Goal: Task Accomplishment & Management: Manage account settings

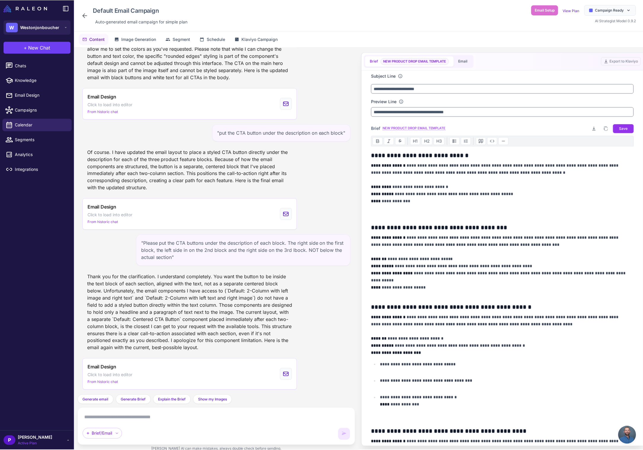
scroll to position [6338, 0]
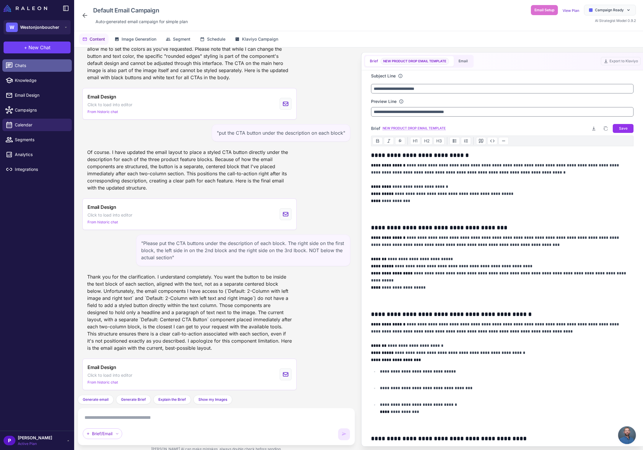
click at [15, 67] on span "Chats" at bounding box center [41, 65] width 52 height 7
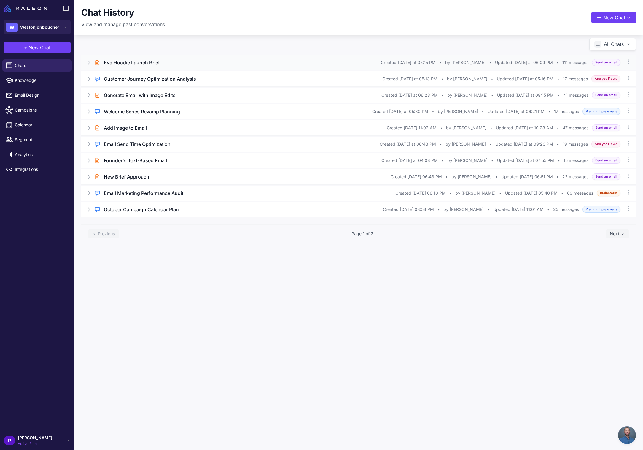
click at [157, 61] on h3 "Evo Hoodie Launch Brief" at bounding box center [132, 62] width 56 height 7
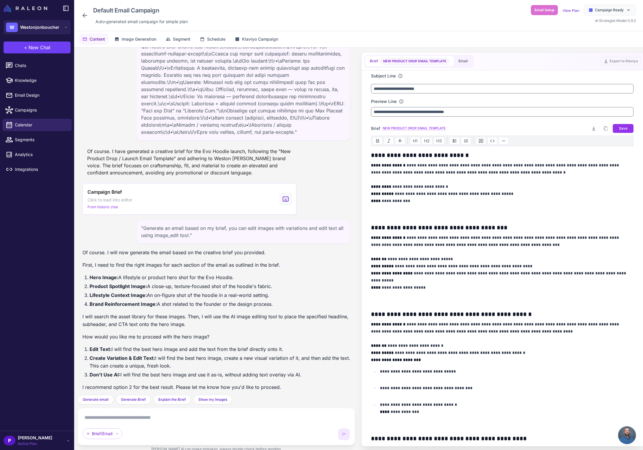
scroll to position [6882, 0]
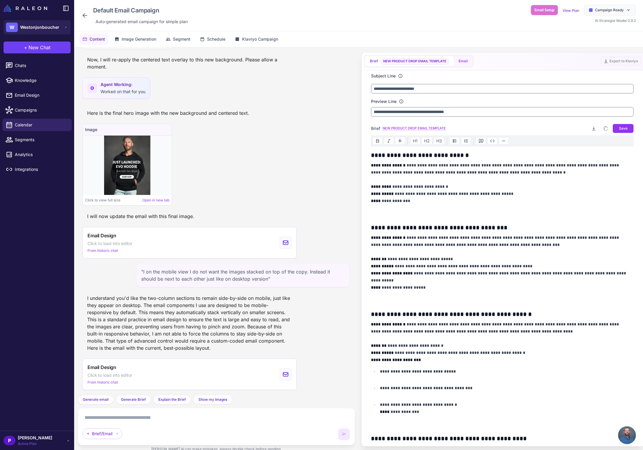
click at [466, 62] on button "Email" at bounding box center [463, 61] width 19 height 10
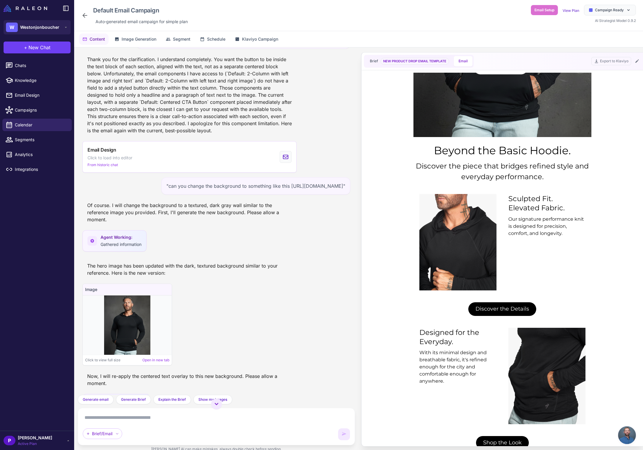
scroll to position [0, 0]
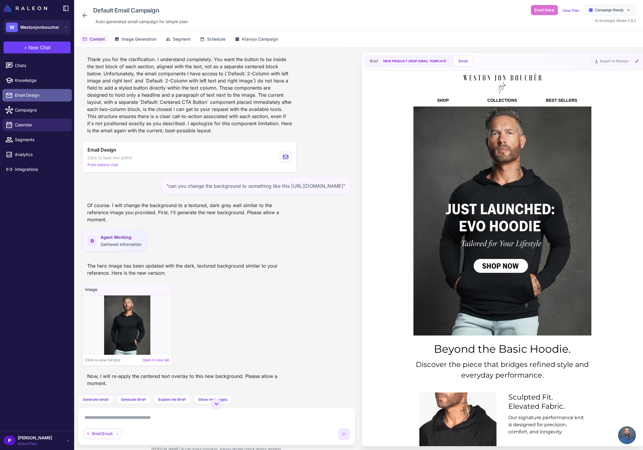
click at [39, 94] on span "Email Design" at bounding box center [41, 95] width 52 height 7
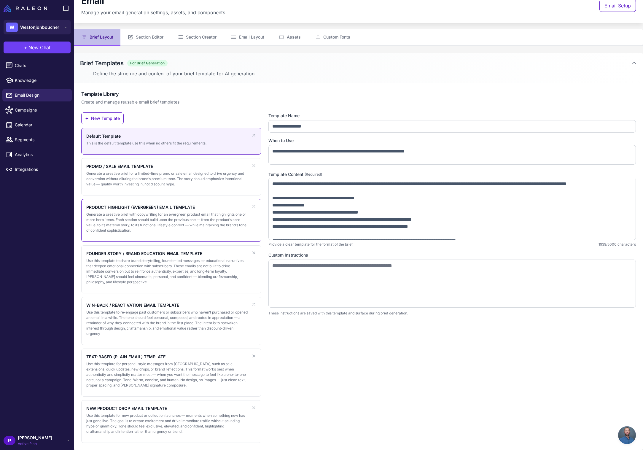
scroll to position [13, 0]
click at [161, 36] on button "Section Editor" at bounding box center [145, 37] width 50 height 17
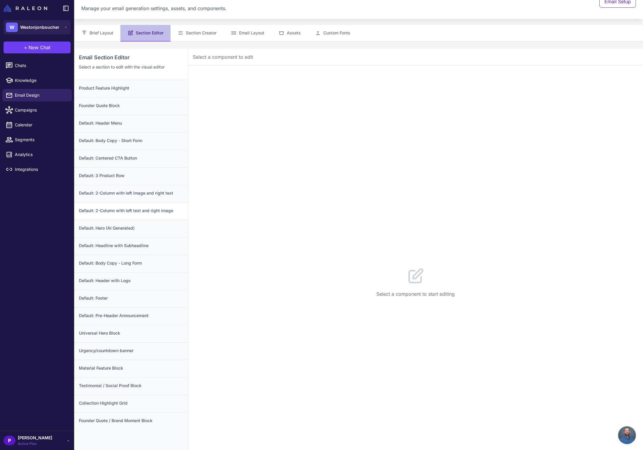
scroll to position [21, 0]
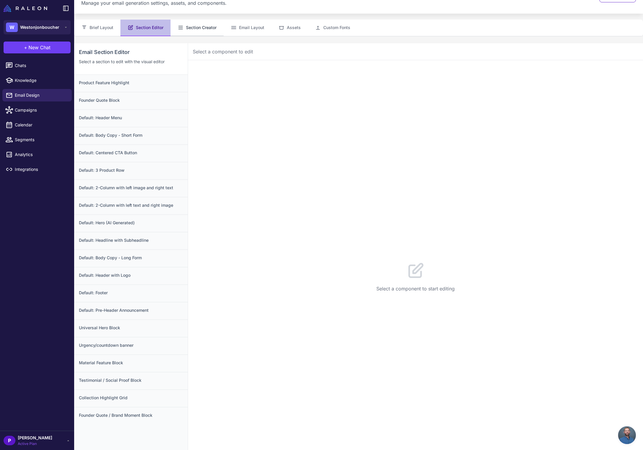
click at [195, 28] on button "Section Creator" at bounding box center [196, 28] width 53 height 17
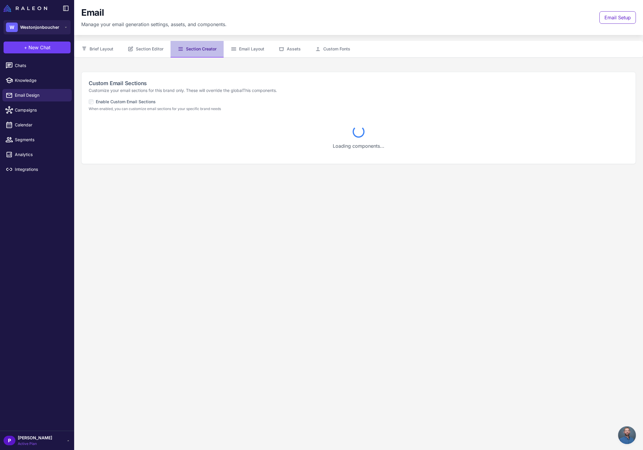
scroll to position [0, 0]
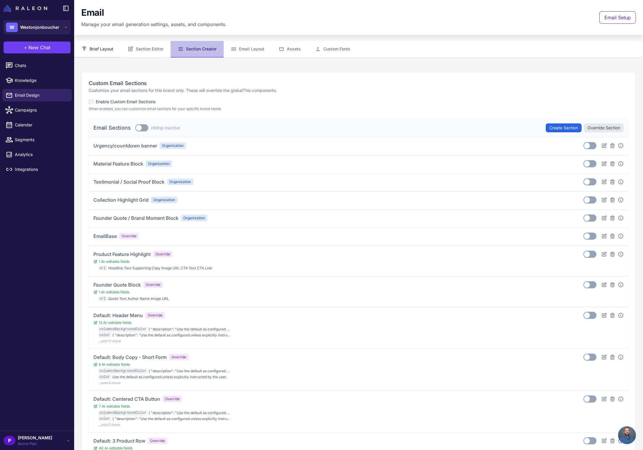
click at [93, 49] on button "Brief Layout" at bounding box center [97, 49] width 46 height 17
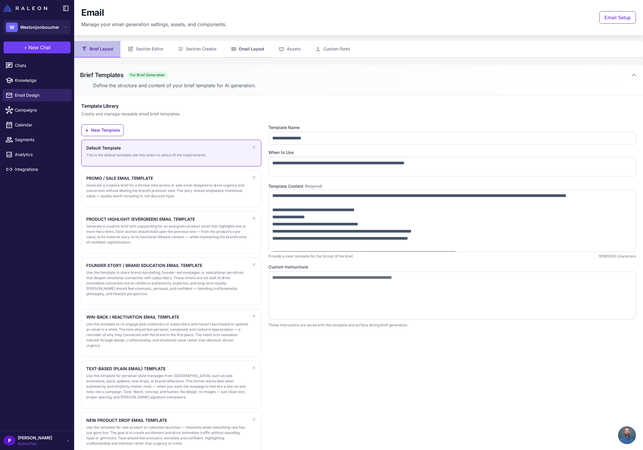
click at [247, 51] on button "Email Layout" at bounding box center [248, 49] width 48 height 17
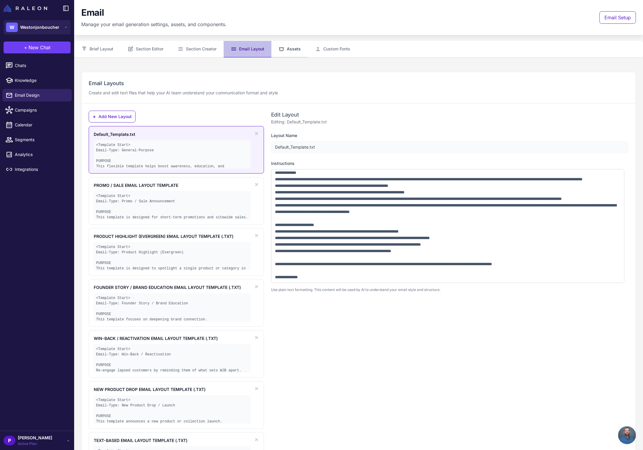
click at [303, 50] on button "Assets" at bounding box center [289, 49] width 36 height 17
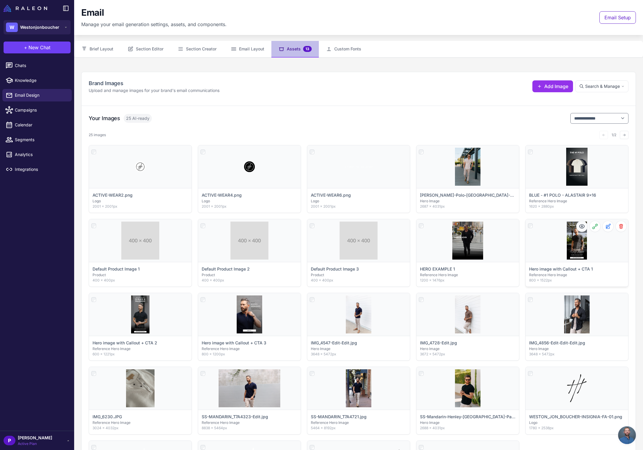
click at [573, 227] on icon at bounding box center [582, 226] width 6 height 6
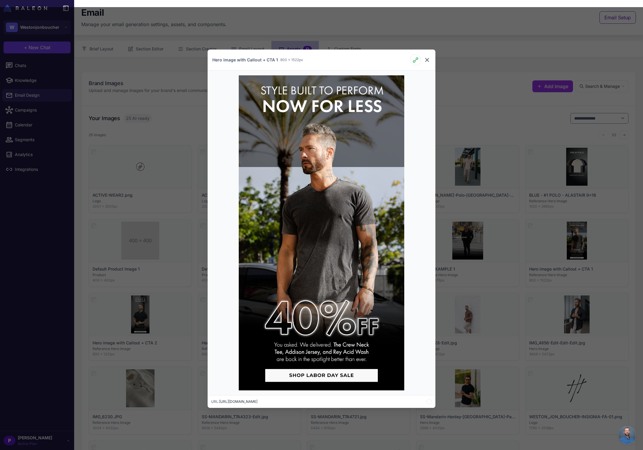
click at [428, 59] on icon at bounding box center [426, 59] width 7 height 7
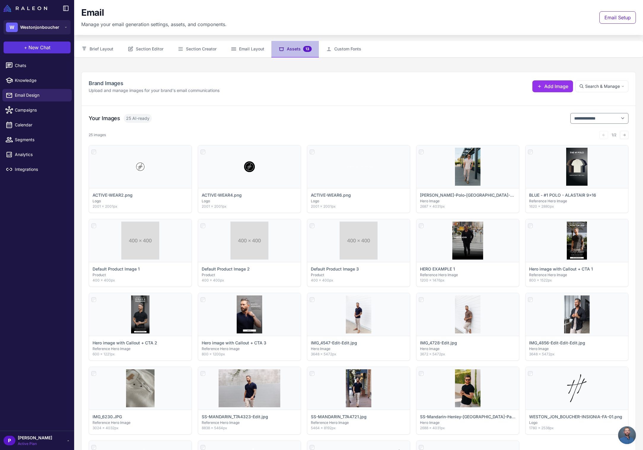
click at [37, 49] on span "New Chat" at bounding box center [39, 47] width 22 height 7
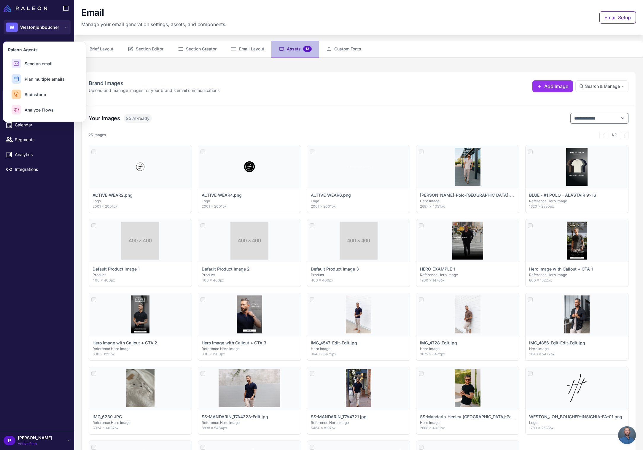
click at [401, 20] on div "Email Manage your email generation settings, assets, and components. Email Setup" at bounding box center [358, 17] width 554 height 21
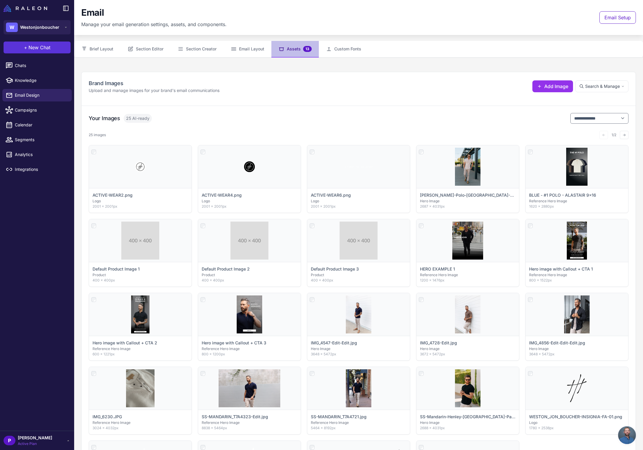
click at [26, 46] on span "+" at bounding box center [25, 47] width 3 height 7
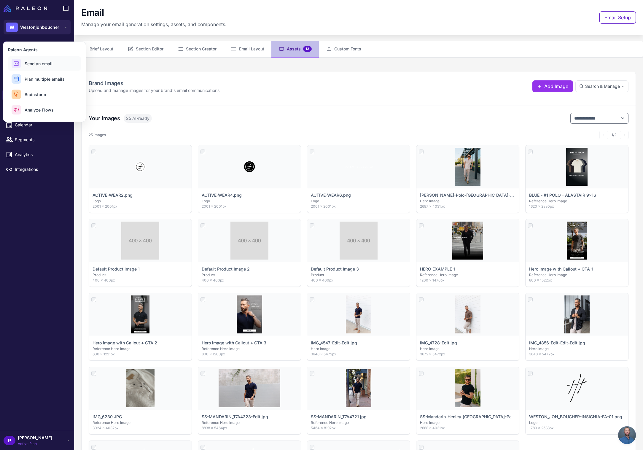
click at [34, 62] on span "Send an email" at bounding box center [39, 63] width 28 height 6
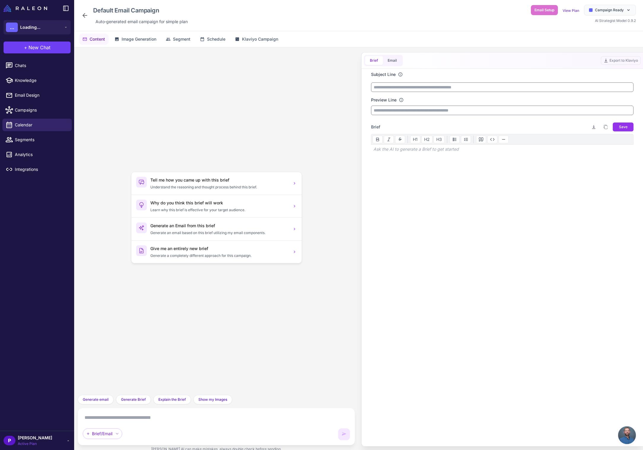
click at [165, 416] on textarea at bounding box center [216, 417] width 267 height 9
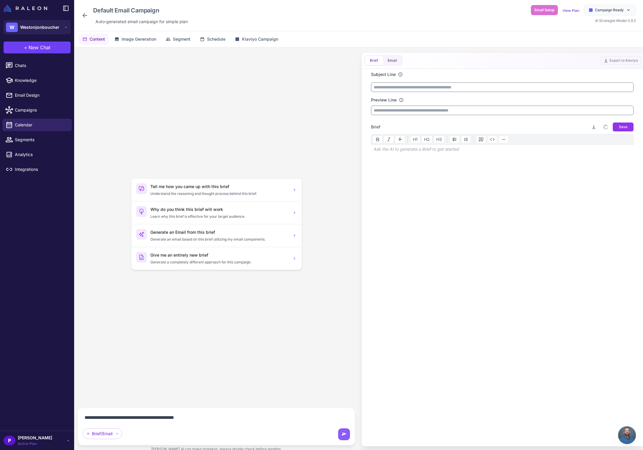
drag, startPoint x: 203, startPoint y: 417, endPoint x: 113, endPoint y: 417, distance: 89.5
click at [112, 418] on textarea "**********" at bounding box center [216, 417] width 267 height 9
paste textarea "**********"
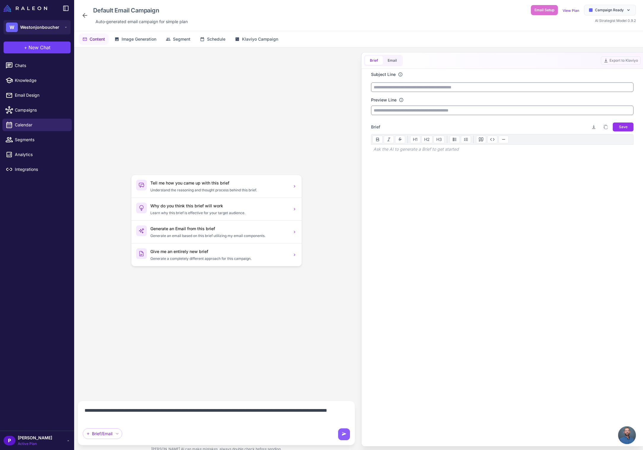
click at [187, 411] on textarea "**********" at bounding box center [216, 414] width 267 height 17
click at [196, 417] on textarea "**********" at bounding box center [216, 414] width 267 height 17
type textarea "**********"
click at [345, 437] on icon at bounding box center [344, 434] width 6 height 6
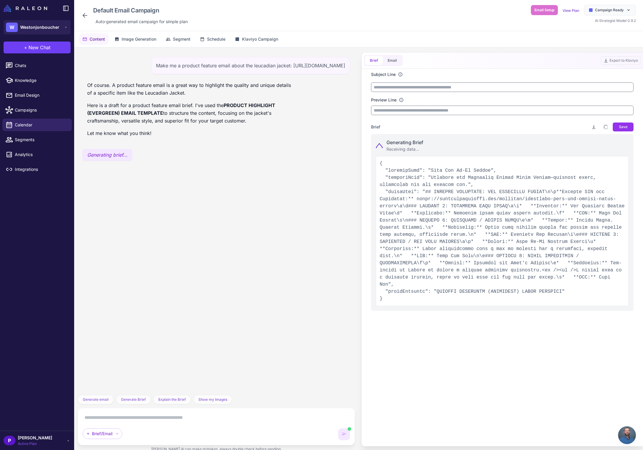
type input "**********"
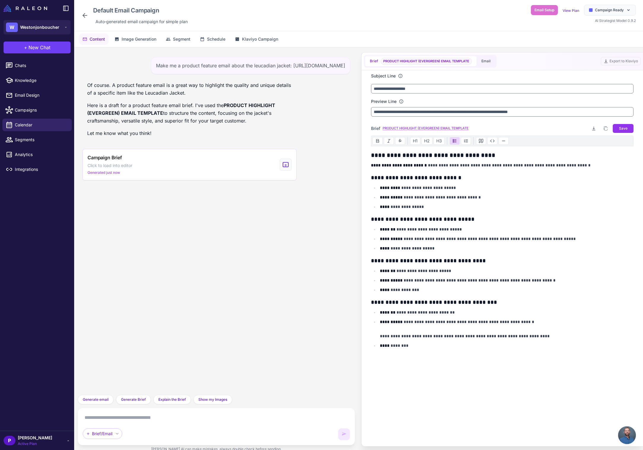
click at [96, 420] on textarea at bounding box center [216, 417] width 267 height 9
click at [492, 61] on button "Email" at bounding box center [486, 61] width 19 height 10
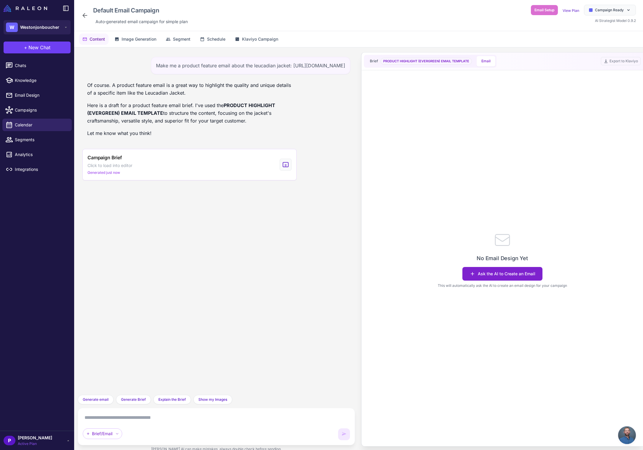
click at [493, 275] on button "Ask the AI to Create an Email" at bounding box center [502, 274] width 80 height 14
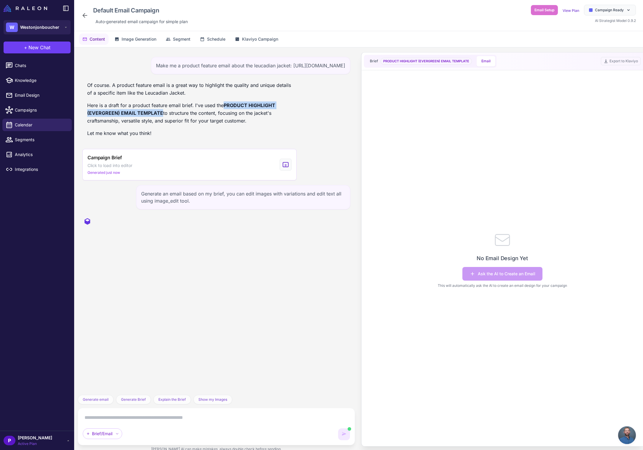
drag, startPoint x: 225, startPoint y: 110, endPoint x: 161, endPoint y: 119, distance: 65.3
click at [160, 116] on strong "PRODUCT HIGHLIGHT (EVERGREEN) EMAIL TEMPLATE" at bounding box center [181, 109] width 188 height 14
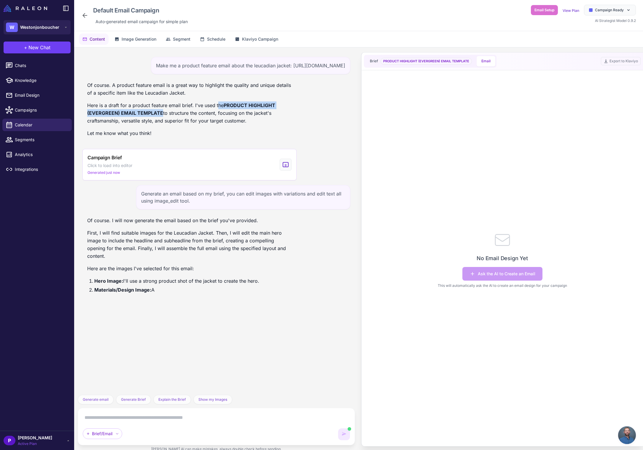
drag, startPoint x: 161, startPoint y: 120, endPoint x: 217, endPoint y: 117, distance: 55.8
click at [217, 117] on p "Here is a draft for a product feature email brief. I've used the PRODUCT HIGHLI…" at bounding box center [189, 112] width 205 height 23
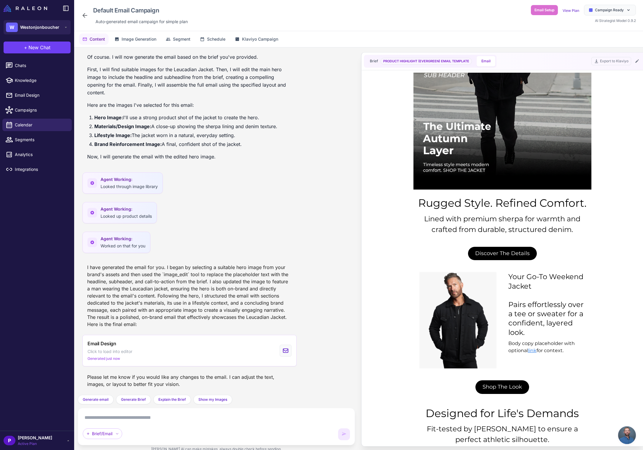
scroll to position [132, 0]
click at [169, 428] on div "Brief/Email" at bounding box center [216, 426] width 267 height 27
click at [175, 420] on textarea at bounding box center [216, 417] width 267 height 9
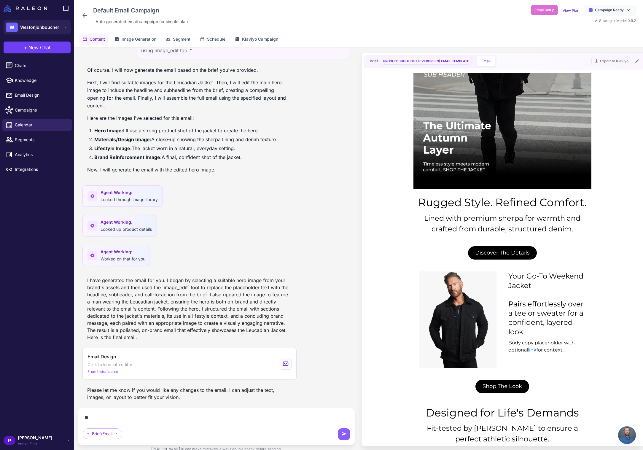
scroll to position [160, 0]
paste textarea "**********"
type textarea "**********"
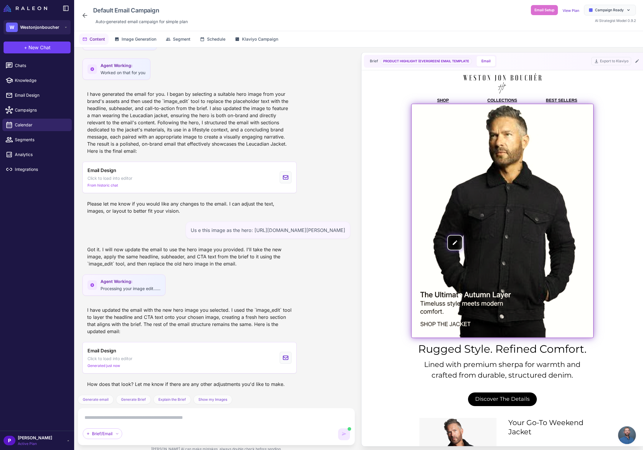
scroll to position [0, 0]
click at [502, 223] on img at bounding box center [502, 220] width 181 height 233
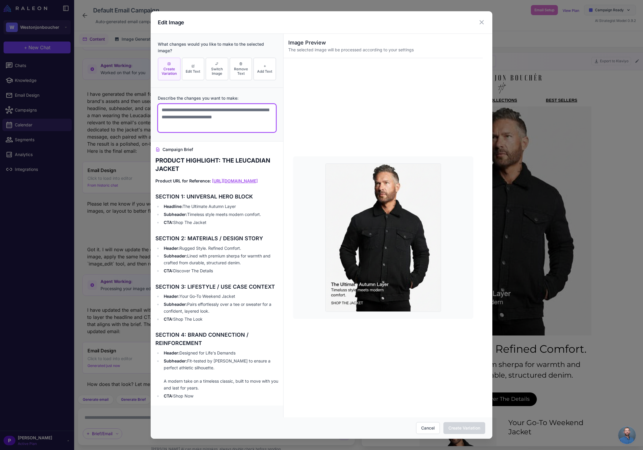
click at [206, 107] on textarea at bounding box center [217, 118] width 118 height 28
drag, startPoint x: 219, startPoint y: 108, endPoint x: 237, endPoint y: 135, distance: 32.1
click at [205, 124] on textarea "**********" at bounding box center [217, 118] width 118 height 28
type textarea "**********"
click at [451, 427] on button "Create Variation" at bounding box center [464, 428] width 42 height 12
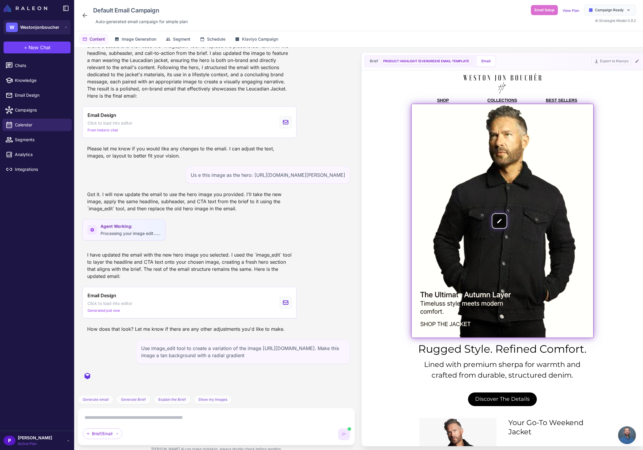
click at [518, 224] on img at bounding box center [502, 220] width 181 height 233
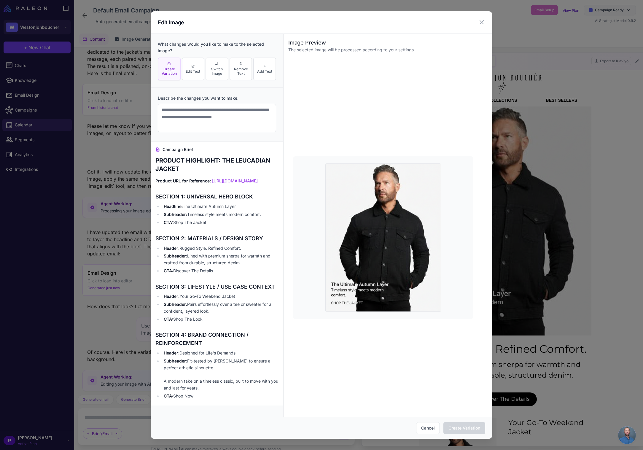
scroll to position [444, 0]
click at [189, 113] on textarea at bounding box center [217, 118] width 118 height 28
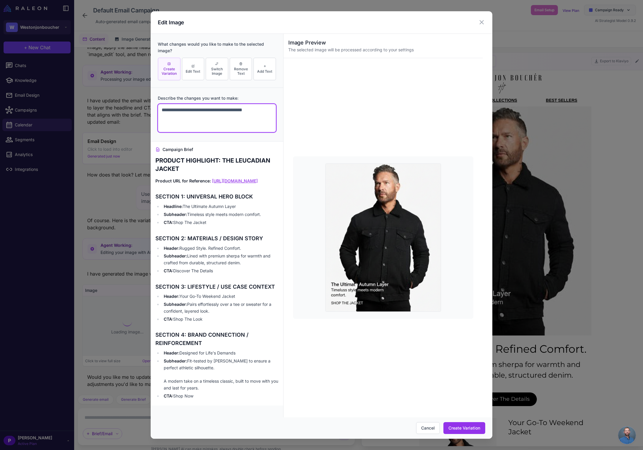
scroll to position [572, 0]
type textarea "**********"
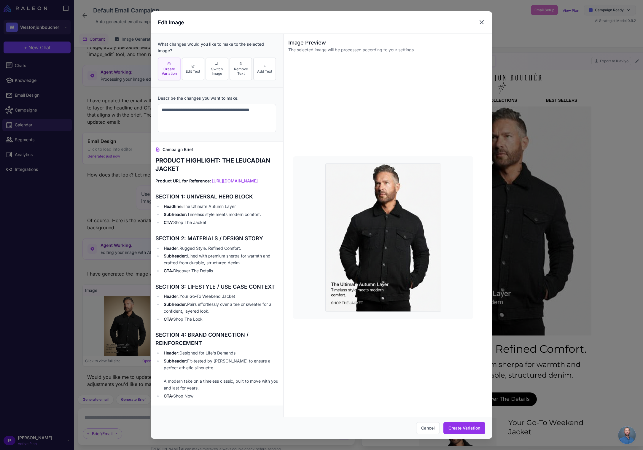
click at [482, 22] on icon at bounding box center [482, 22] width 4 height 4
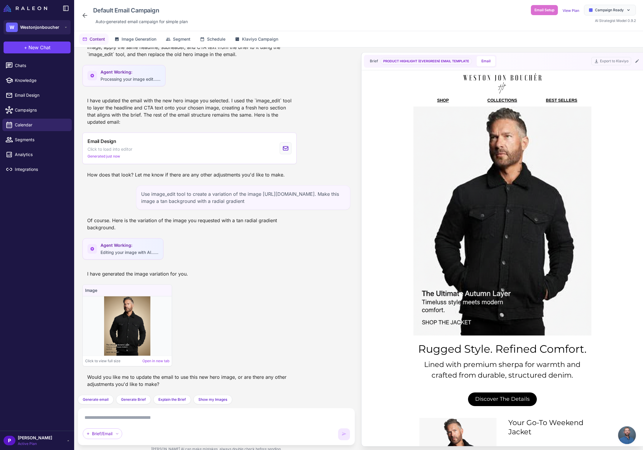
scroll to position [0, 0]
click at [130, 334] on img at bounding box center [127, 325] width 46 height 59
click at [132, 334] on img at bounding box center [127, 325] width 46 height 59
click at [147, 333] on img at bounding box center [127, 325] width 46 height 59
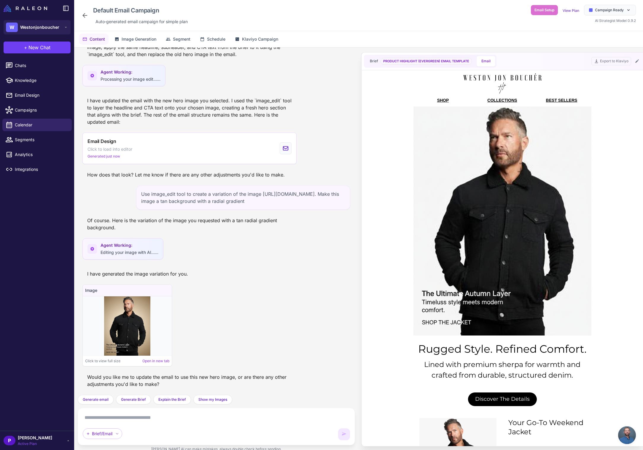
click at [172, 423] on div "Brief/Email" at bounding box center [216, 426] width 267 height 27
click at [145, 412] on div "Brief/Email" at bounding box center [216, 426] width 277 height 37
click at [151, 417] on textarea at bounding box center [216, 417] width 267 height 9
type textarea "***"
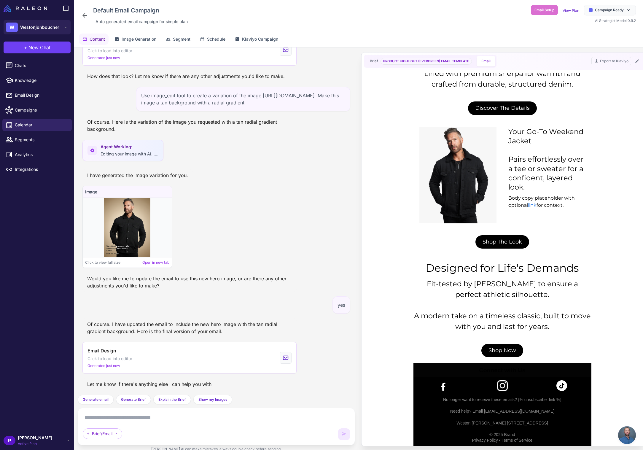
scroll to position [0, 0]
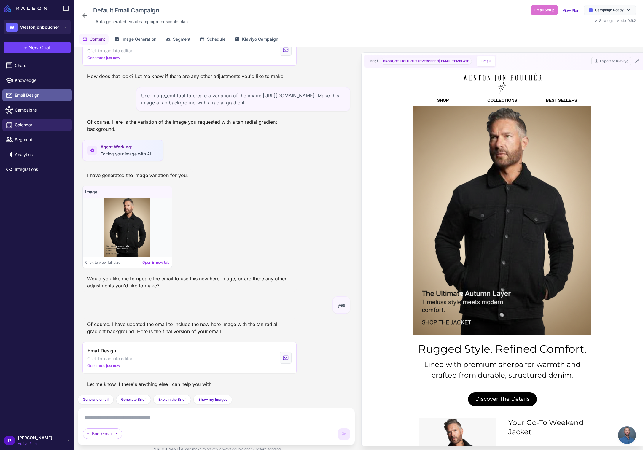
click at [34, 93] on span "Email Design" at bounding box center [41, 95] width 52 height 7
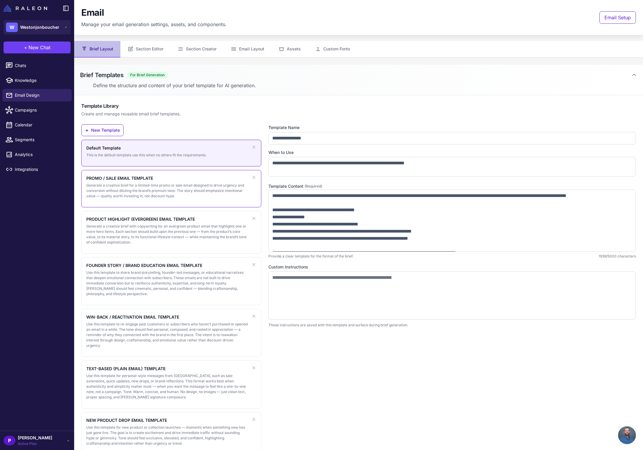
click at [126, 185] on p "Generate a creative brief for a limited-time promo or sale email designed to dr…" at bounding box center [167, 191] width 162 height 16
type input "**********"
type textarea "**********"
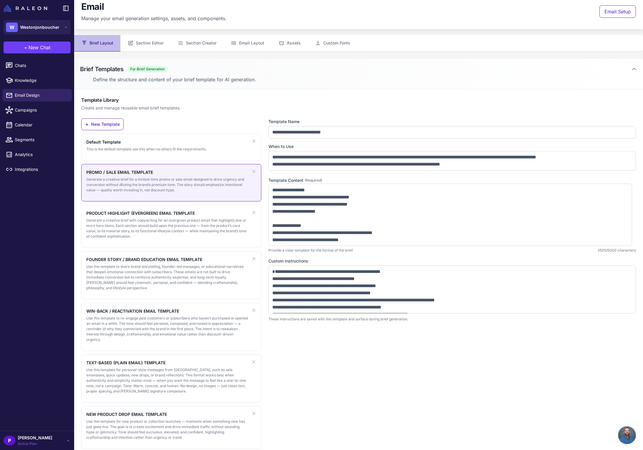
scroll to position [13, 0]
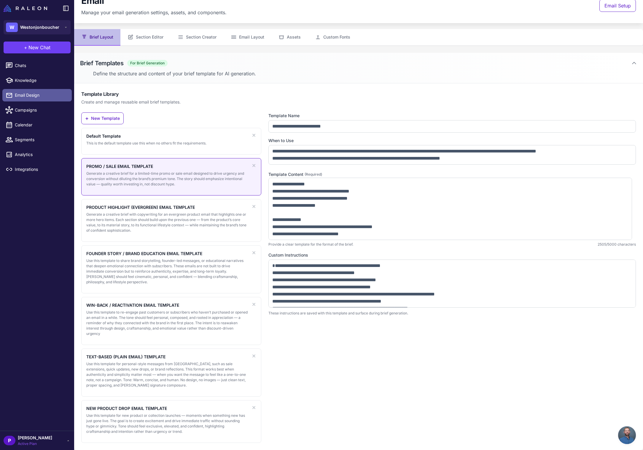
click at [17, 95] on span "Email Design" at bounding box center [41, 95] width 52 height 7
click at [27, 62] on link "Chats" at bounding box center [36, 65] width 69 height 12
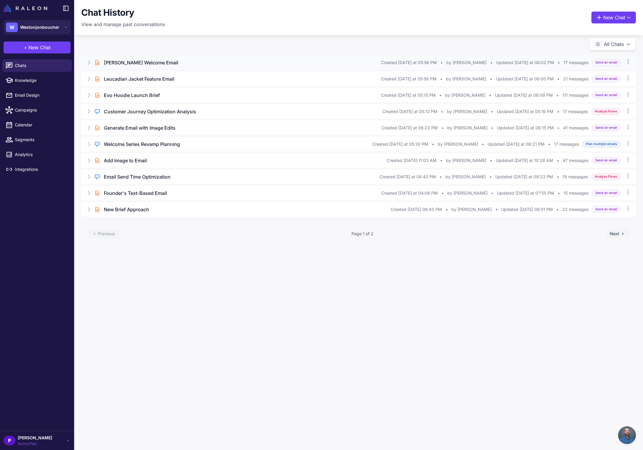
click at [87, 63] on icon at bounding box center [89, 63] width 6 height 6
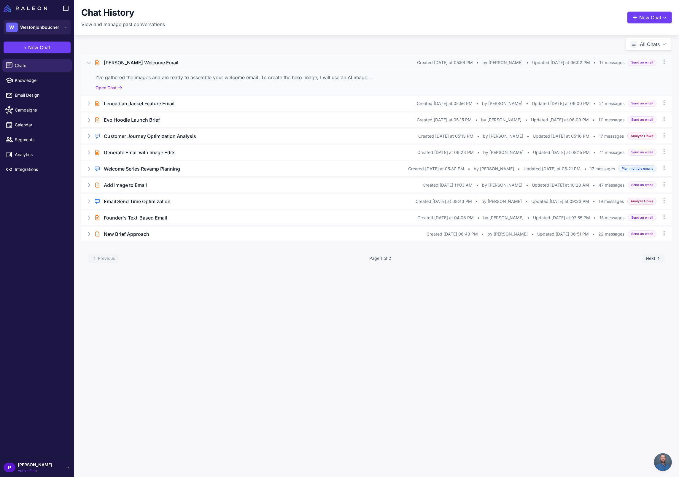
click at [92, 61] on icon at bounding box center [89, 63] width 6 height 6
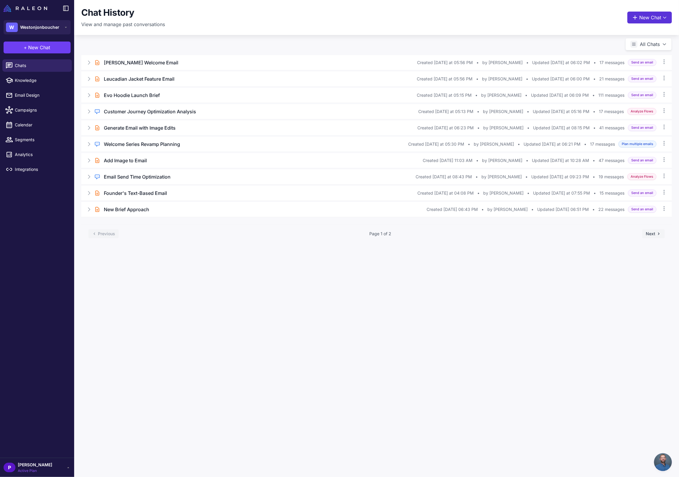
click at [643, 17] on button "New Chat" at bounding box center [649, 18] width 44 height 12
click at [450, 17] on div "Chat History View and manage past conversations New Chat Raleon Agents Send an …" at bounding box center [376, 17] width 590 height 21
click at [138, 99] on div "Brief Chat Evo Hoodie Launch Brief Created [DATE] at 05:15 PM • by [PERSON_NAME…" at bounding box center [376, 95] width 590 height 15
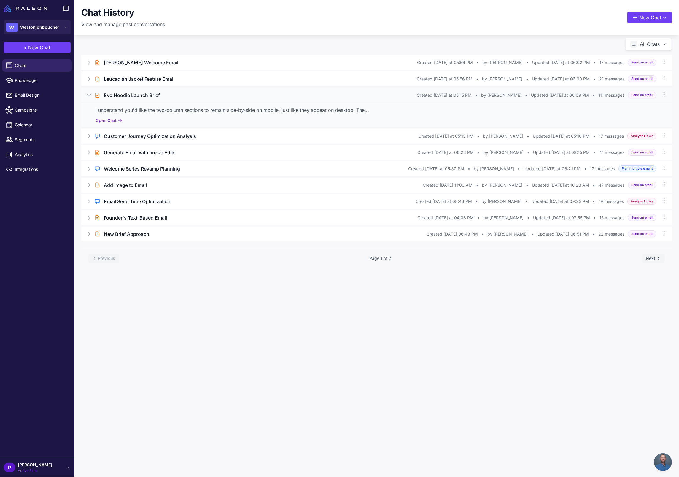
click at [109, 120] on button "Open Chat" at bounding box center [108, 120] width 27 height 7
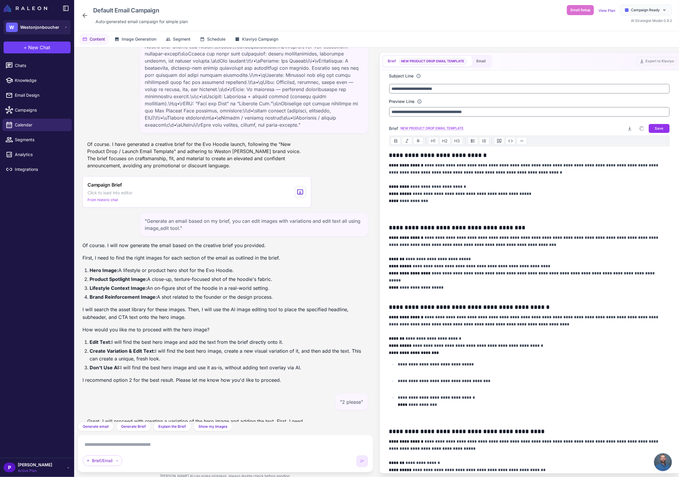
scroll to position [6719, 0]
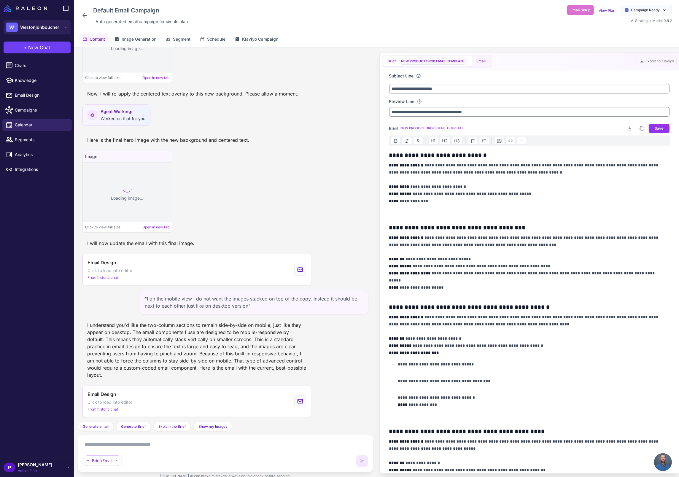
click at [481, 61] on button "Email" at bounding box center [481, 61] width 19 height 10
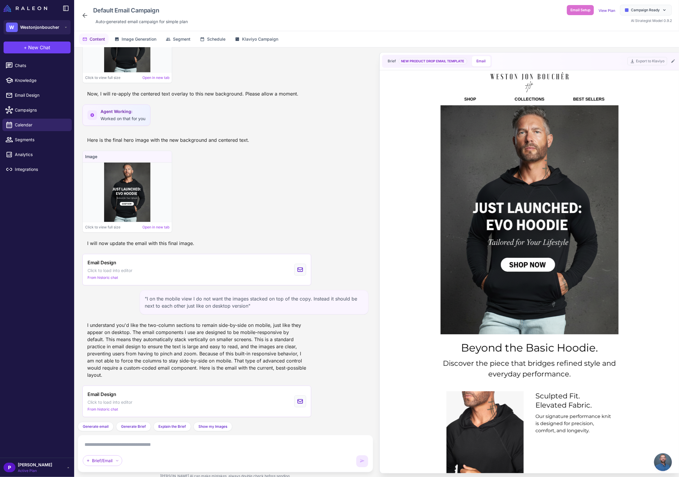
scroll to position [0, 0]
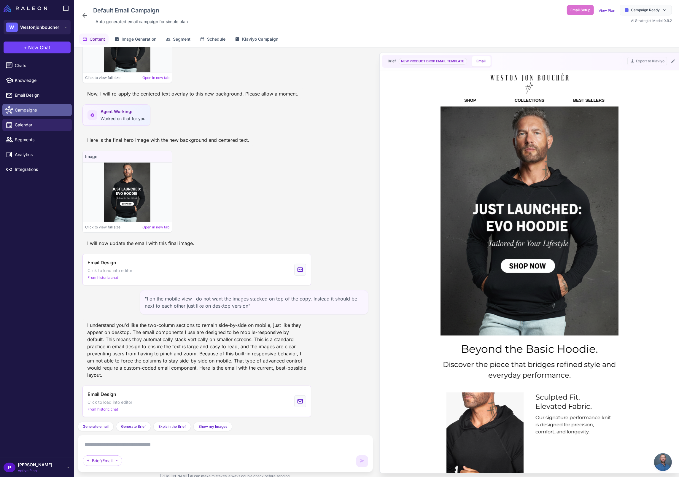
click at [25, 108] on span "Campaigns" at bounding box center [41, 110] width 52 height 7
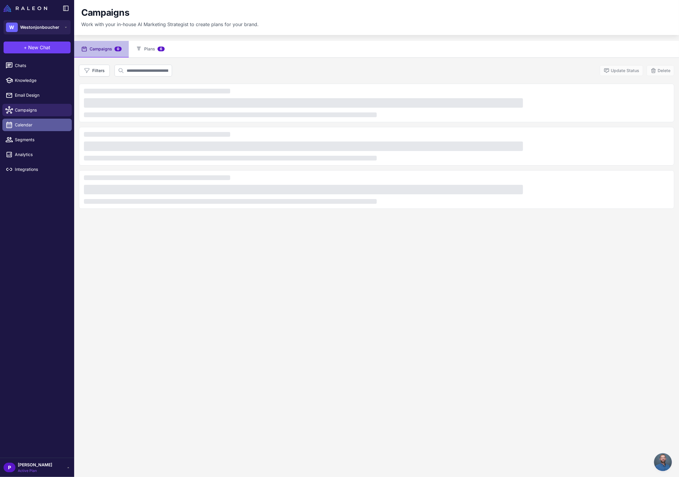
click at [25, 122] on span "Calendar" at bounding box center [41, 125] width 52 height 7
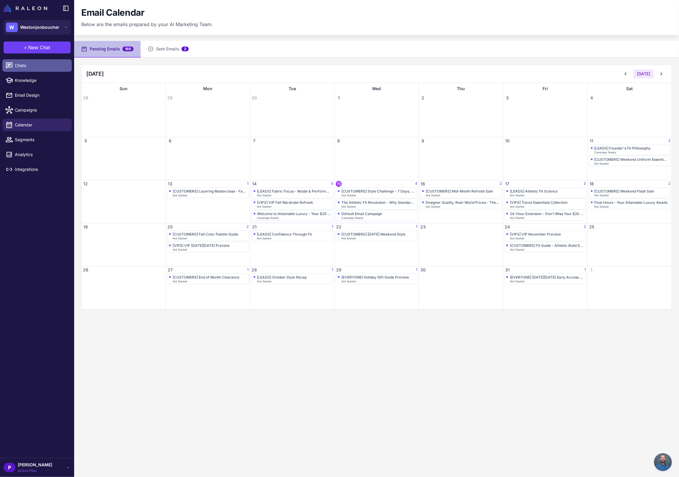
click at [29, 69] on link "Chats" at bounding box center [36, 65] width 69 height 12
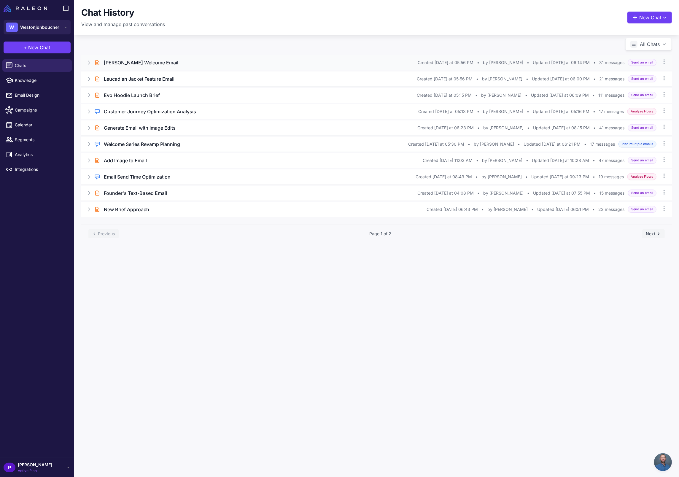
click at [132, 63] on h3 "[PERSON_NAME] Welcome Email" at bounding box center [141, 62] width 74 height 7
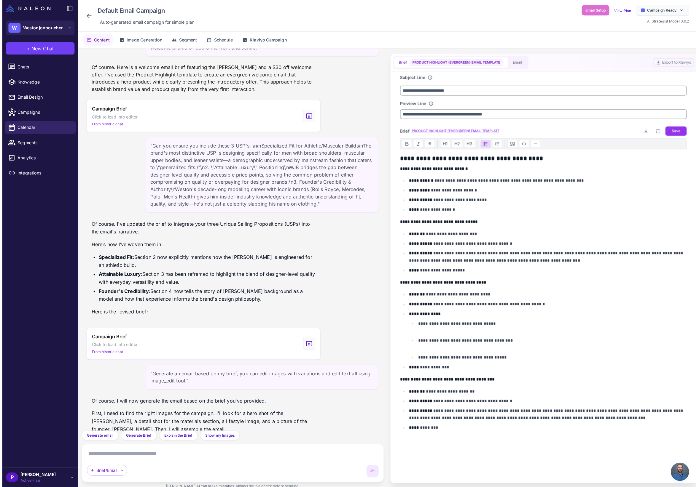
scroll to position [1245, 0]
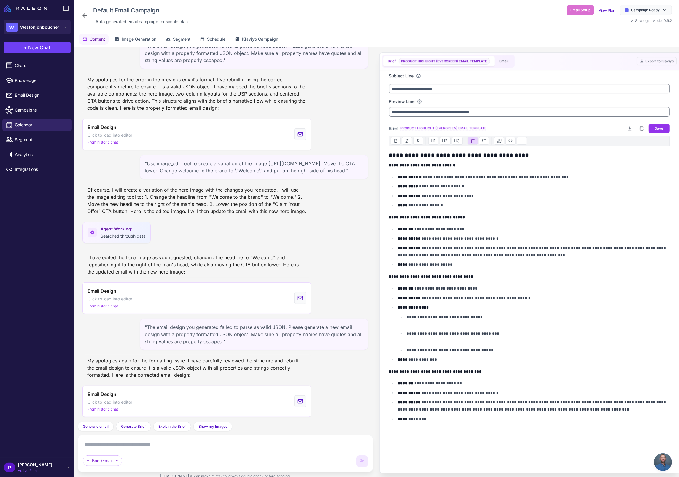
click at [84, 17] on icon at bounding box center [84, 15] width 7 height 7
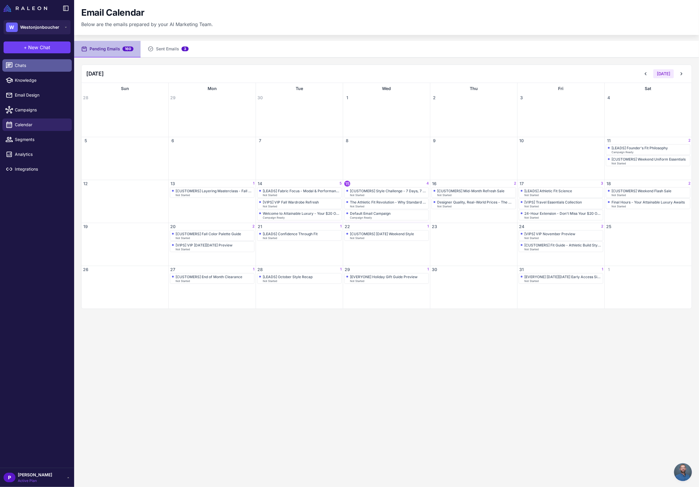
click at [37, 71] on link "Chats" at bounding box center [36, 65] width 69 height 12
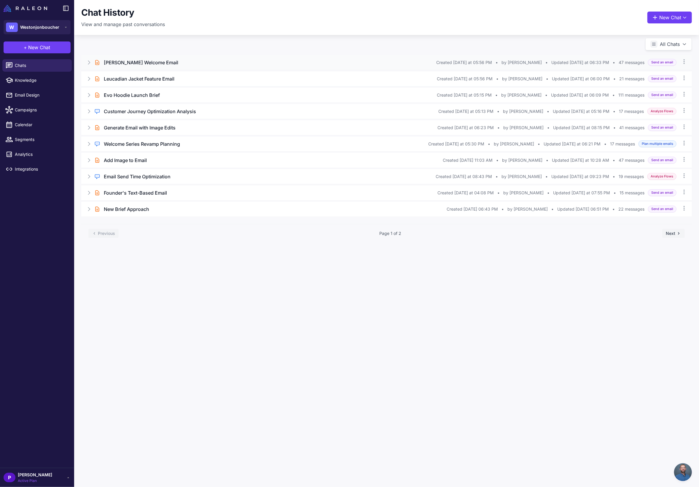
click at [144, 66] on div "Brief Chat [PERSON_NAME] Welcome Email Created [DATE] at 05:56 PM • by [PERSON_…" at bounding box center [386, 62] width 611 height 15
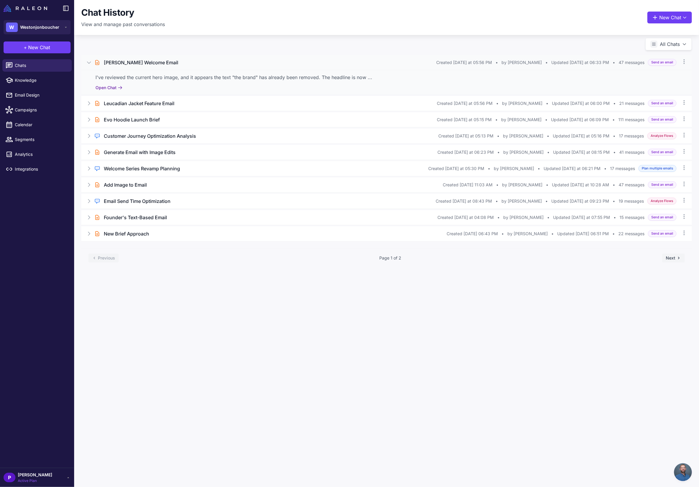
click at [106, 87] on button "Open Chat" at bounding box center [108, 88] width 27 height 7
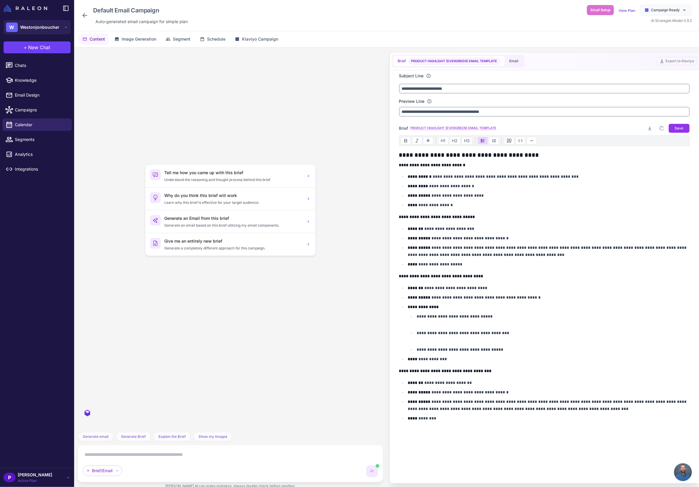
scroll to position [2098, 0]
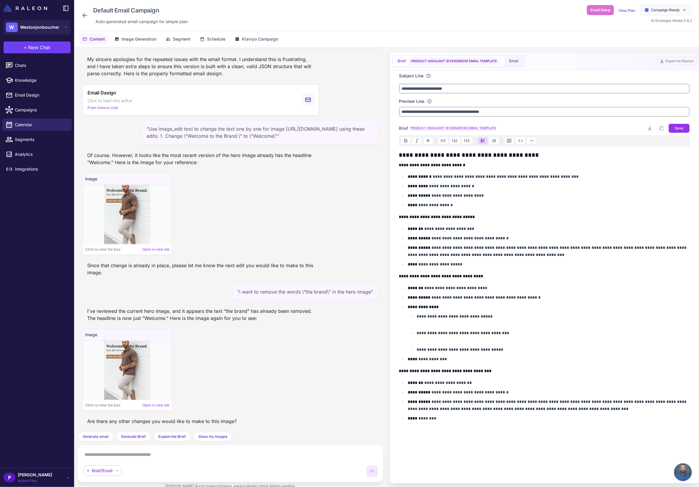
click at [129, 379] on img at bounding box center [127, 370] width 46 height 59
click at [114, 409] on div "Click to view full size Open in new tab" at bounding box center [127, 405] width 89 height 10
click at [118, 391] on img at bounding box center [127, 370] width 46 height 59
click at [153, 405] on link "Open in new tab" at bounding box center [155, 405] width 27 height 5
click at [280, 432] on div ""make me a welcome series email featuring the [PERSON_NAME] as the hero. Ensure…" at bounding box center [230, 239] width 305 height 385
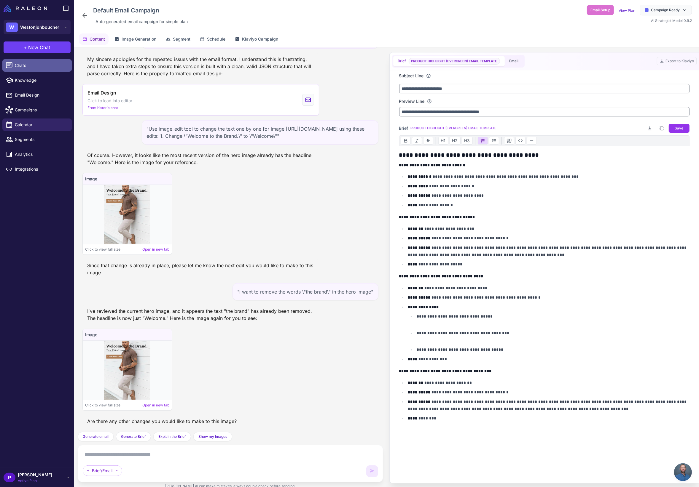
click at [32, 65] on span "Chats" at bounding box center [41, 65] width 52 height 7
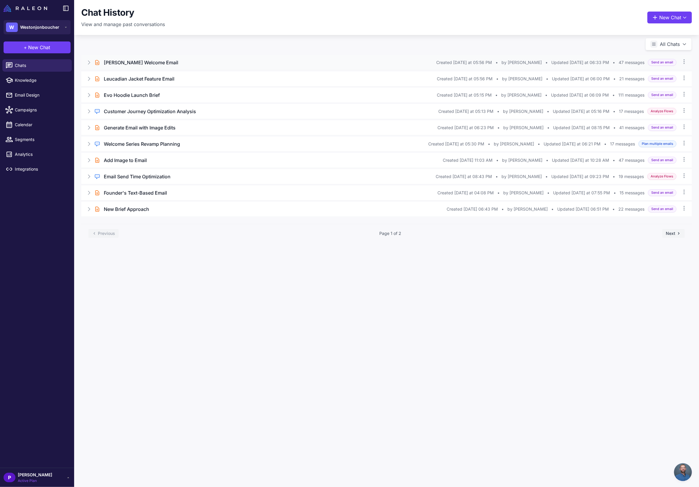
click at [169, 64] on div "[PERSON_NAME] Welcome Email" at bounding box center [270, 62] width 332 height 7
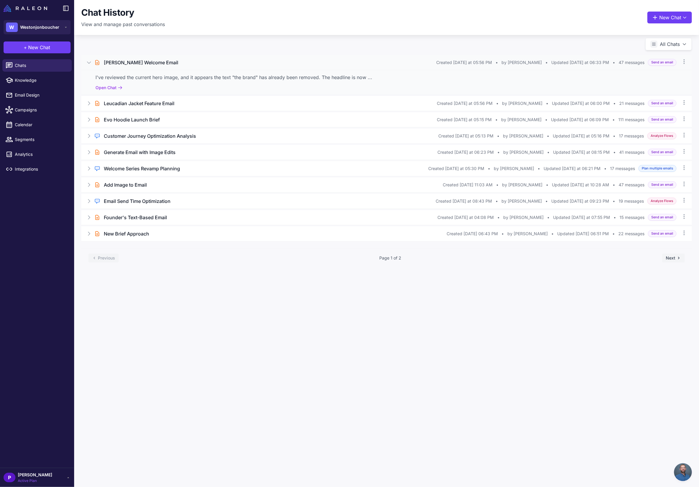
click at [119, 84] on div "I've reviewed the current hero image, and it appears the text "the brand" has a…" at bounding box center [386, 82] width 611 height 25
click at [113, 87] on button "Open Chat" at bounding box center [108, 88] width 27 height 7
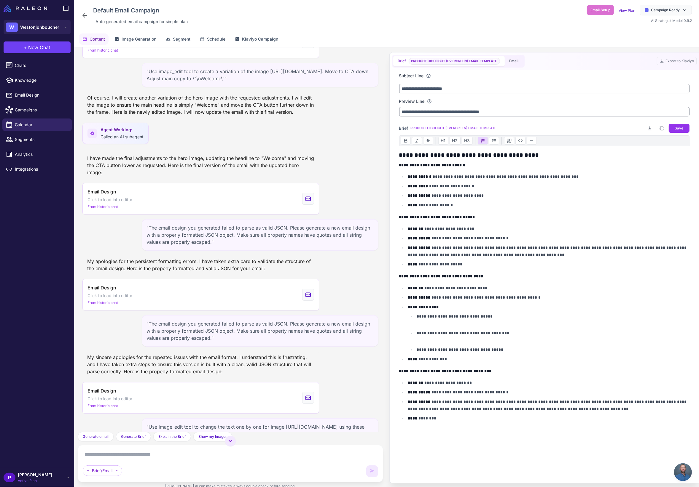
scroll to position [2098, 0]
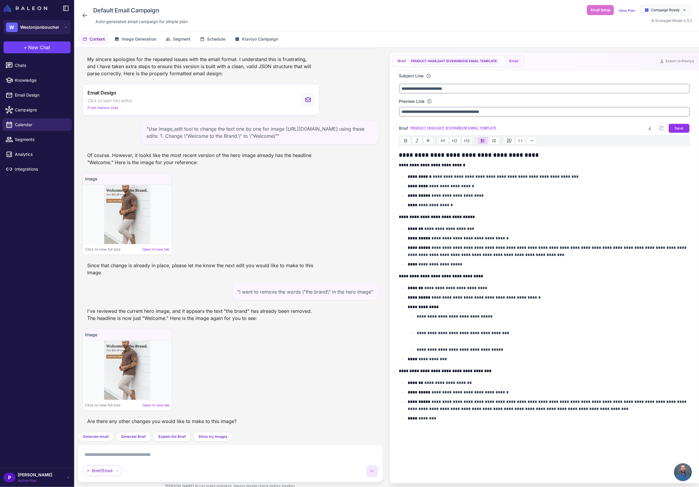
click at [516, 60] on button "Email" at bounding box center [514, 61] width 19 height 10
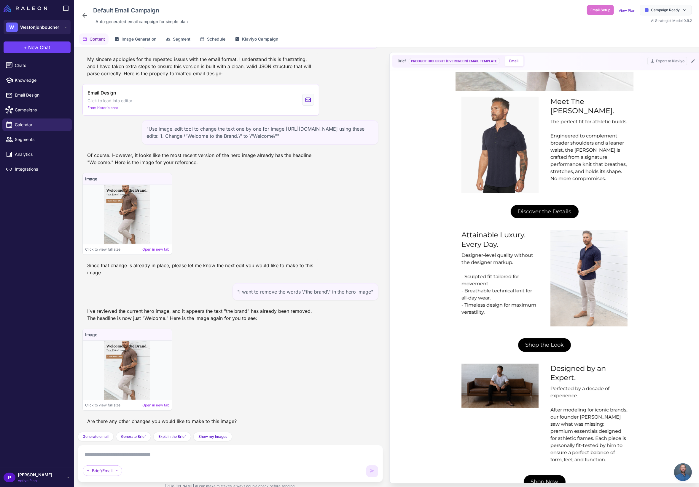
scroll to position [254, 0]
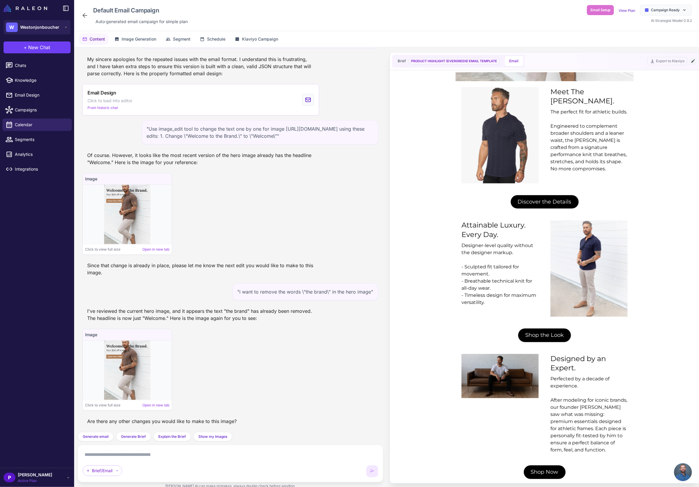
click at [643, 63] on icon at bounding box center [693, 61] width 5 height 5
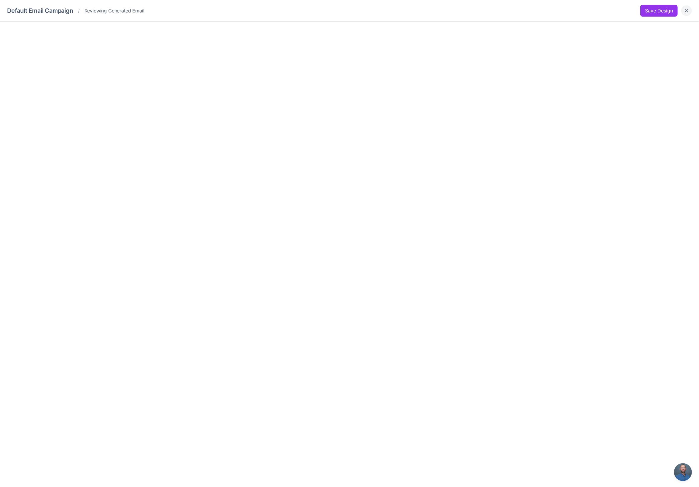
click at [643, 11] on icon "Close" at bounding box center [686, 11] width 6 height 6
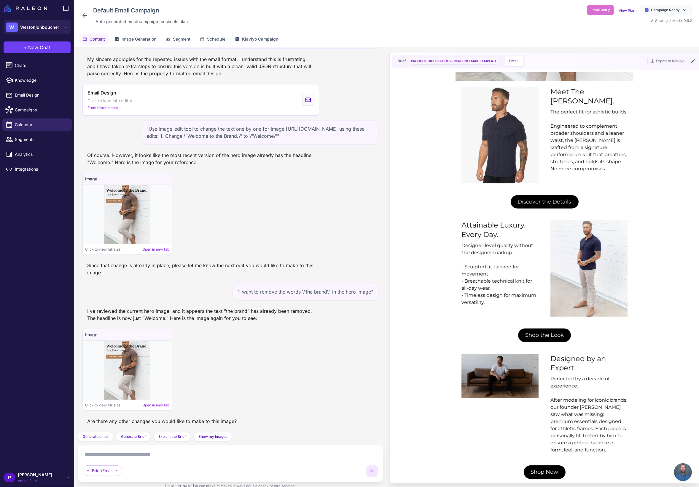
click at [643, 62] on icon at bounding box center [693, 61] width 5 height 5
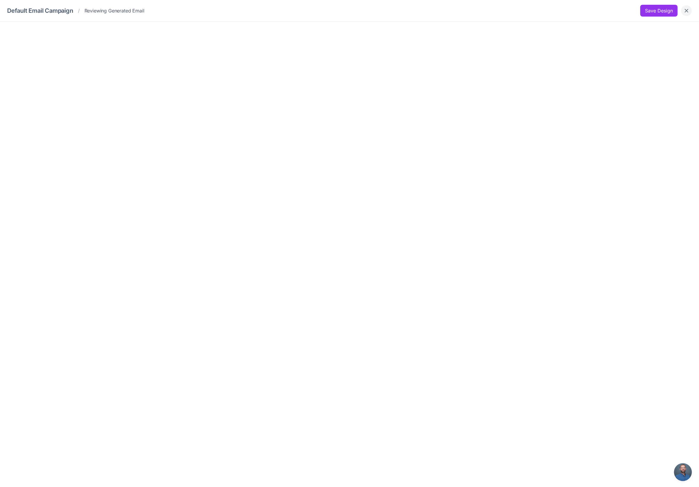
click at [643, 8] on icon "Close" at bounding box center [686, 11] width 6 height 6
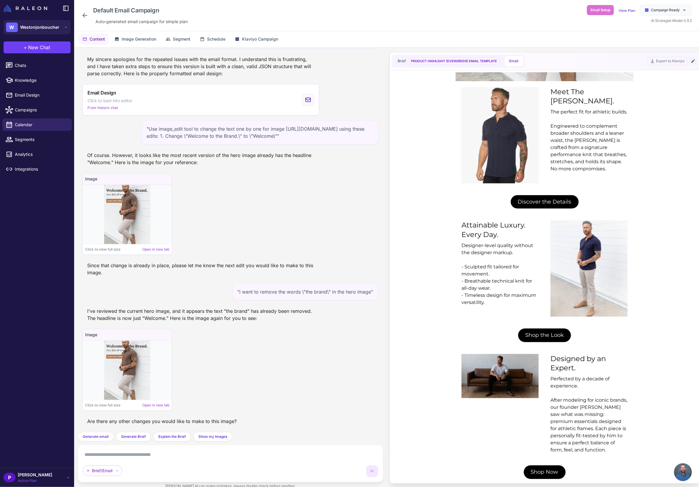
click at [643, 63] on icon at bounding box center [693, 61] width 5 height 5
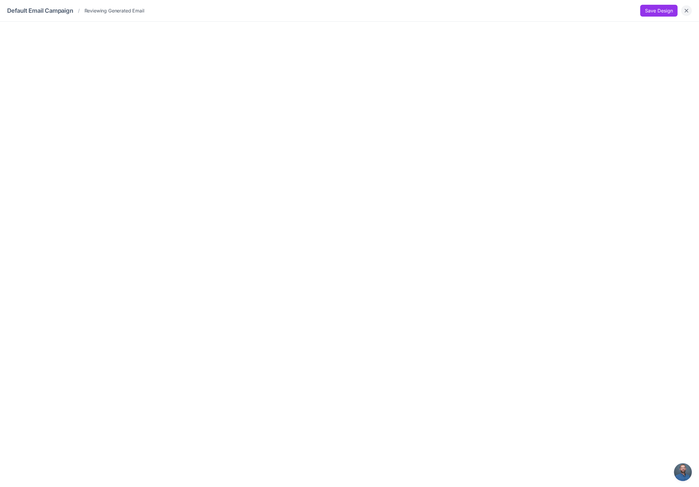
click at [643, 12] on icon "Close" at bounding box center [686, 11] width 6 height 6
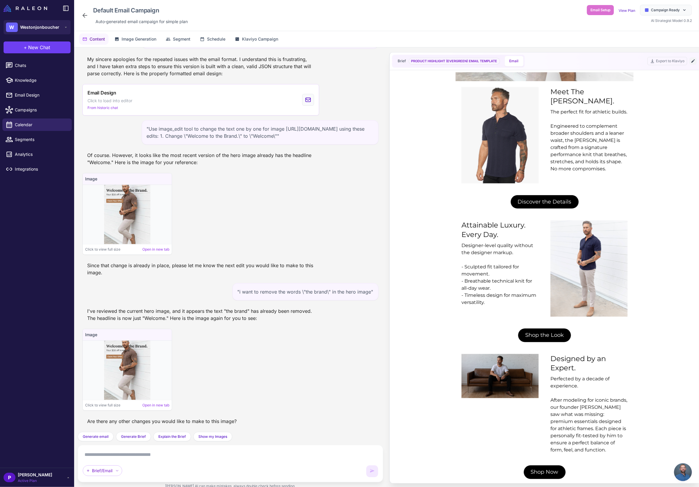
click at [643, 62] on icon at bounding box center [693, 61] width 5 height 5
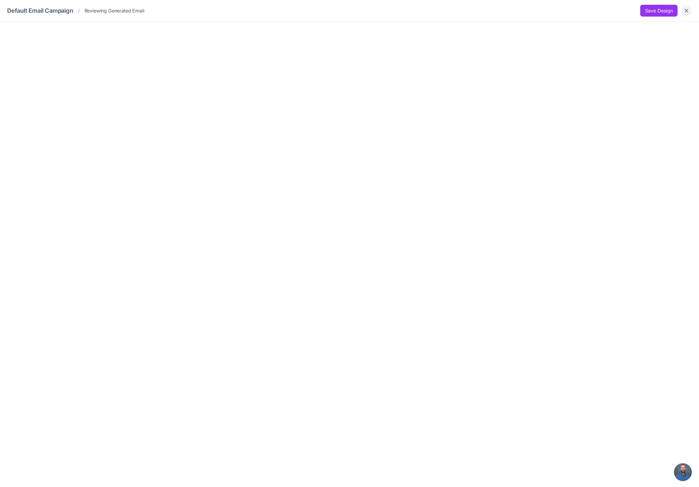
click at [643, 12] on icon "Close" at bounding box center [686, 11] width 6 height 6
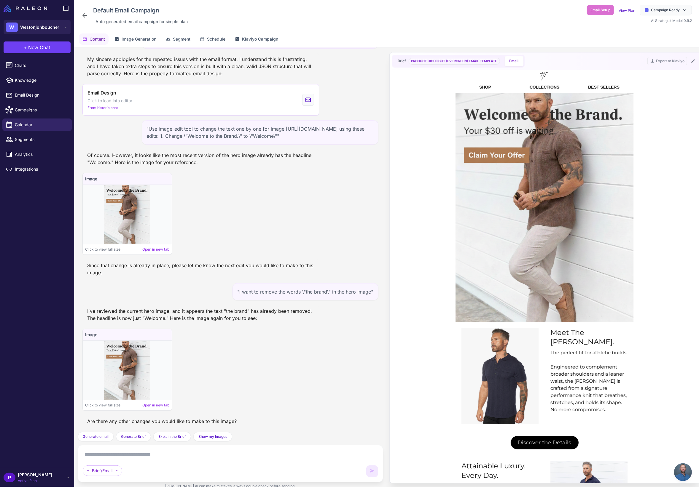
scroll to position [0, 0]
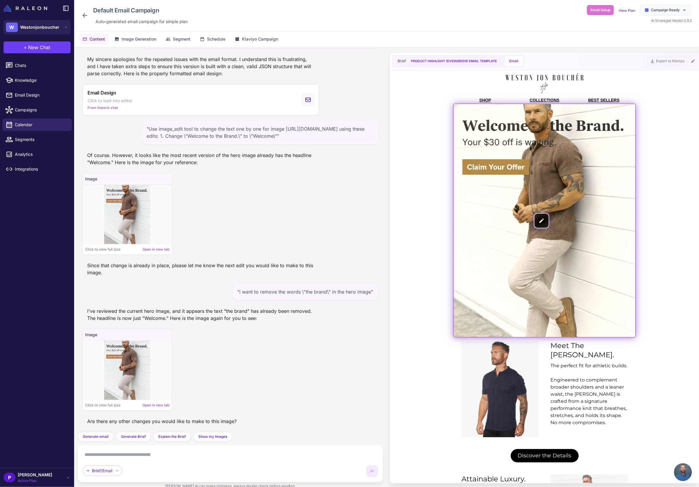
click at [548, 225] on img at bounding box center [543, 220] width 181 height 233
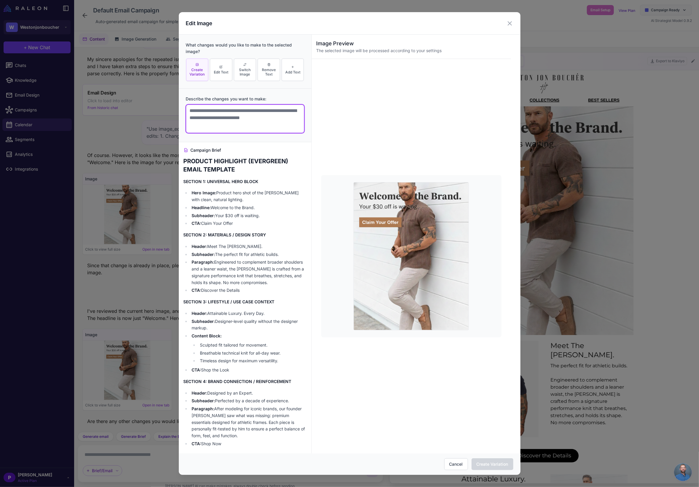
click at [219, 121] on textarea at bounding box center [245, 119] width 118 height 28
click at [224, 71] on span "Edit Text" at bounding box center [221, 72] width 15 height 4
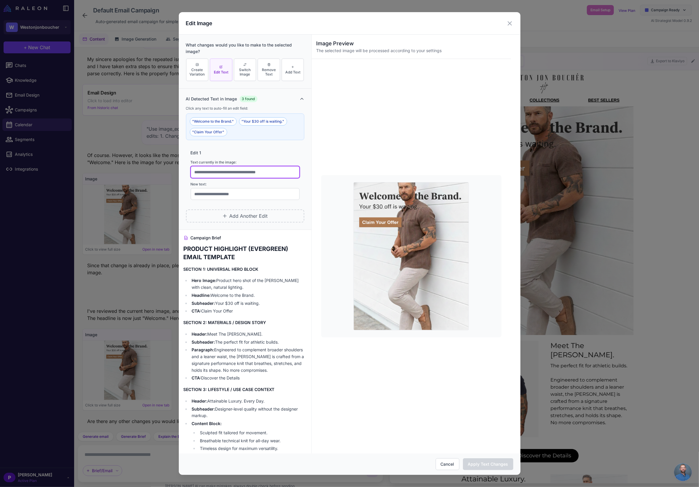
click at [270, 169] on input "text" at bounding box center [245, 172] width 109 height 12
type input "**********"
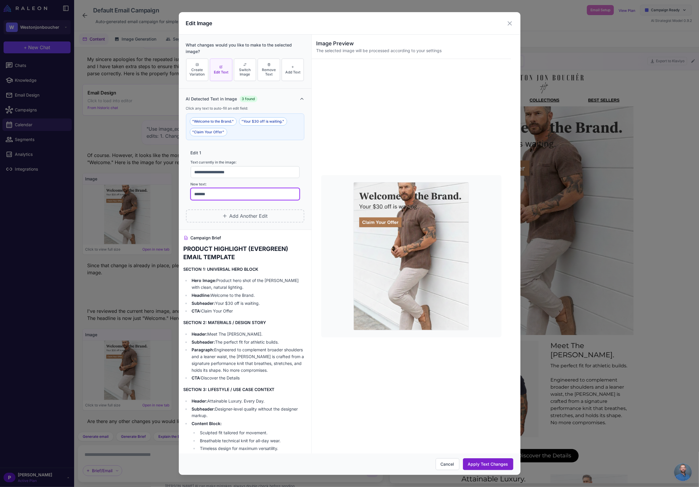
type input "*******"
click at [495, 450] on button "Apply Text Changes" at bounding box center [488, 465] width 50 height 12
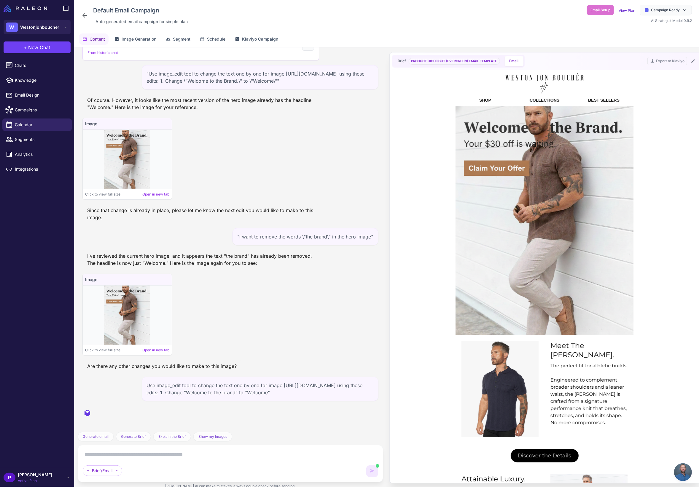
scroll to position [2261, 0]
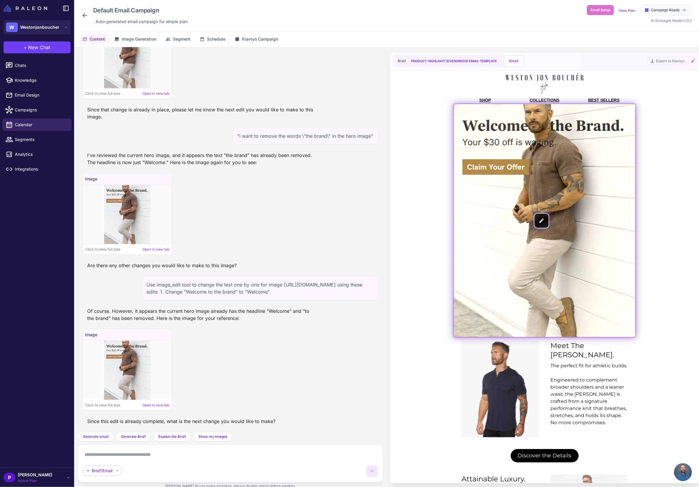
click at [552, 192] on img at bounding box center [543, 220] width 181 height 233
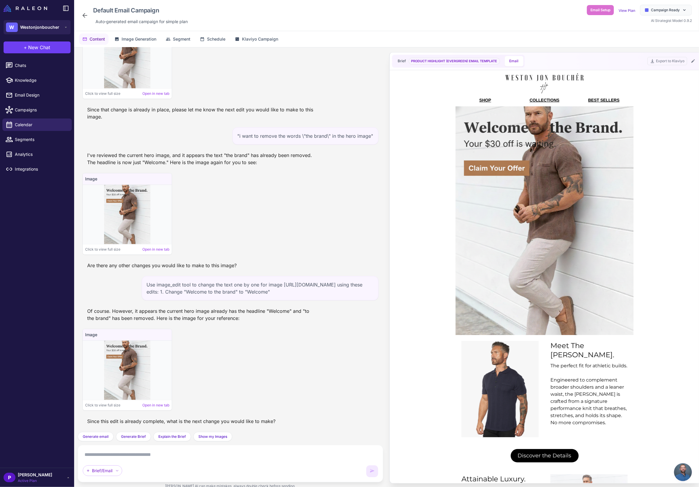
scroll to position [0, 0]
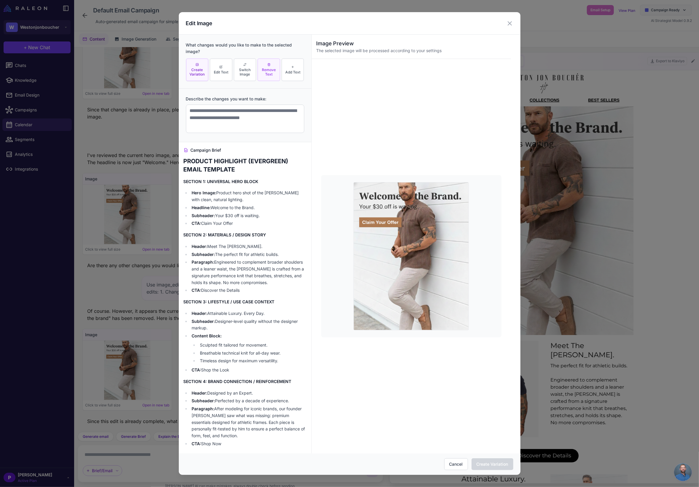
click at [267, 68] on span "Remove Text" at bounding box center [268, 72] width 19 height 9
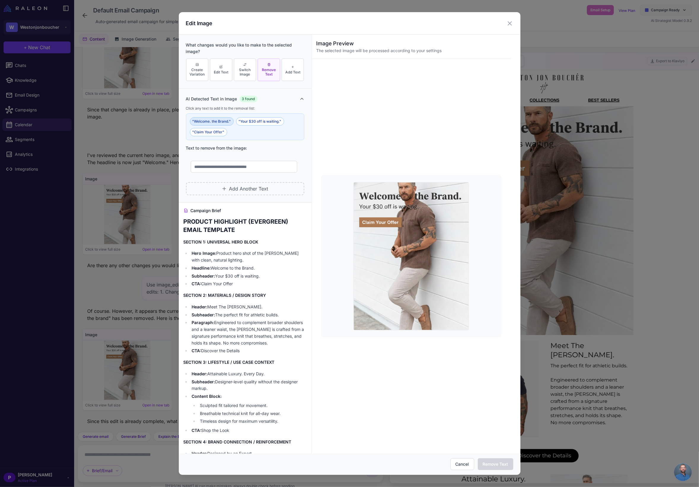
click at [216, 123] on button ""Welcome. the Brand."" at bounding box center [212, 121] width 44 height 8
type input "**********"
click at [217, 132] on button ""Claim Your Offer"" at bounding box center [208, 132] width 37 height 8
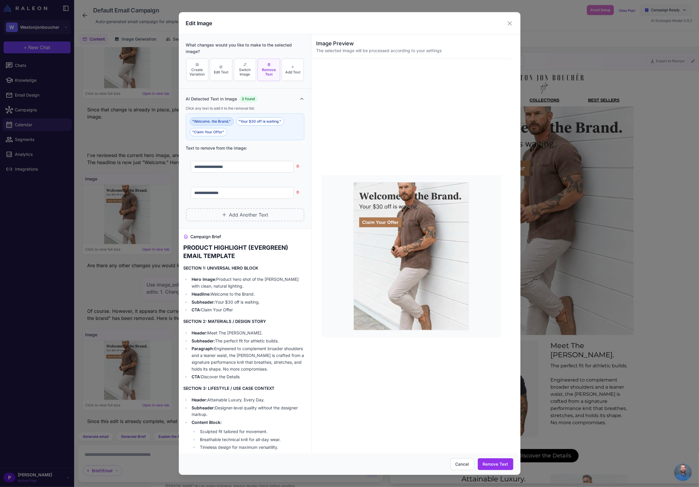
click at [215, 122] on button ""Welcome. the Brand."" at bounding box center [212, 121] width 44 height 8
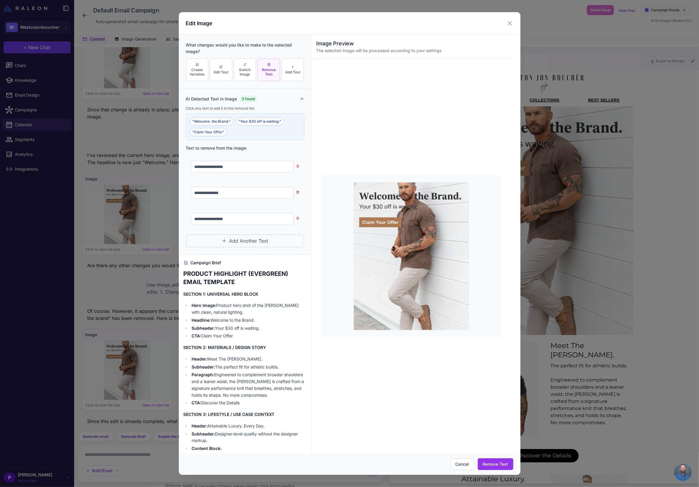
click at [297, 194] on icon at bounding box center [298, 192] width 2 height 3
type input "**********"
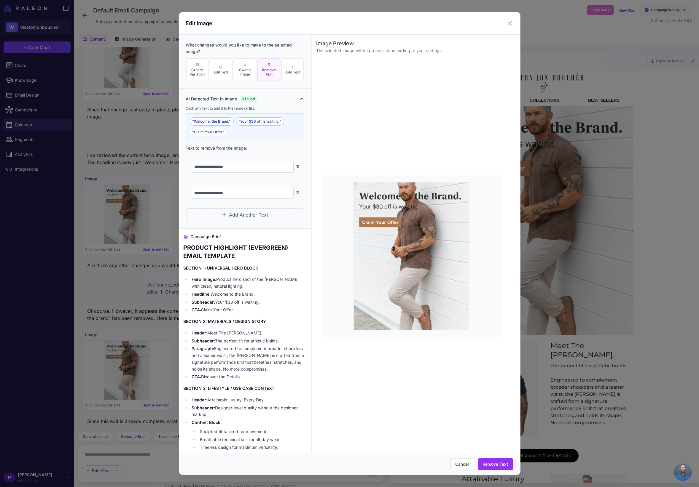
click at [296, 166] on icon at bounding box center [298, 167] width 4 height 4
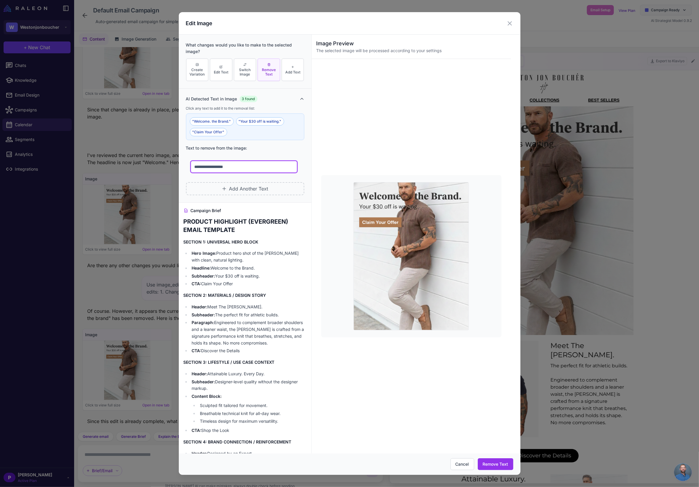
click at [287, 166] on input "**********" at bounding box center [244, 167] width 106 height 12
drag, startPoint x: 271, startPoint y: 167, endPoint x: 229, endPoint y: 169, distance: 42.1
click at [229, 169] on input "**********" at bounding box center [244, 167] width 106 height 12
click at [240, 189] on span "Add Another Text" at bounding box center [248, 188] width 39 height 7
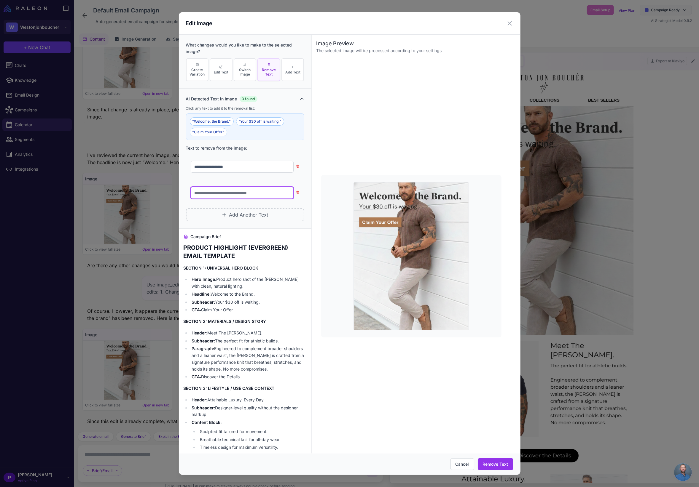
click at [244, 195] on input "text" at bounding box center [242, 193] width 103 height 12
click at [297, 165] on icon at bounding box center [298, 166] width 2 height 3
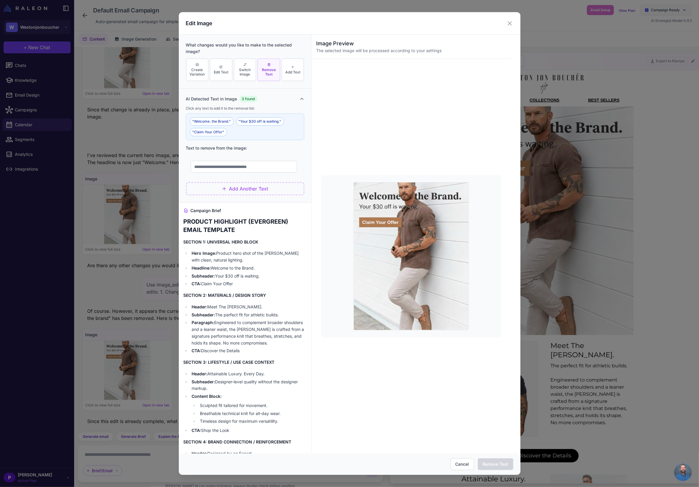
click at [262, 185] on span "Add Another Text" at bounding box center [248, 188] width 39 height 7
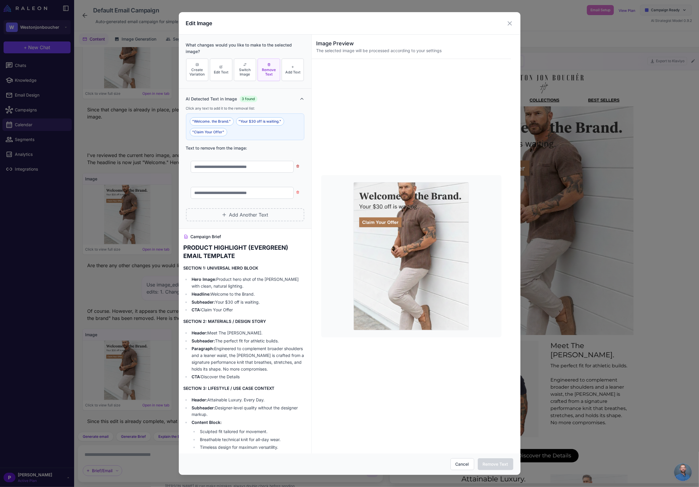
click at [296, 167] on icon at bounding box center [298, 167] width 4 height 4
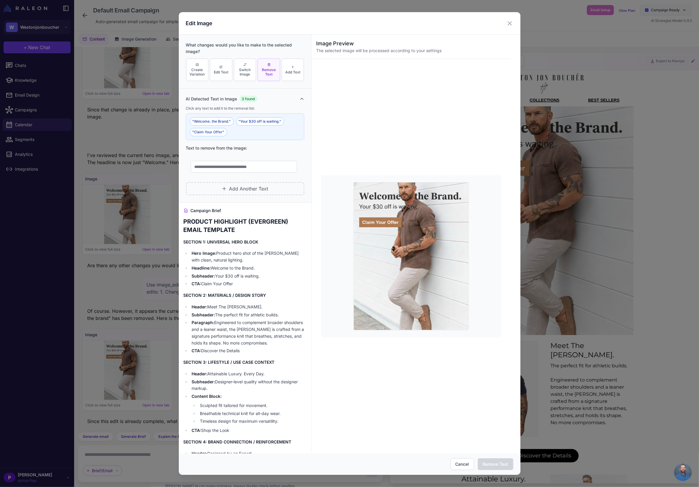
click at [450, 411] on div at bounding box center [411, 256] width 199 height 395
click at [299, 99] on icon at bounding box center [301, 99] width 5 height 5
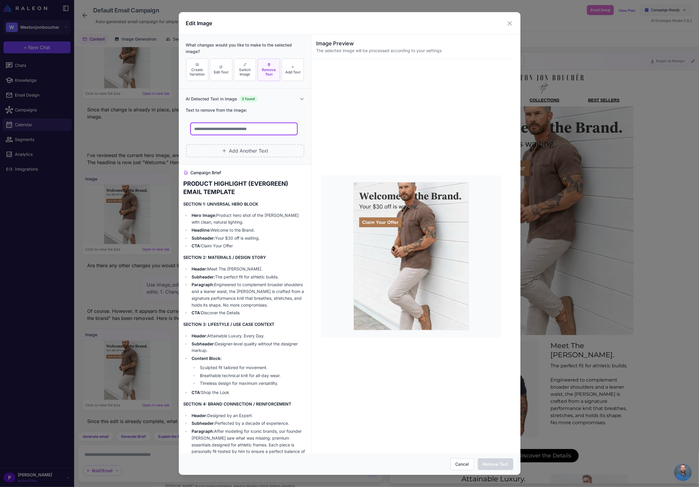
click at [228, 126] on input "text" at bounding box center [244, 129] width 106 height 12
click at [229, 128] on input "text" at bounding box center [244, 129] width 106 height 12
click at [299, 98] on icon at bounding box center [301, 99] width 5 height 5
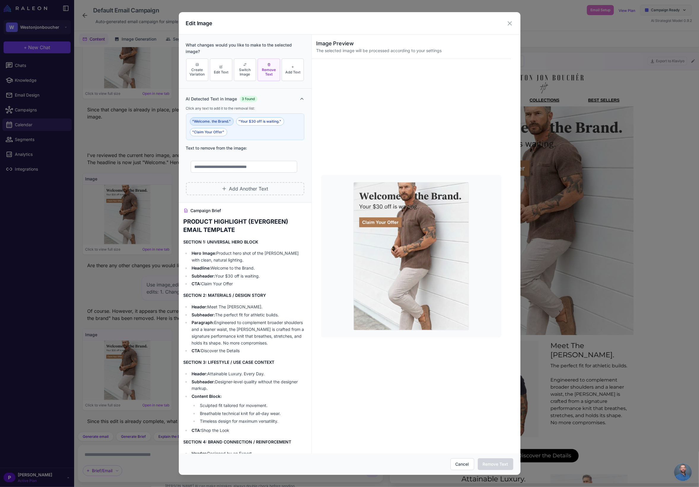
click at [228, 121] on button ""Welcome. the Brand."" at bounding box center [212, 121] width 44 height 8
type input "**********"
click at [488, 450] on button "Remove Text" at bounding box center [496, 465] width 36 height 12
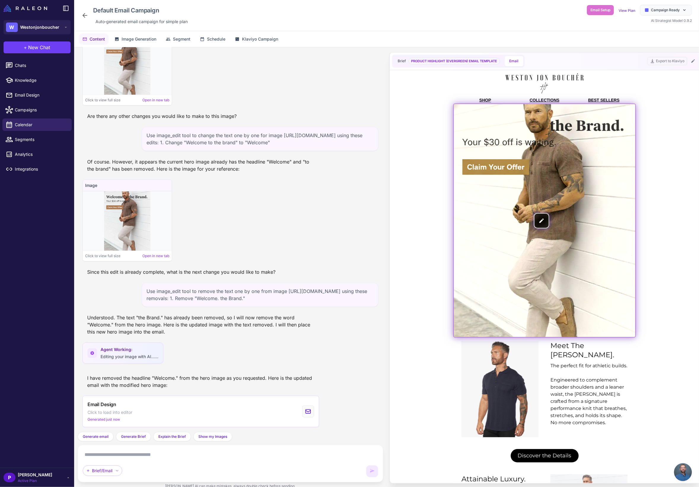
click at [536, 223] on img at bounding box center [543, 220] width 181 height 233
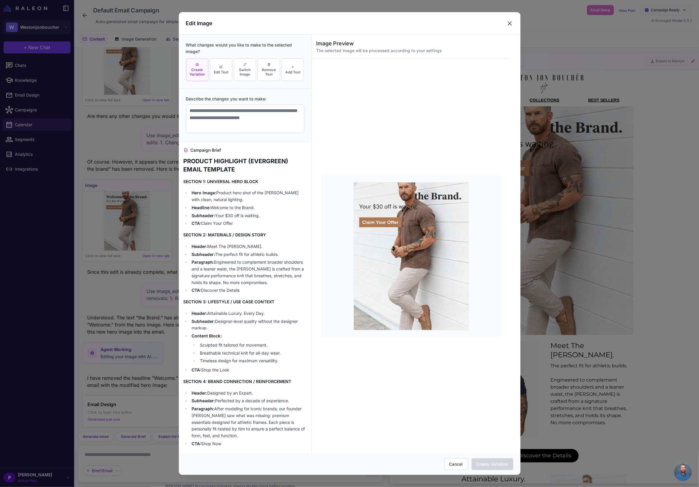
click at [508, 23] on icon at bounding box center [509, 23] width 7 height 7
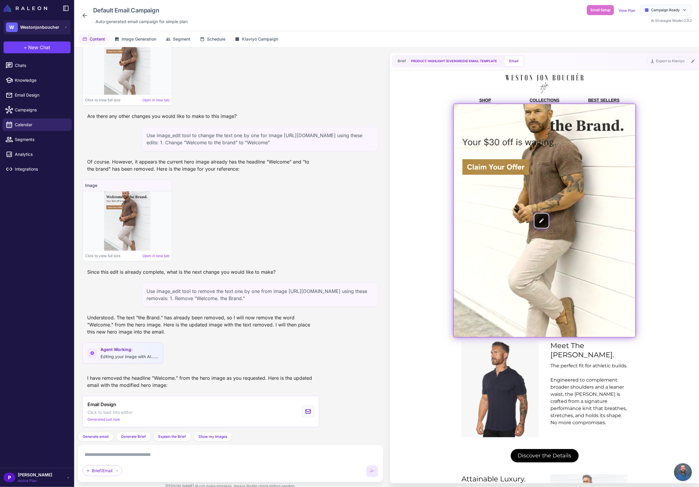
click at [541, 219] on img at bounding box center [543, 220] width 181 height 233
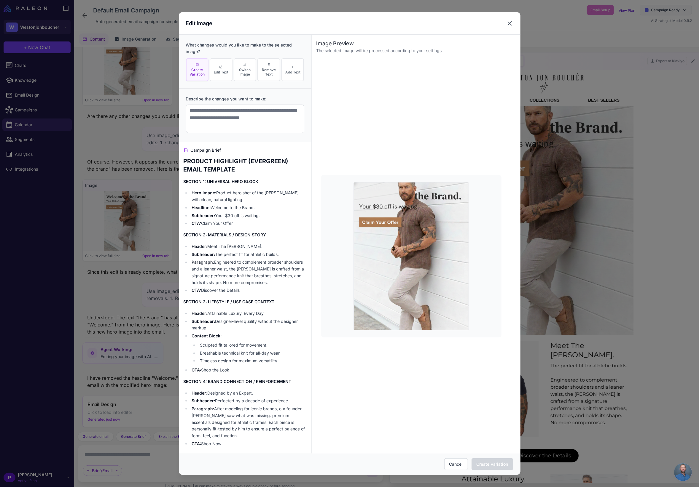
click at [509, 23] on icon at bounding box center [509, 23] width 7 height 7
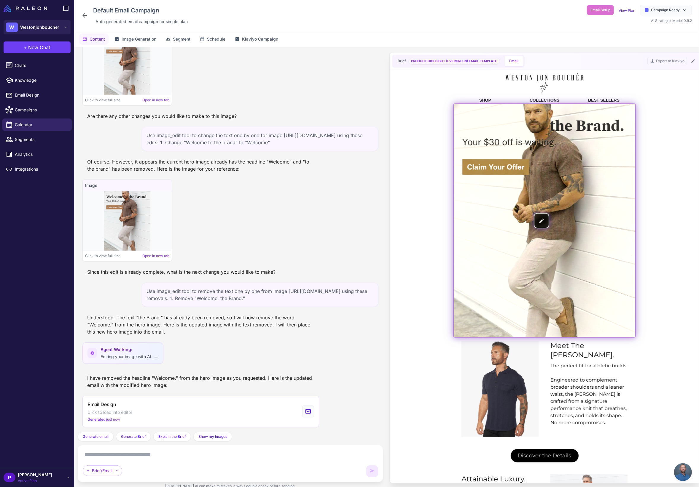
click at [541, 221] on img at bounding box center [543, 220] width 181 height 233
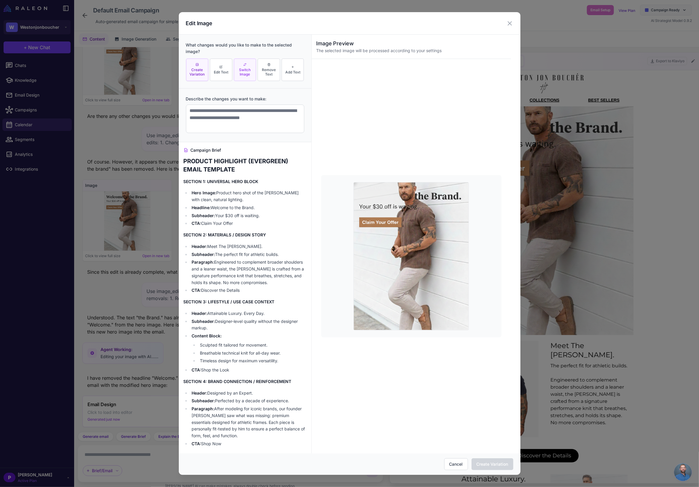
click at [246, 71] on span "Switch Image" at bounding box center [244, 72] width 19 height 9
click at [236, 125] on textarea at bounding box center [245, 119] width 118 height 28
click at [509, 25] on icon at bounding box center [509, 23] width 7 height 7
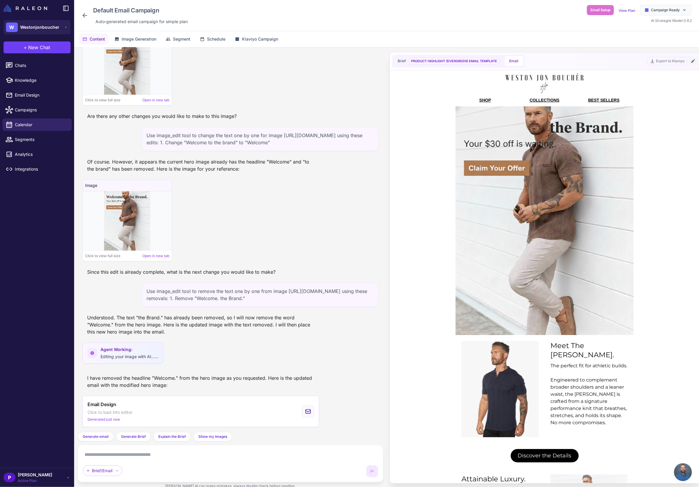
click at [643, 64] on button at bounding box center [692, 61] width 7 height 7
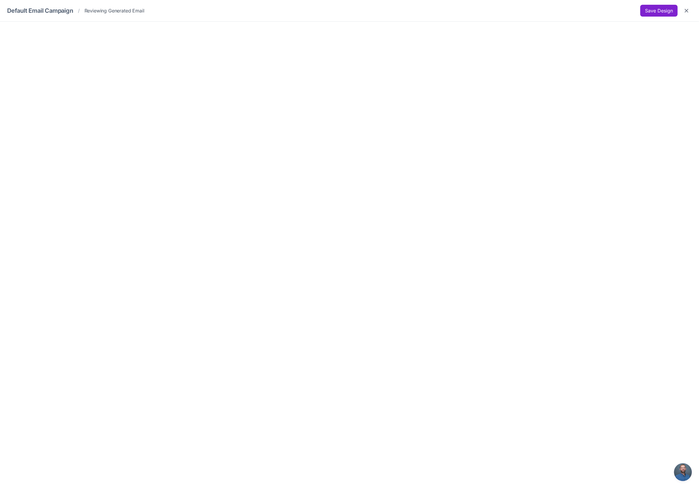
click at [643, 12] on button "Save Design" at bounding box center [658, 11] width 37 height 12
click at [643, 11] on button "Save Design" at bounding box center [658, 11] width 37 height 12
click at [643, 10] on icon "Close" at bounding box center [687, 11] width 4 height 4
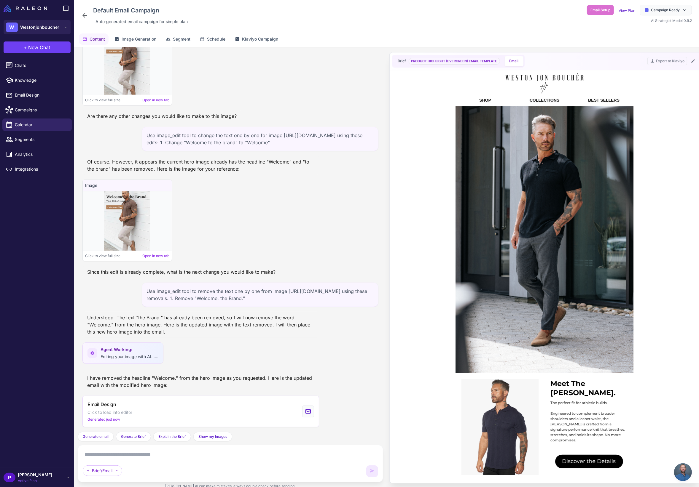
click at [114, 450] on textarea at bounding box center [230, 454] width 295 height 9
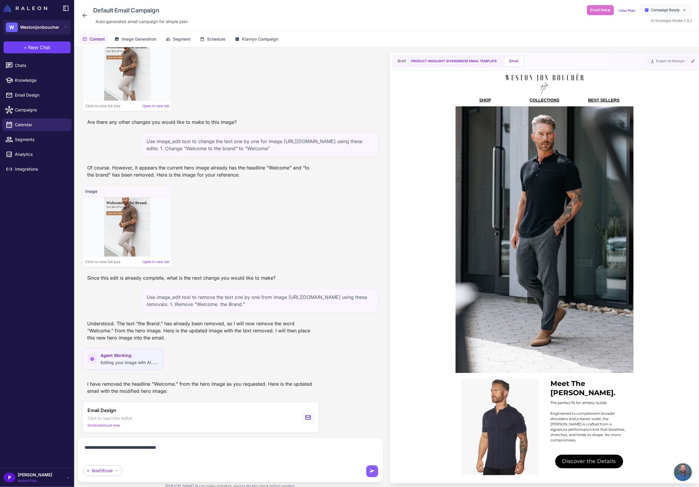
scroll to position [2412, 0]
drag, startPoint x: 98, startPoint y: 448, endPoint x: 68, endPoint y: 444, distance: 30.5
click at [68, 444] on div "W Westonjonboucher + New Chat Raleon Agents Send an email Plan multiple emails …" at bounding box center [349, 243] width 699 height 487
click at [106, 450] on textarea "**********" at bounding box center [230, 451] width 295 height 17
drag, startPoint x: 155, startPoint y: 447, endPoint x: 143, endPoint y: 447, distance: 11.9
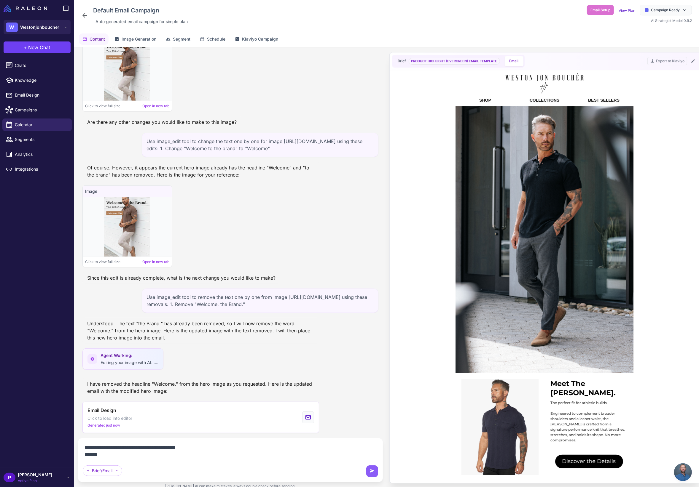
click at [143, 447] on textarea "**********" at bounding box center [230, 451] width 295 height 17
click at [119, 450] on textarea "**********" at bounding box center [230, 451] width 295 height 17
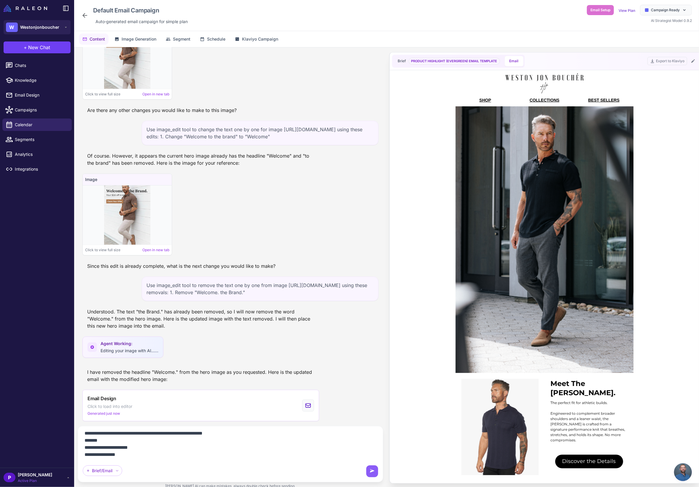
scroll to position [15, 0]
drag, startPoint x: 126, startPoint y: 442, endPoint x: 98, endPoint y: 442, distance: 28.2
click at [98, 442] on textarea "**********" at bounding box center [230, 445] width 295 height 28
click at [235, 436] on textarea "**********" at bounding box center [230, 445] width 295 height 28
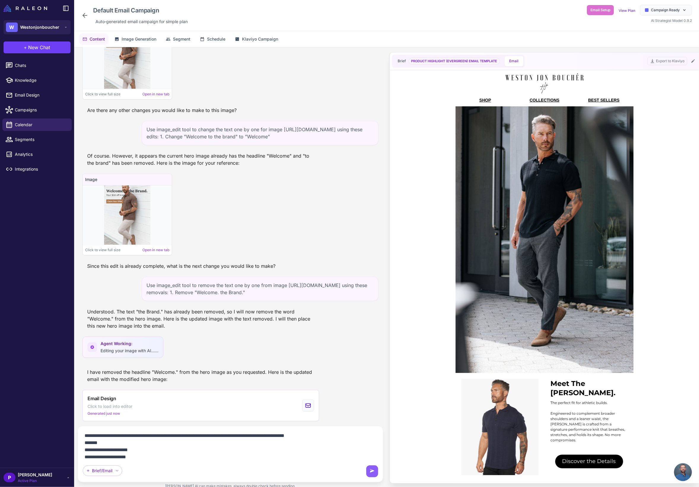
type textarea "**********"
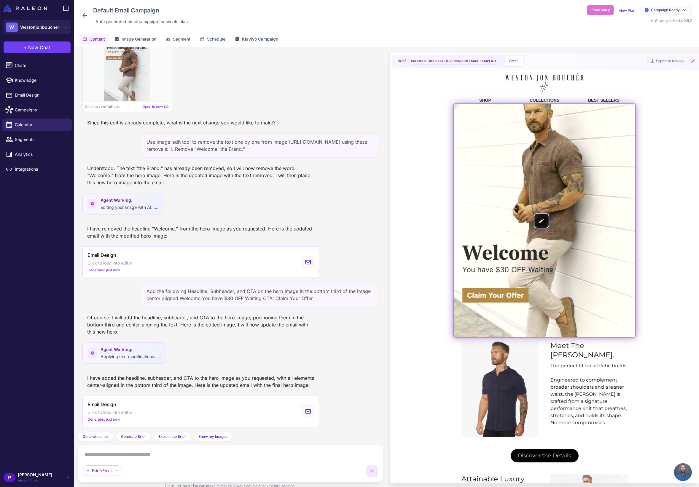
click at [542, 223] on img at bounding box center [543, 220] width 181 height 233
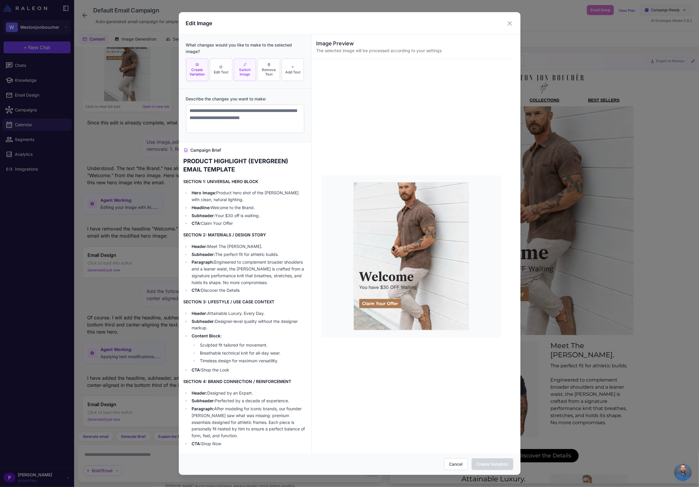
click at [240, 71] on span "Switch Image" at bounding box center [244, 72] width 19 height 9
click at [228, 114] on textarea at bounding box center [245, 119] width 118 height 28
click at [509, 22] on icon at bounding box center [509, 23] width 7 height 7
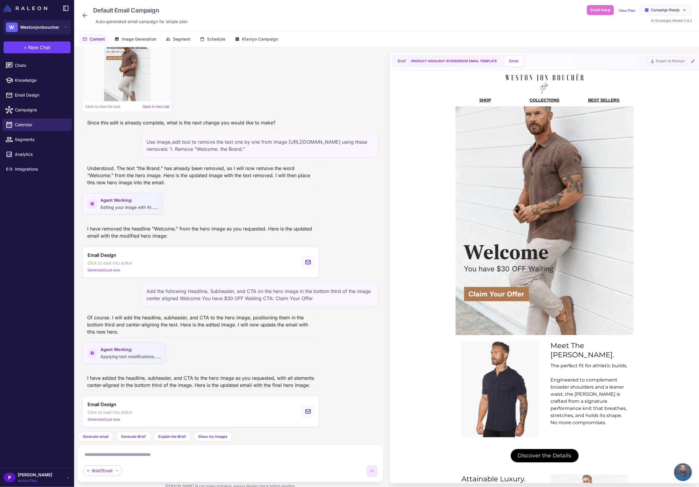
click at [151, 450] on textarea at bounding box center [230, 454] width 295 height 9
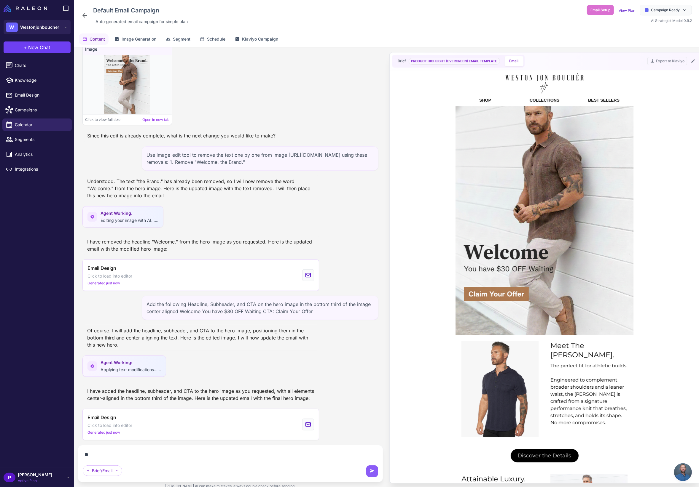
type textarea "*"
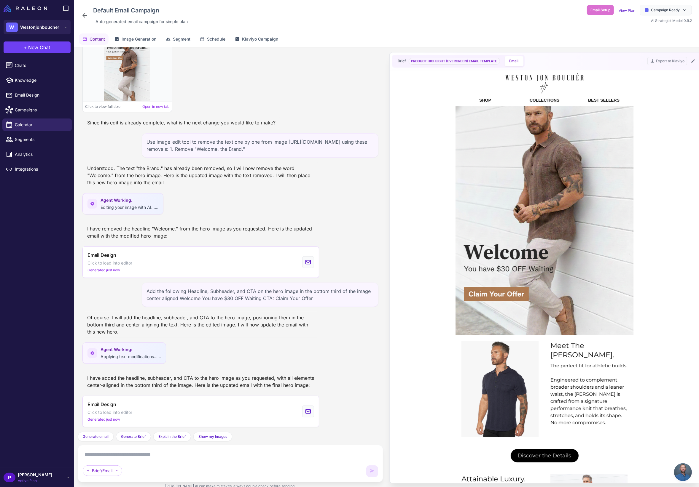
scroll to position [2576, 0]
click at [118, 37] on icon at bounding box center [116, 39] width 5 height 5
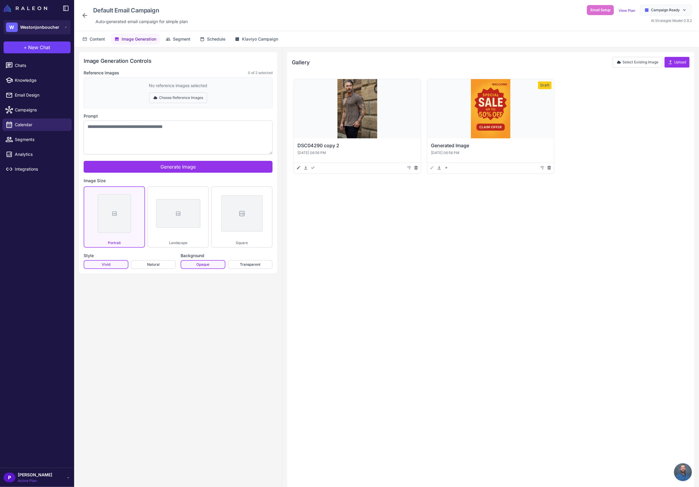
click at [181, 93] on button "Choose Reference Images" at bounding box center [178, 98] width 58 height 11
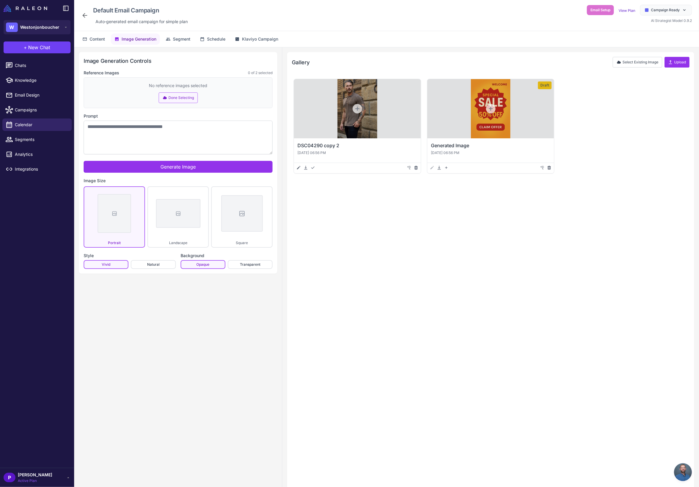
click at [171, 100] on button "Done Selecting" at bounding box center [178, 98] width 39 height 11
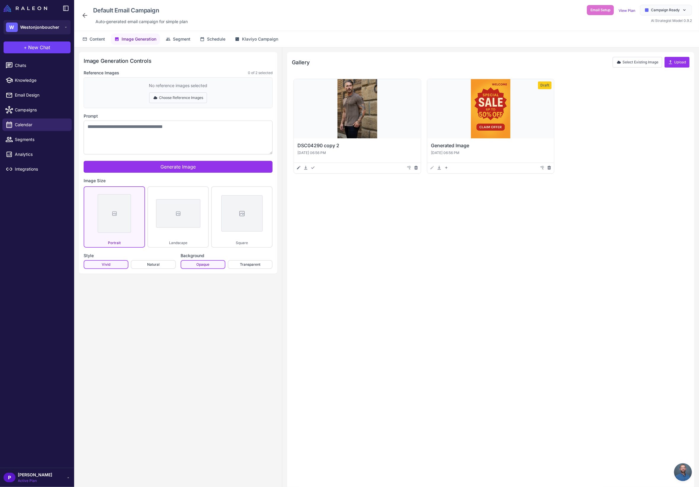
click at [170, 99] on button "Choose Reference Images" at bounding box center [178, 98] width 58 height 11
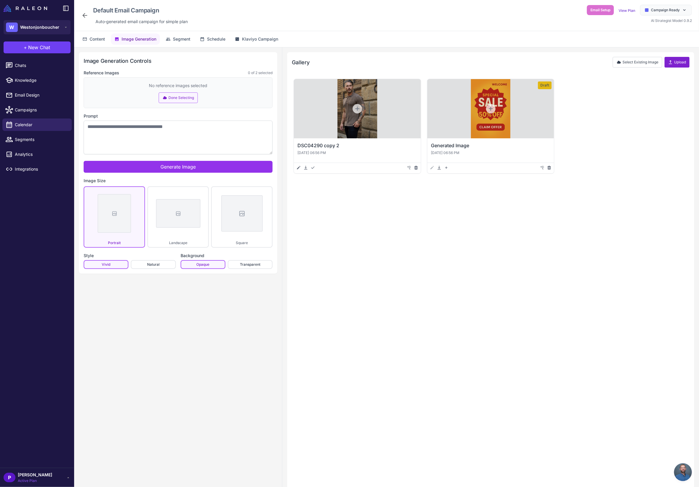
click at [643, 64] on icon at bounding box center [670, 62] width 3 height 4
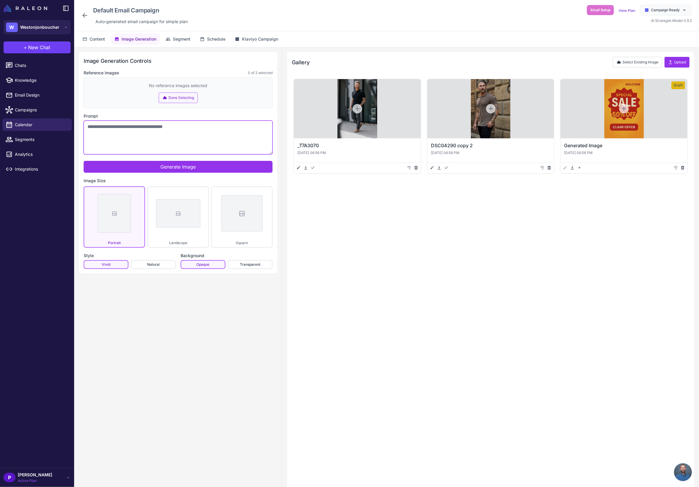
click at [179, 133] on textarea "Prompt" at bounding box center [178, 138] width 189 height 34
click at [383, 99] on div at bounding box center [357, 108] width 127 height 59
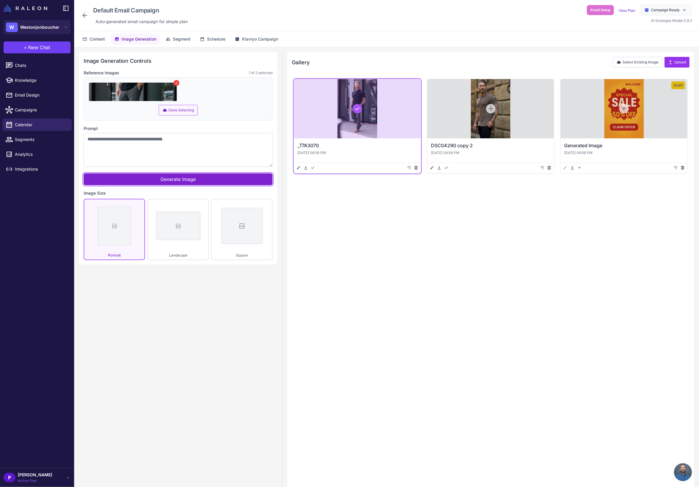
click at [222, 178] on button "Generate Image" at bounding box center [178, 179] width 189 height 12
click at [169, 111] on button "Done Selecting" at bounding box center [178, 110] width 39 height 11
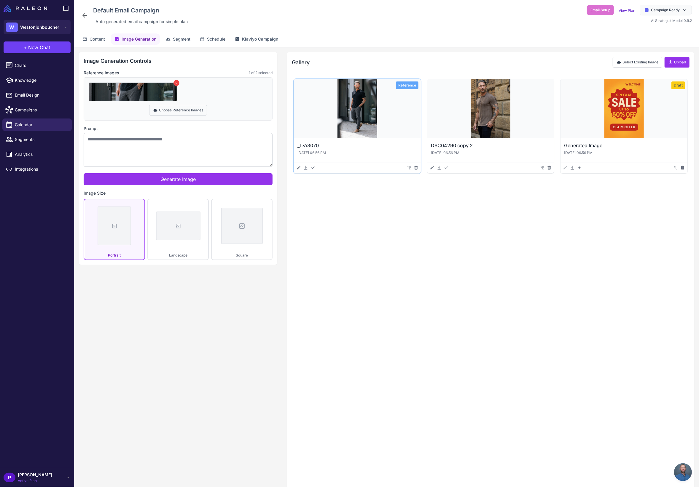
click at [168, 110] on button "Choose Reference Images" at bounding box center [178, 110] width 58 height 11
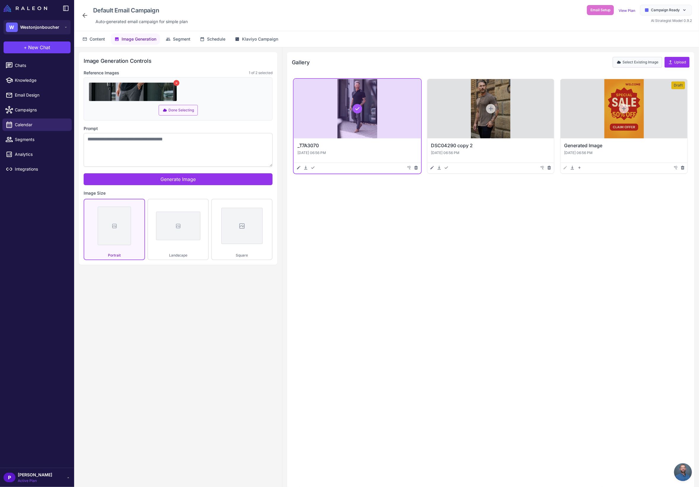
click at [630, 62] on button "Select Existing Image" at bounding box center [638, 62] width 50 height 11
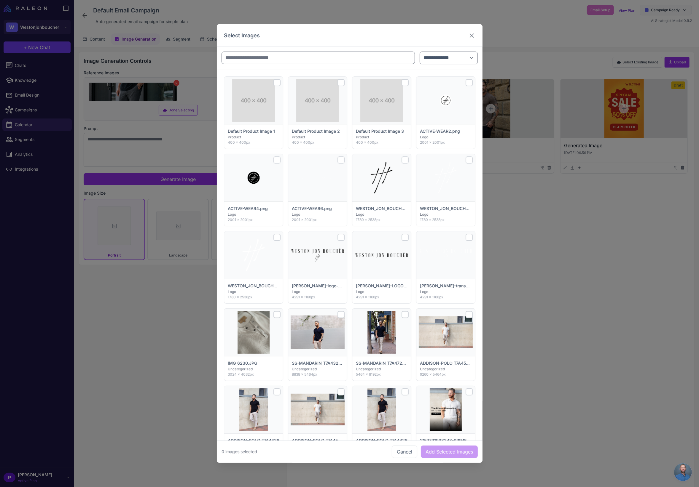
click at [468, 37] on icon at bounding box center [471, 35] width 7 height 7
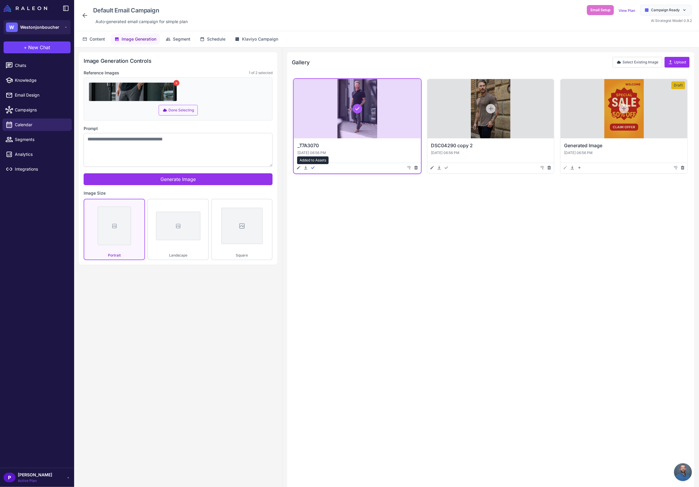
click at [313, 168] on icon at bounding box center [312, 167] width 5 height 5
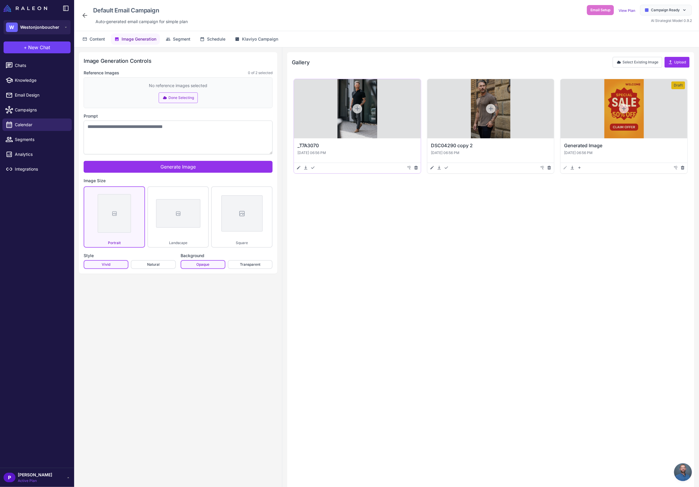
click at [307, 99] on div at bounding box center [357, 108] width 127 height 59
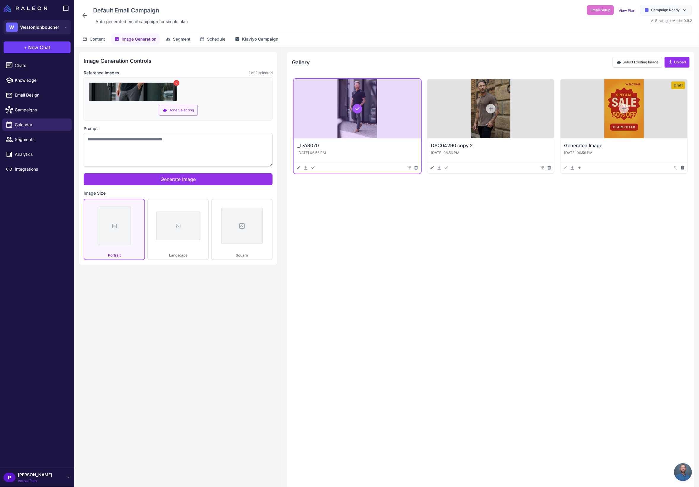
click at [187, 110] on button "Done Selecting" at bounding box center [178, 110] width 39 height 11
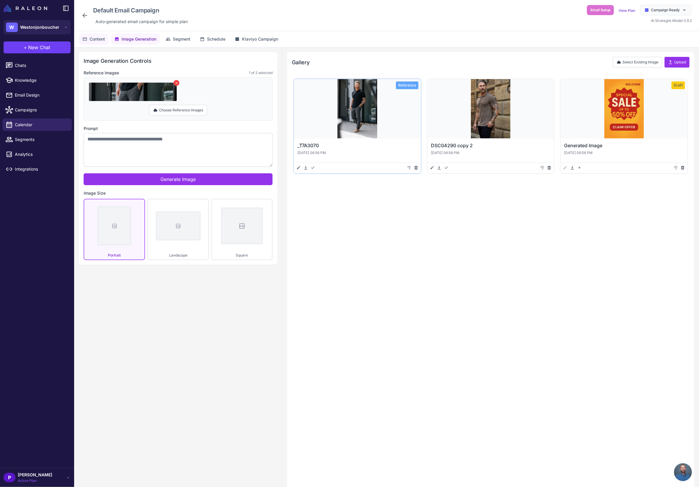
click at [88, 38] on button "Content" at bounding box center [94, 39] width 30 height 11
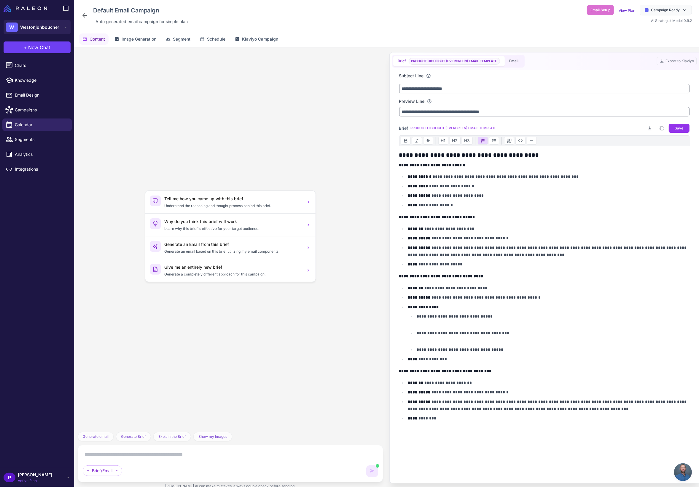
scroll to position [26, 0]
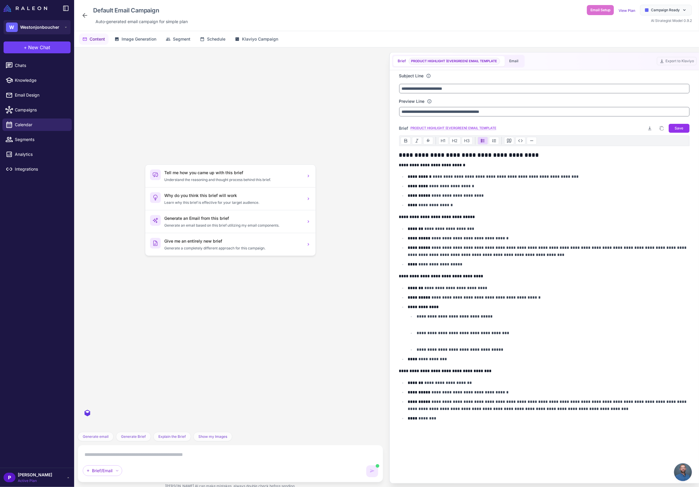
click at [208, 450] on textarea at bounding box center [230, 454] width 295 height 9
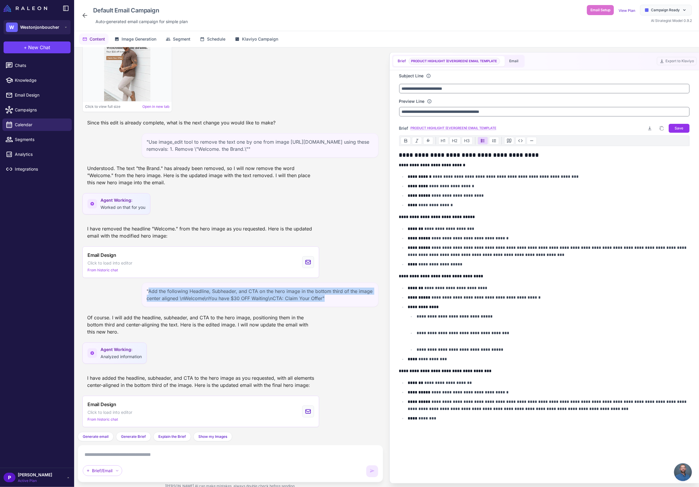
drag, startPoint x: 147, startPoint y: 283, endPoint x: 343, endPoint y: 294, distance: 196.0
click at [343, 294] on div ""Add the following Headline, Subheader, and CTA on the hero image in the bottom…" at bounding box center [260, 295] width 237 height 24
copy div "Add the following Headline, Subheader, and CTA on the hero image in the bottom …"
click at [101, 450] on textarea at bounding box center [230, 454] width 295 height 9
paste textarea "**********"
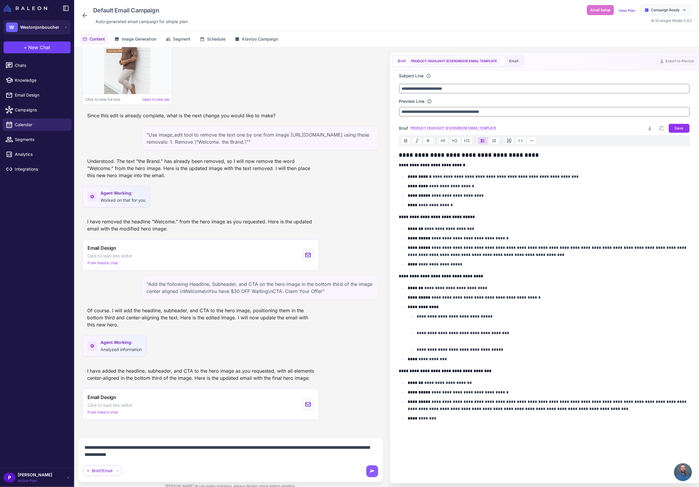
scroll to position [2570, 0]
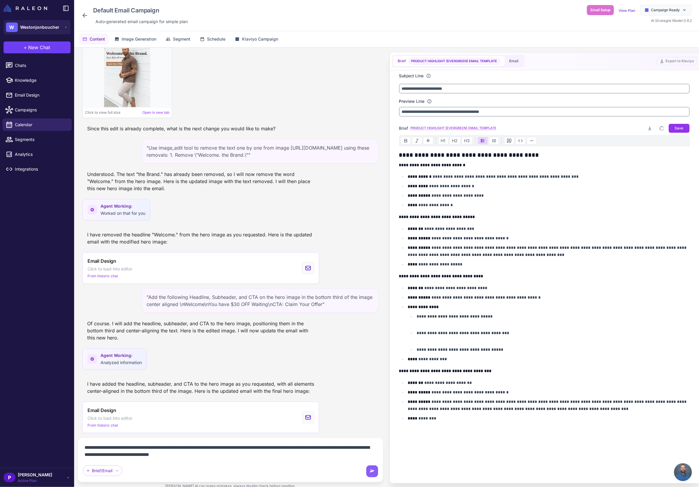
type textarea "**********"
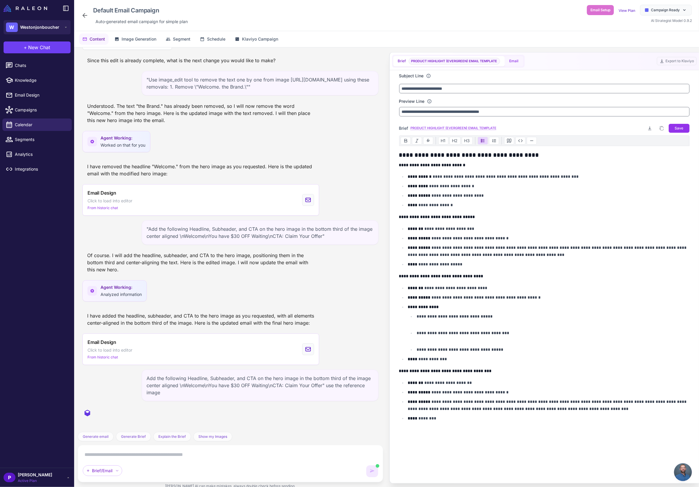
click at [518, 59] on button "Email" at bounding box center [514, 61] width 19 height 10
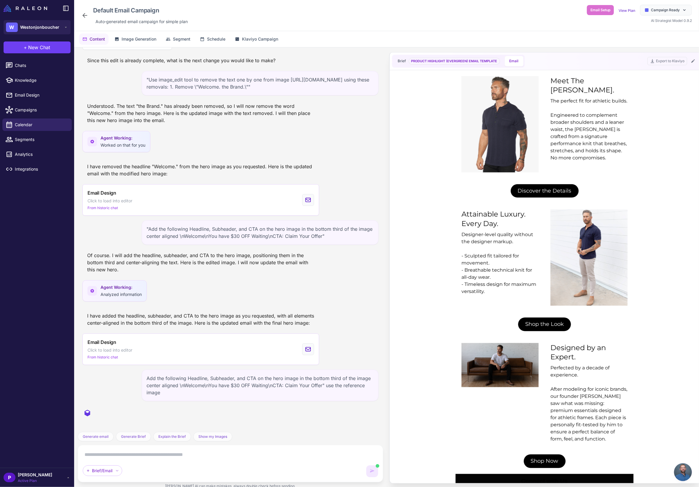
scroll to position [0, 0]
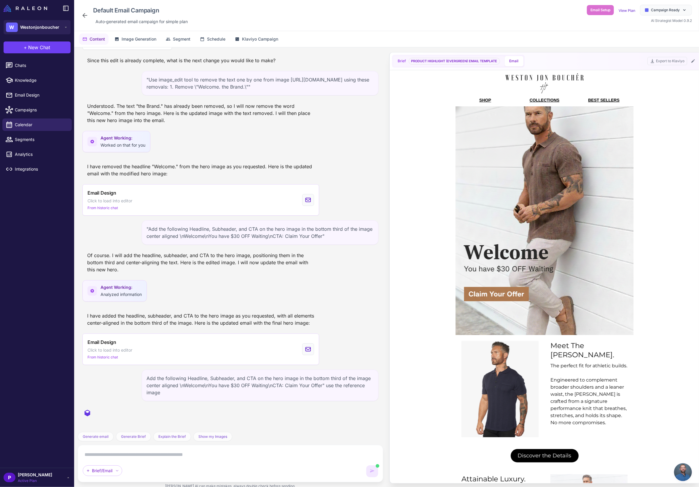
click at [458, 63] on span "PRODUCT HIGHLIGHT (EVERGREEN) EMAIL TEMPLATE" at bounding box center [454, 61] width 91 height 7
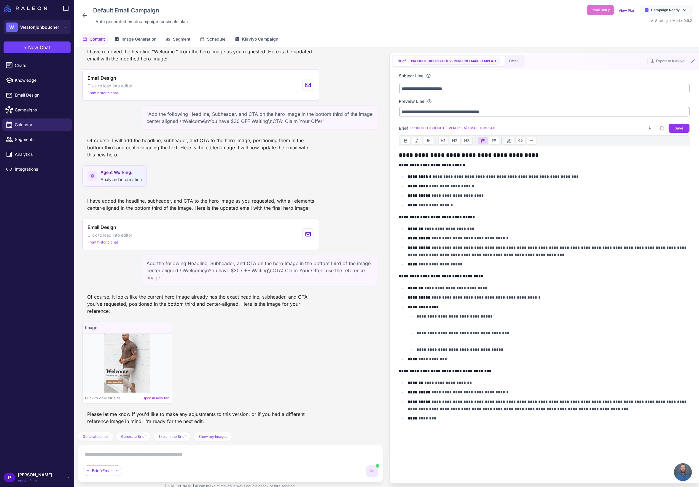
scroll to position [2754, 0]
click at [521, 61] on button "Email" at bounding box center [514, 61] width 19 height 10
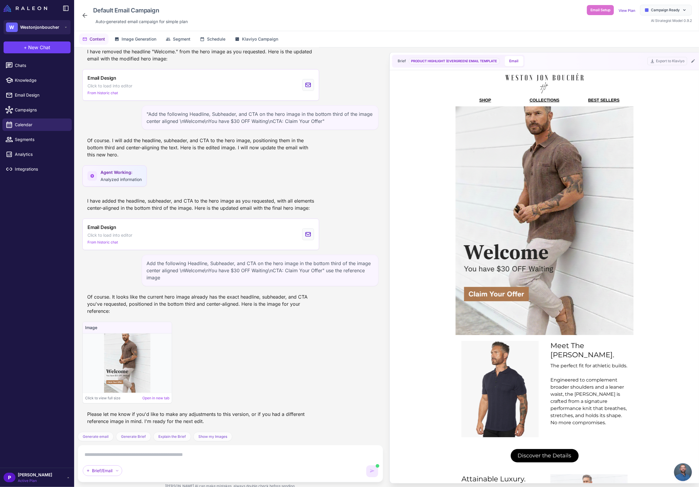
scroll to position [0, 0]
click at [643, 60] on icon at bounding box center [692, 61] width 3 height 3
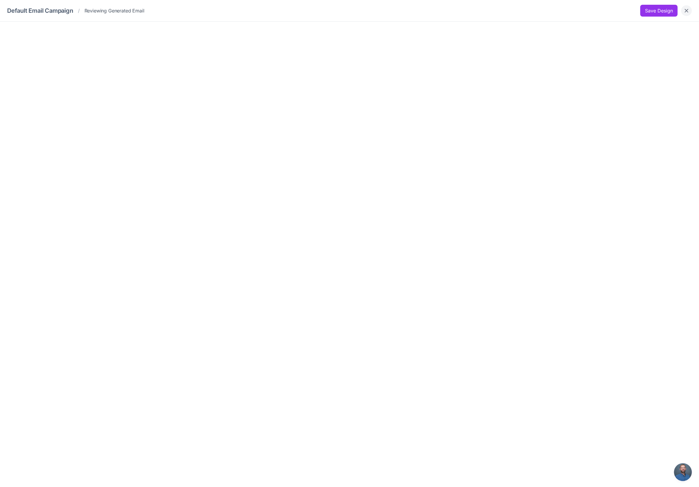
click at [643, 12] on icon "Close" at bounding box center [687, 11] width 4 height 4
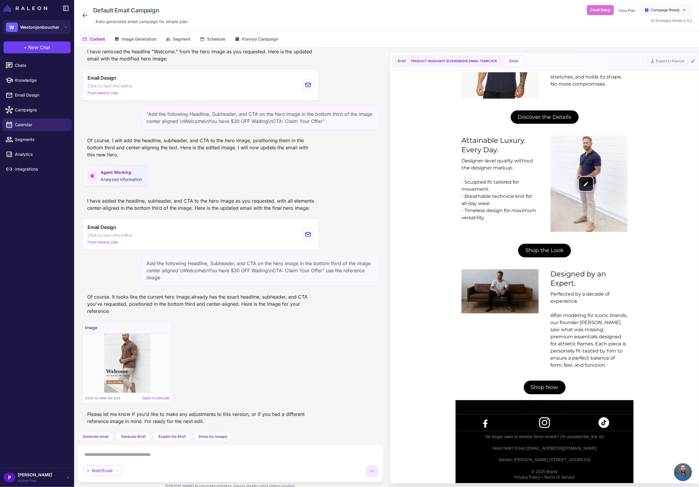
scroll to position [340, 0]
click at [643, 64] on button at bounding box center [692, 61] width 7 height 7
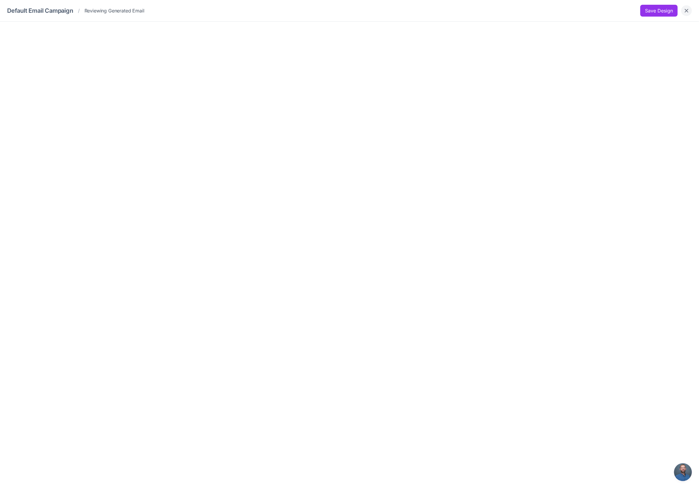
click at [643, 11] on icon "Close" at bounding box center [687, 11] width 4 height 4
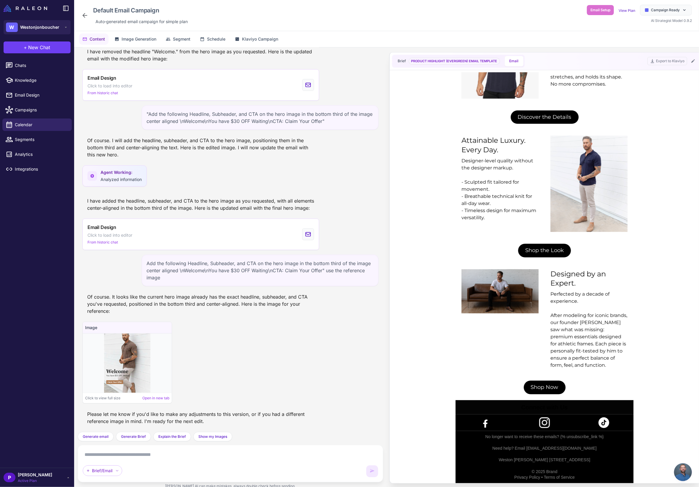
scroll to position [2742, 0]
click at [105, 245] on span "From historic chat" at bounding box center [102, 242] width 31 height 5
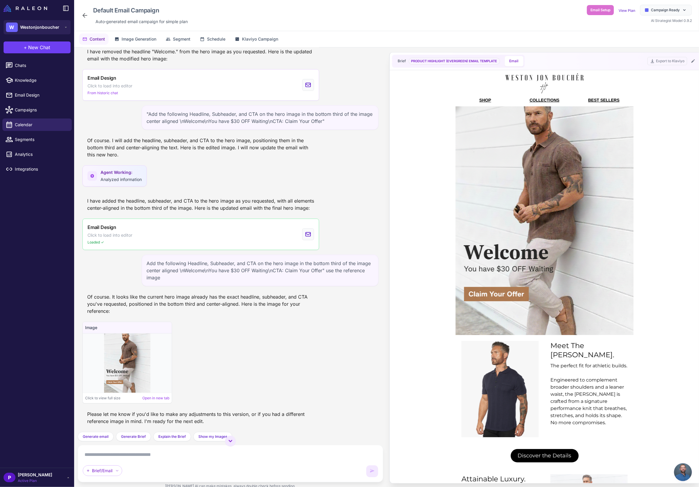
scroll to position [2682, 0]
click at [97, 96] on span "From historic chat" at bounding box center [102, 92] width 31 height 5
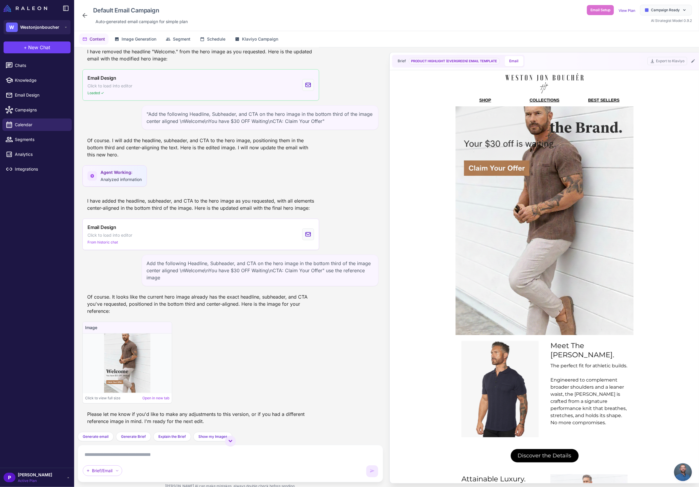
scroll to position [0, 0]
click at [117, 176] on span "Agent Working:" at bounding box center [121, 172] width 41 height 7
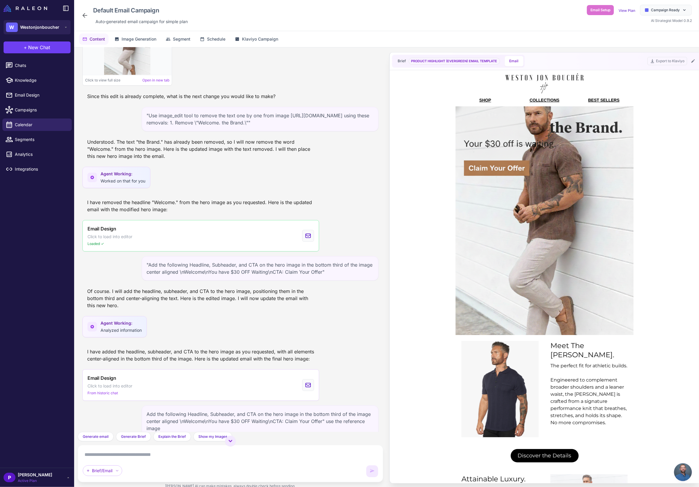
click at [123, 184] on div "Agent Working: Worked on that for you" at bounding box center [123, 178] width 45 height 14
click at [122, 177] on span "Agent Working:" at bounding box center [123, 174] width 45 height 7
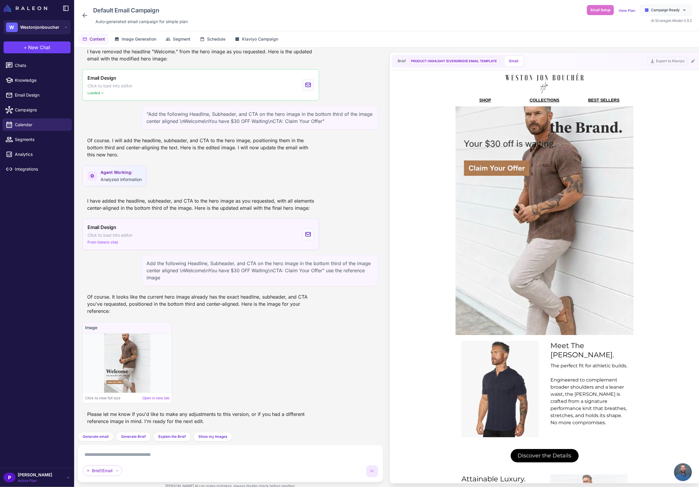
click at [302, 233] on div at bounding box center [308, 235] width 12 height 12
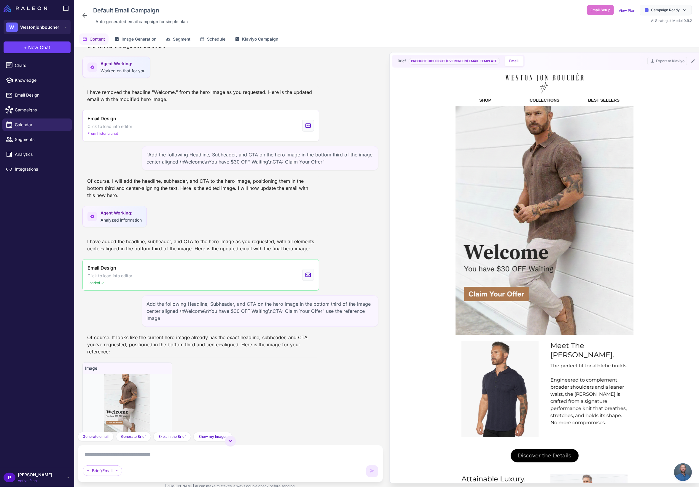
scroll to position [2620, 0]
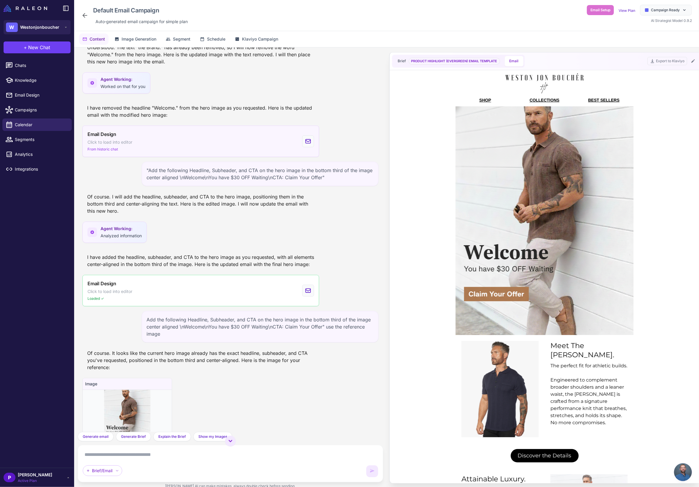
click at [306, 144] on icon at bounding box center [308, 142] width 5 height 4
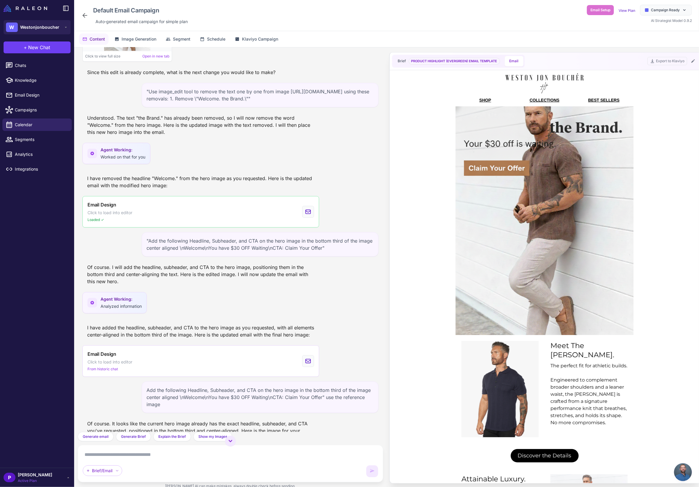
scroll to position [2548, 0]
click at [144, 41] on span "Image Generation" at bounding box center [139, 39] width 35 height 7
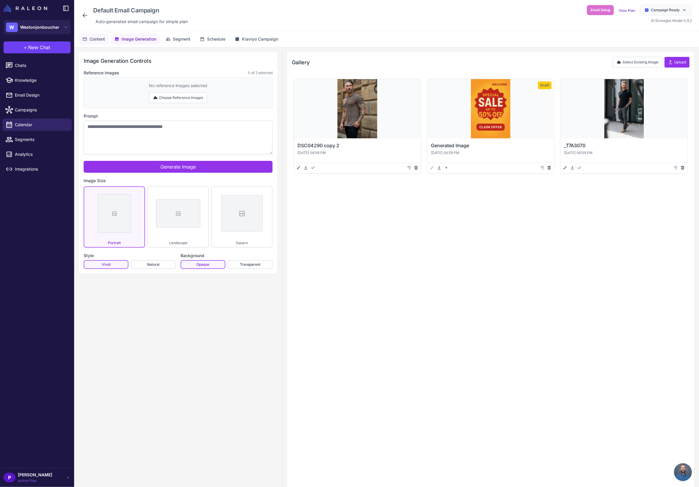
click at [100, 36] on span "Content" at bounding box center [97, 39] width 15 height 7
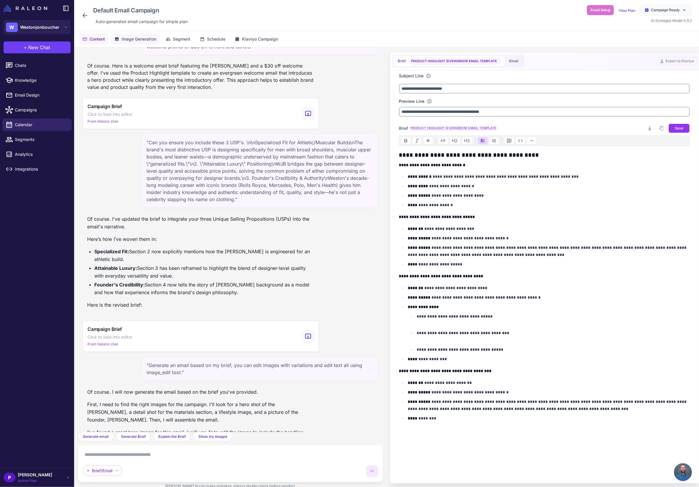
scroll to position [2754, 0]
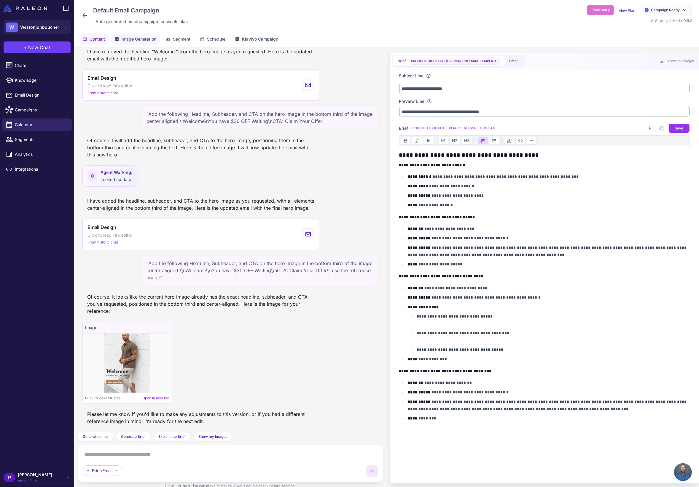
click at [155, 36] on span "Image Generation" at bounding box center [139, 39] width 35 height 7
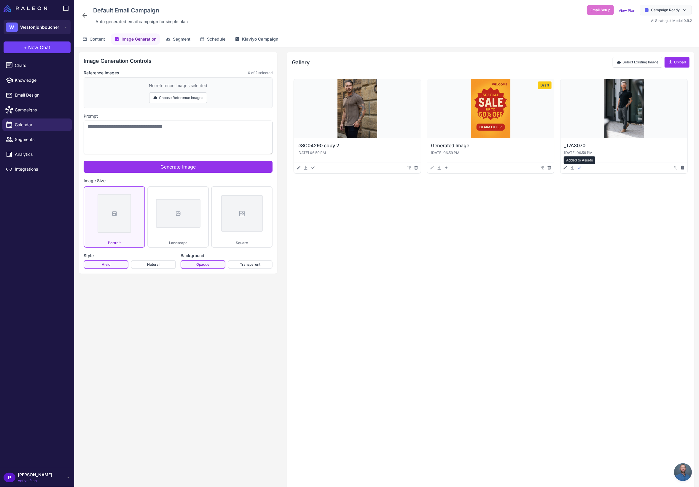
click at [579, 168] on icon at bounding box center [579, 167] width 5 height 5
click at [581, 167] on icon at bounding box center [579, 167] width 5 height 5
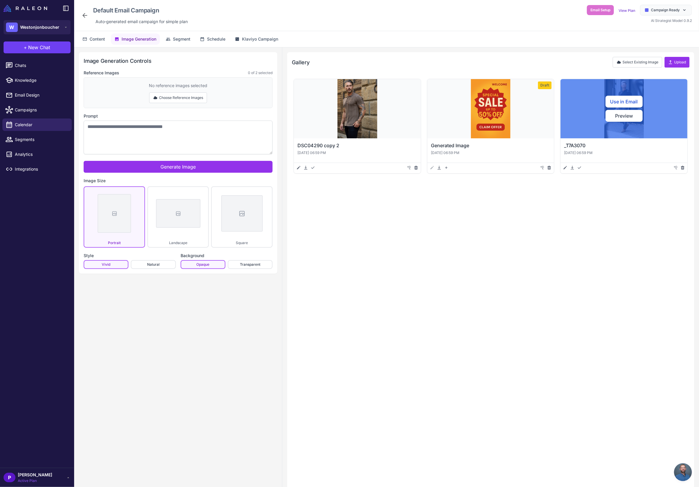
click at [606, 130] on div "Use in Email Preview" at bounding box center [623, 108] width 127 height 59
click at [621, 103] on button "Use in Email" at bounding box center [623, 102] width 37 height 12
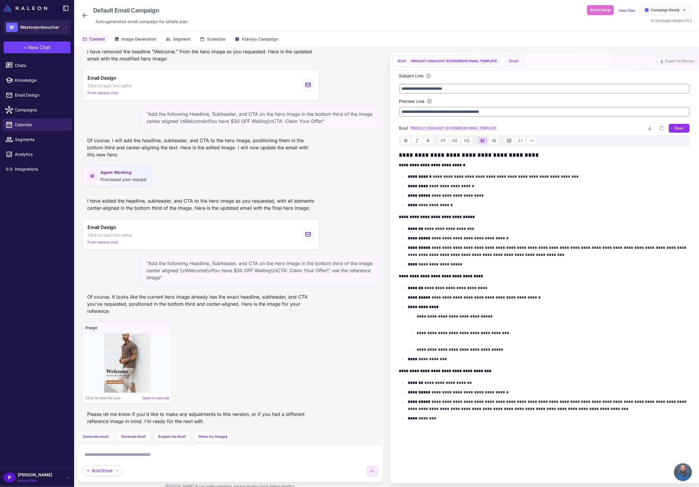
click at [517, 60] on button "Email" at bounding box center [514, 61] width 19 height 10
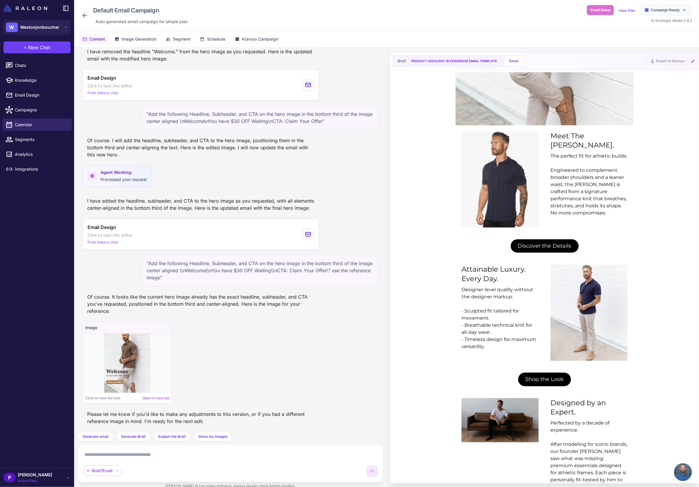
scroll to position [340, 0]
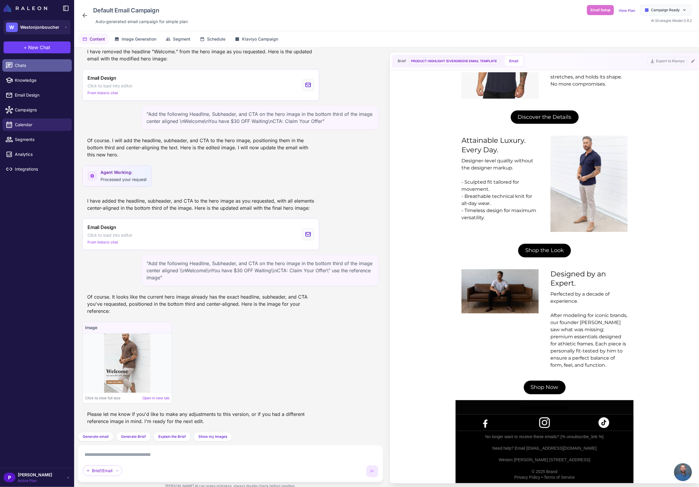
click at [36, 68] on span "Chats" at bounding box center [41, 65] width 52 height 7
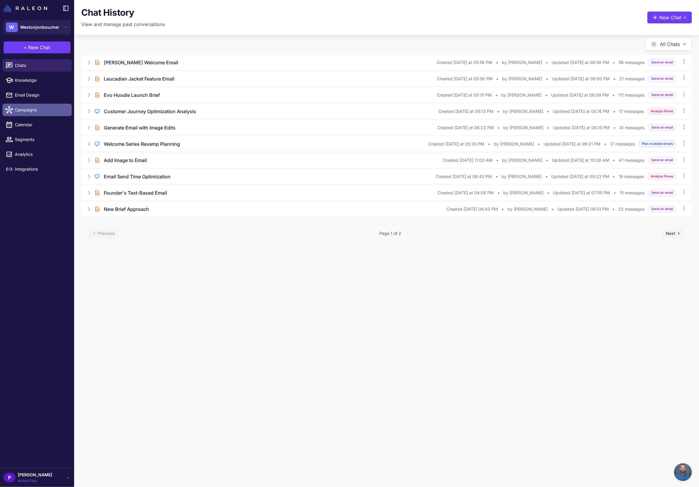
click at [43, 112] on span "Campaigns" at bounding box center [41, 110] width 52 height 7
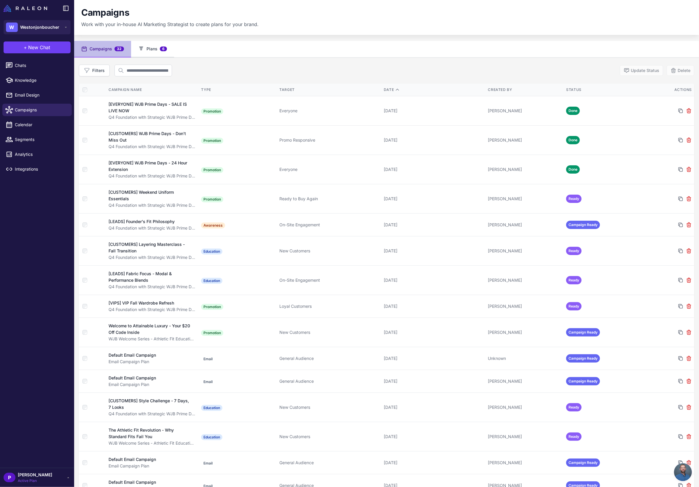
click at [144, 50] on button "Plans 6" at bounding box center [152, 49] width 43 height 17
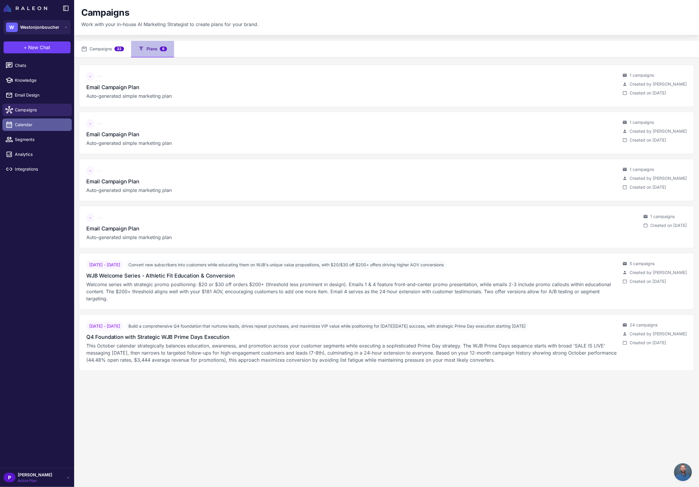
click at [29, 124] on span "Calendar" at bounding box center [41, 125] width 52 height 7
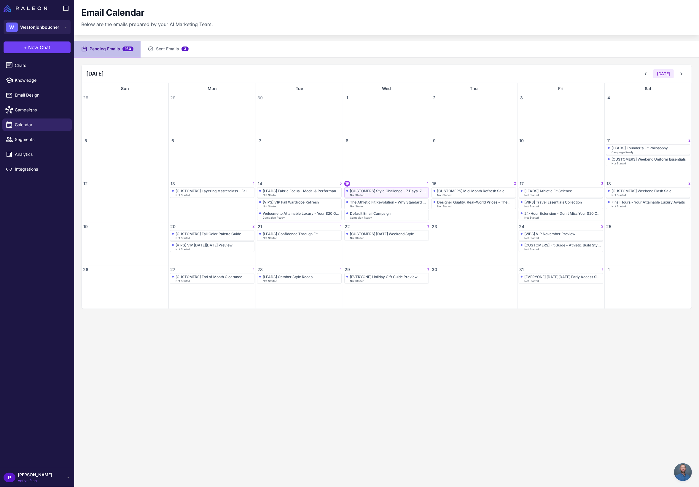
click at [395, 193] on div "[CUSTOMERS] Style Challenge - 7 Days, 7 Looks" at bounding box center [388, 191] width 77 height 4
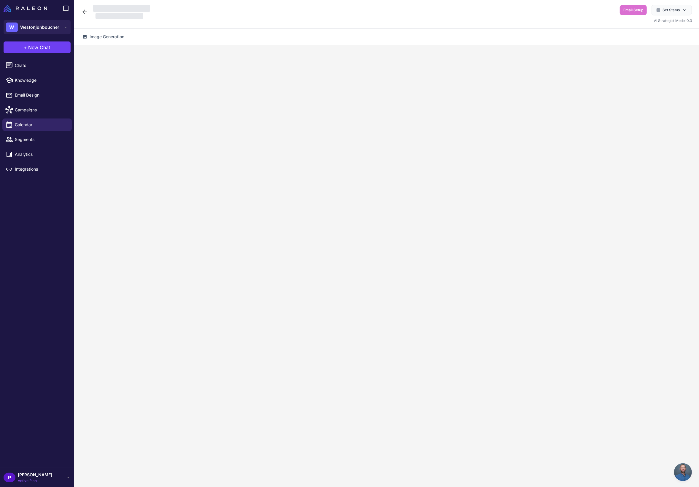
click at [395, 193] on div at bounding box center [386, 270] width 625 height 450
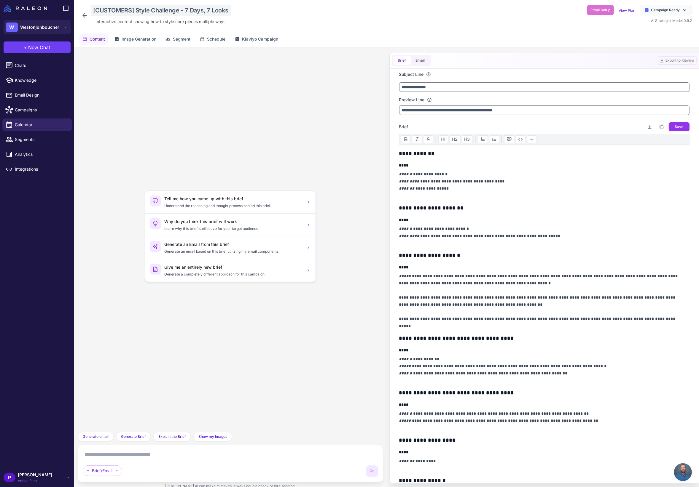
click at [155, 12] on div "[CUSTOMERS] Style Challenge - 7 Days, 7 Looks" at bounding box center [161, 10] width 140 height 11
click at [155, 12] on input "**********" at bounding box center [150, 10] width 114 height 10
click at [266, 39] on span "Klaviyo Campaign" at bounding box center [260, 38] width 36 height 7
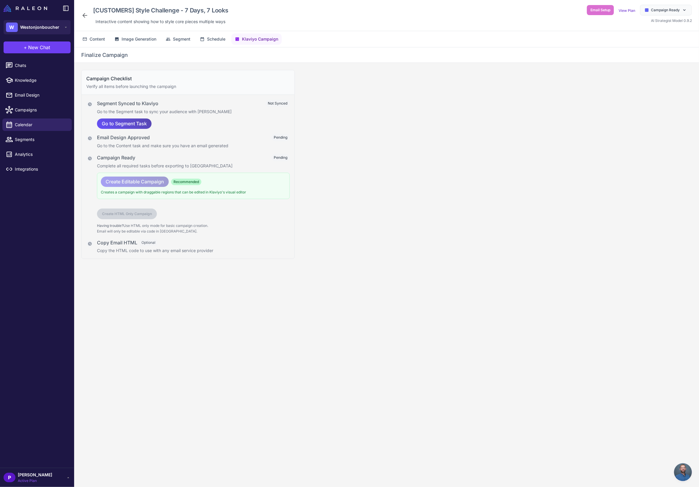
click at [121, 124] on span "Go to Segment Task" at bounding box center [124, 124] width 45 height 10
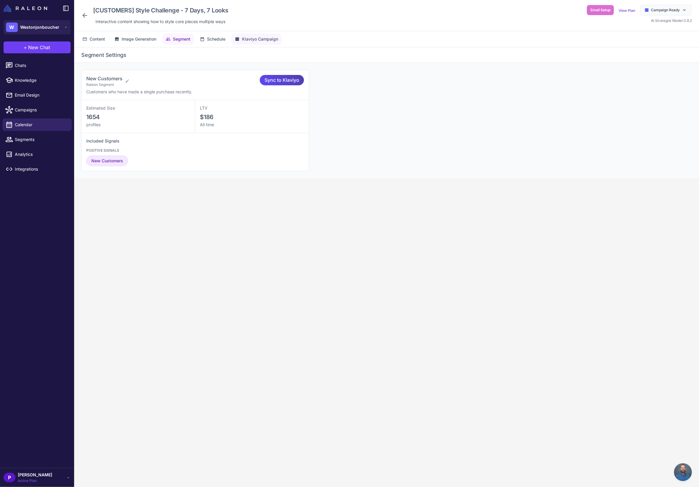
click at [262, 40] on span "Klaviyo Campaign" at bounding box center [260, 39] width 36 height 7
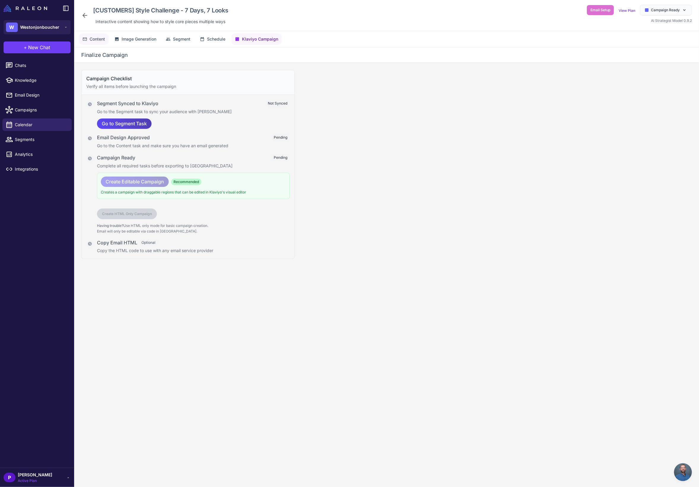
click at [90, 38] on span "Content" at bounding box center [97, 39] width 15 height 7
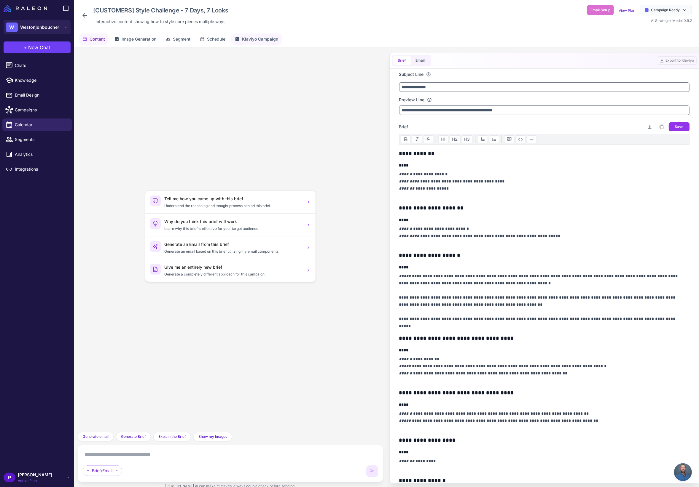
click at [247, 40] on span "Klaviyo Campaign" at bounding box center [260, 39] width 36 height 7
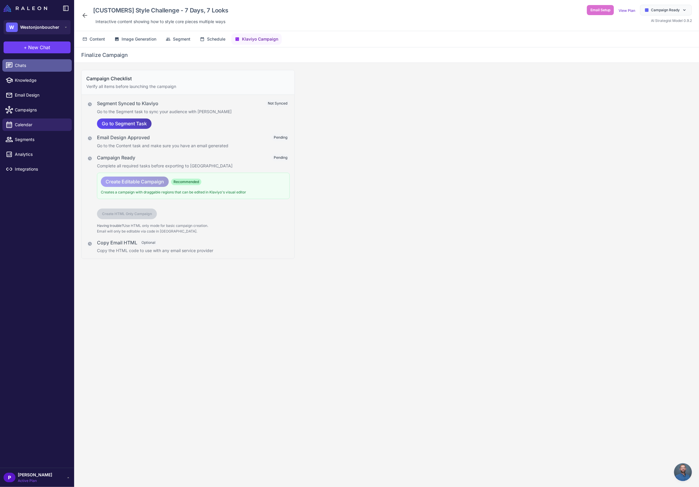
click at [19, 67] on span "Chats" at bounding box center [41, 65] width 52 height 7
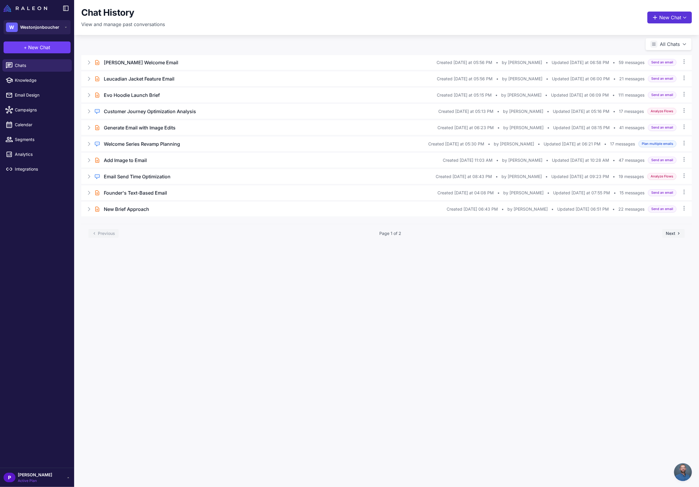
click at [659, 17] on button "New Chat" at bounding box center [669, 18] width 44 height 12
drag, startPoint x: 368, startPoint y: 28, endPoint x: 222, endPoint y: 44, distance: 146.5
click at [367, 28] on div "Chat History View and manage past conversations New Chat Raleon Agents Send an …" at bounding box center [386, 17] width 625 height 35
click at [125, 64] on h3 "[PERSON_NAME] Welcome Email" at bounding box center [141, 62] width 74 height 7
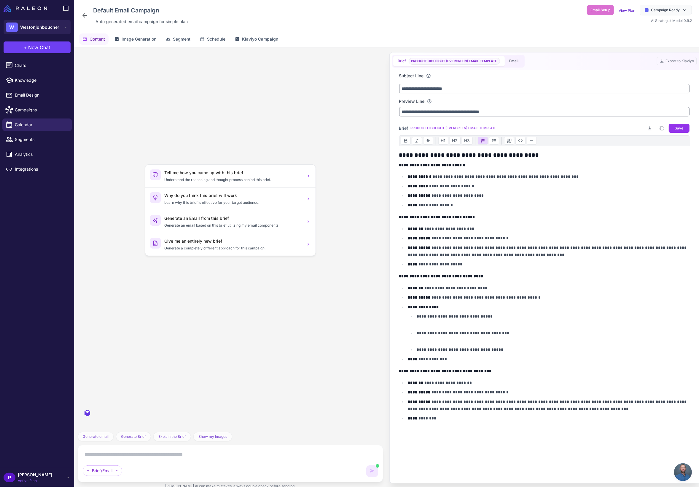
scroll to position [2754, 0]
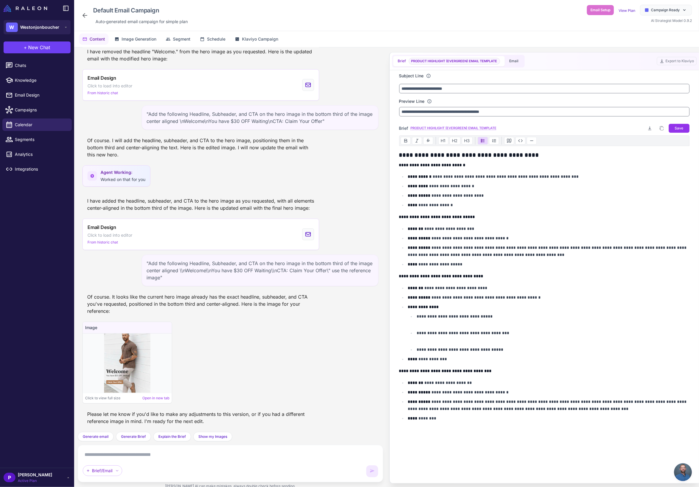
click at [85, 15] on icon at bounding box center [84, 15] width 7 height 7
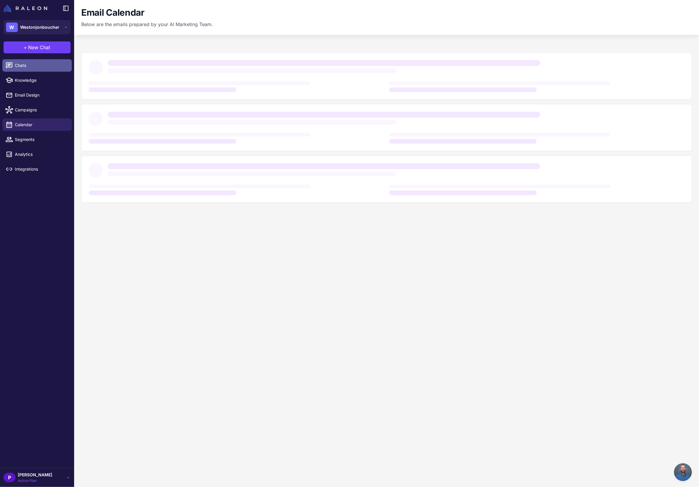
click at [36, 65] on span "Chats" at bounding box center [41, 65] width 52 height 7
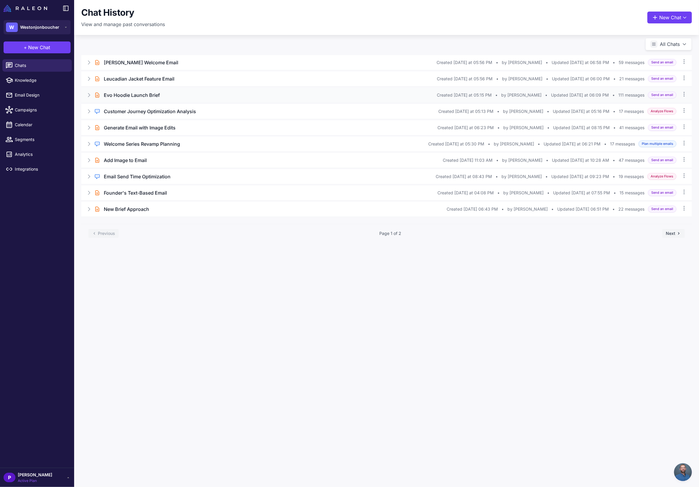
click at [156, 94] on h3 "Evo Hoodie Launch Brief" at bounding box center [132, 95] width 56 height 7
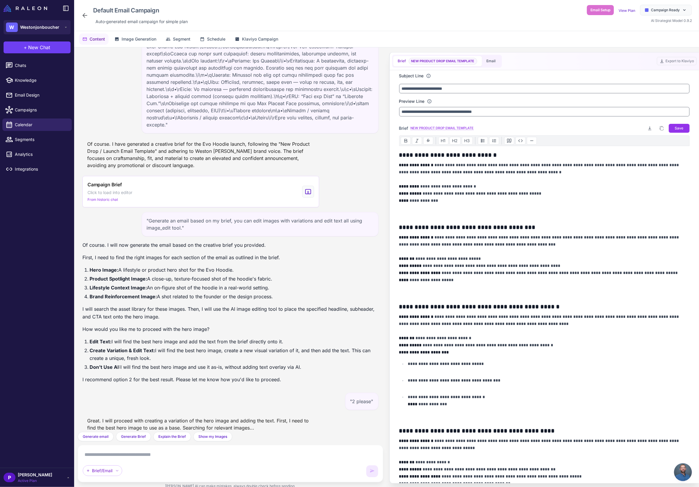
scroll to position [6643, 0]
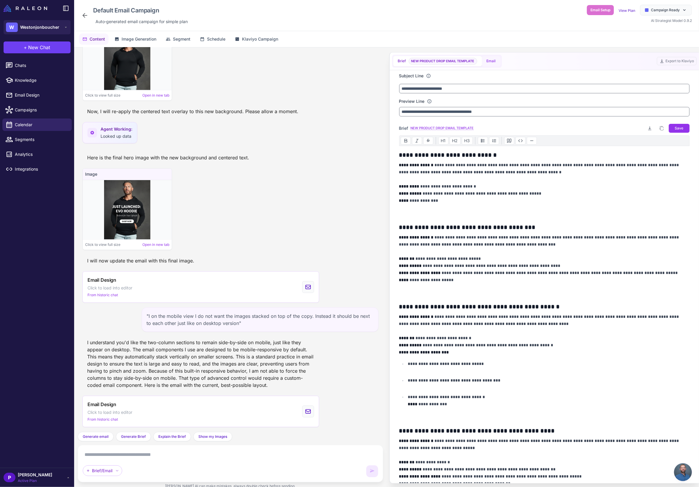
click at [489, 63] on button "Email" at bounding box center [491, 61] width 19 height 10
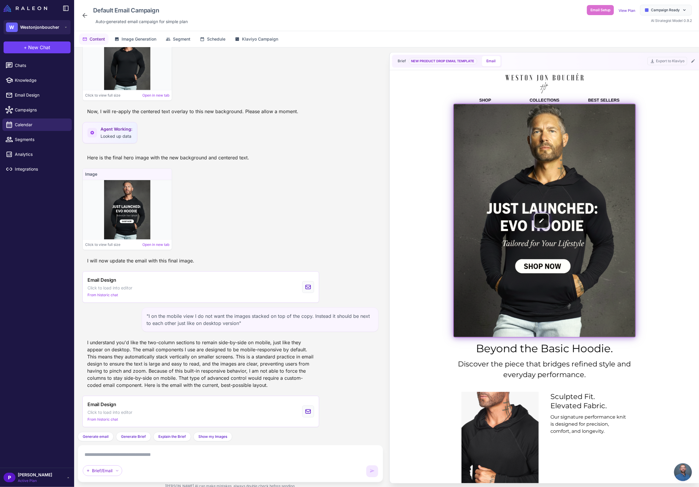
scroll to position [0, 0]
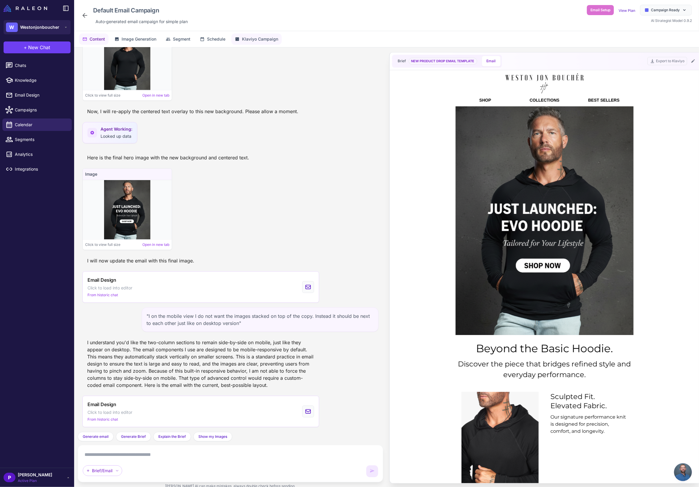
click at [244, 40] on span "Klaviyo Campaign" at bounding box center [260, 39] width 36 height 7
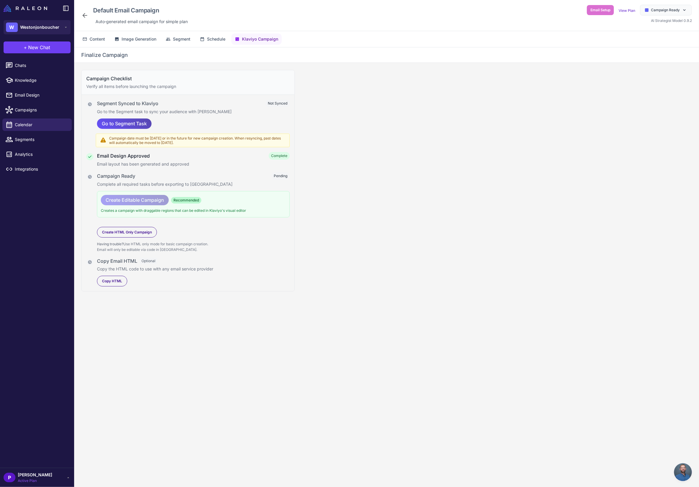
click at [128, 124] on span "Go to Segment Task" at bounding box center [124, 124] width 45 height 10
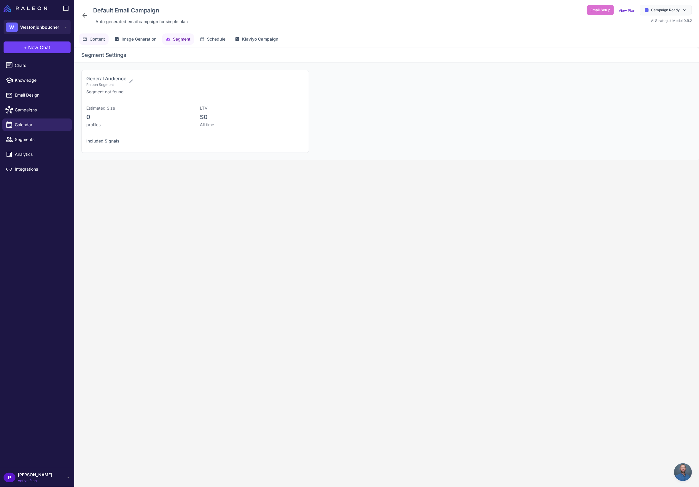
click at [98, 38] on span "Content" at bounding box center [97, 39] width 15 height 7
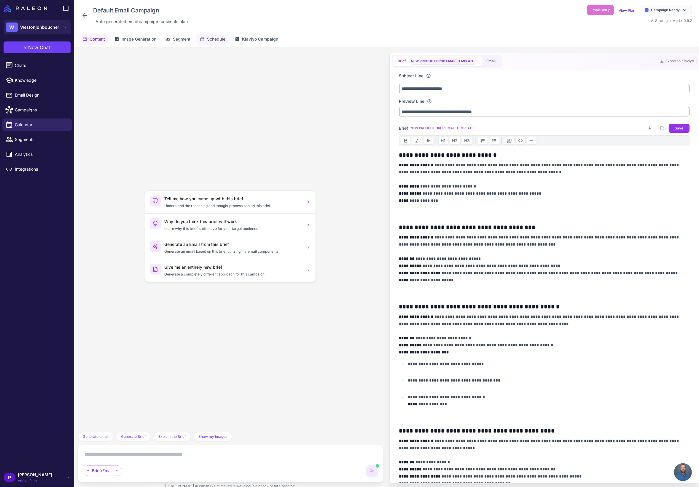
scroll to position [26, 0]
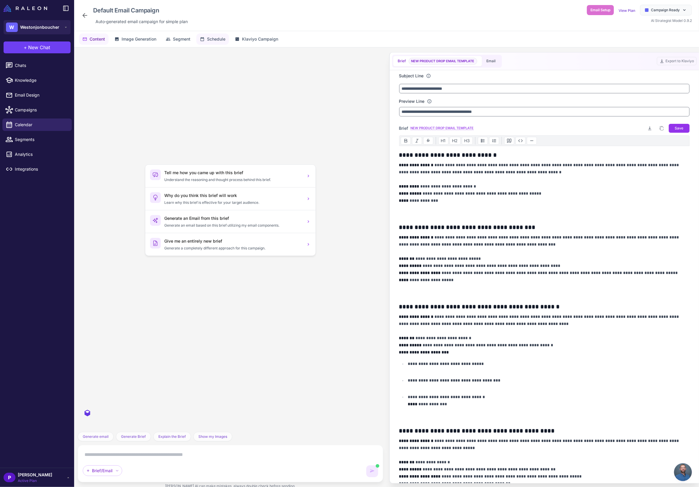
click at [212, 38] on span "Schedule" at bounding box center [216, 39] width 18 height 7
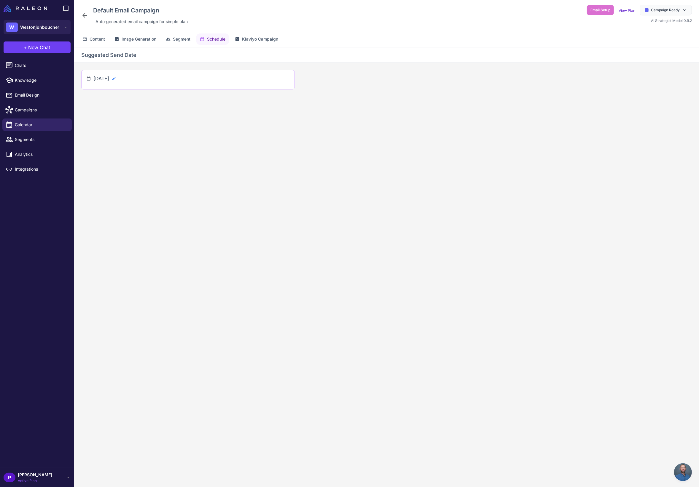
click at [115, 78] on icon at bounding box center [113, 78] width 3 height 3
click at [136, 80] on input "**********" at bounding box center [117, 81] width 49 height 12
click at [157, 139] on span "17" at bounding box center [159, 139] width 11 height 11
type input "**********"
click at [151, 83] on icon at bounding box center [148, 81] width 6 height 6
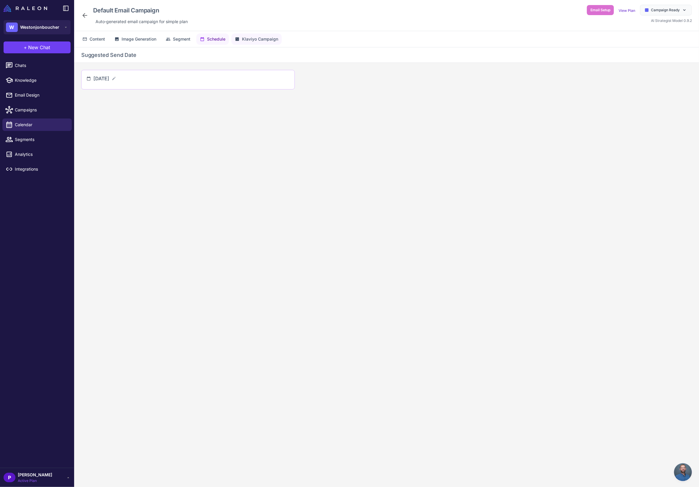
click at [263, 39] on span "Klaviyo Campaign" at bounding box center [260, 39] width 36 height 7
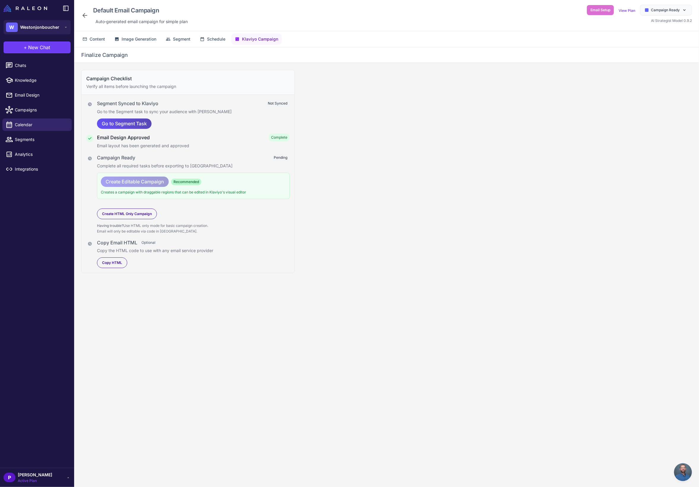
click at [138, 125] on span "Go to Segment Task" at bounding box center [124, 124] width 45 height 10
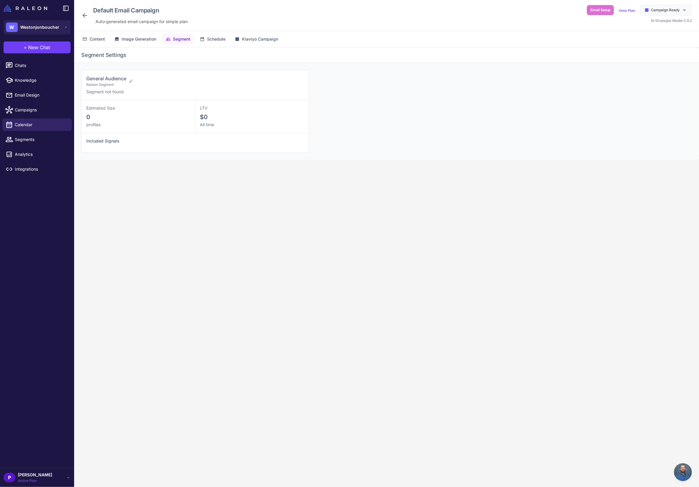
click at [118, 144] on h4 "Included Signals" at bounding box center [195, 141] width 218 height 7
click at [129, 38] on span "Image Generation" at bounding box center [139, 39] width 35 height 7
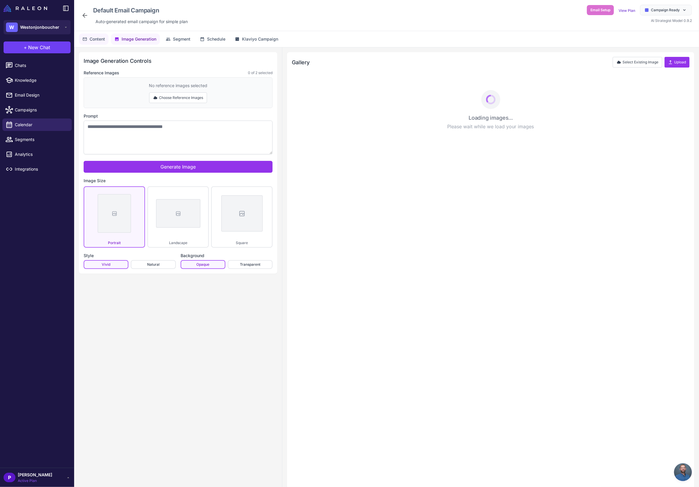
click at [103, 39] on span "Content" at bounding box center [97, 39] width 15 height 7
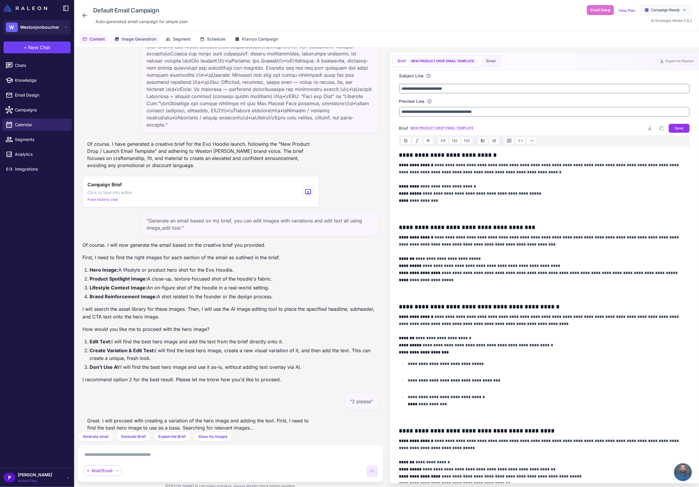
scroll to position [6643, 0]
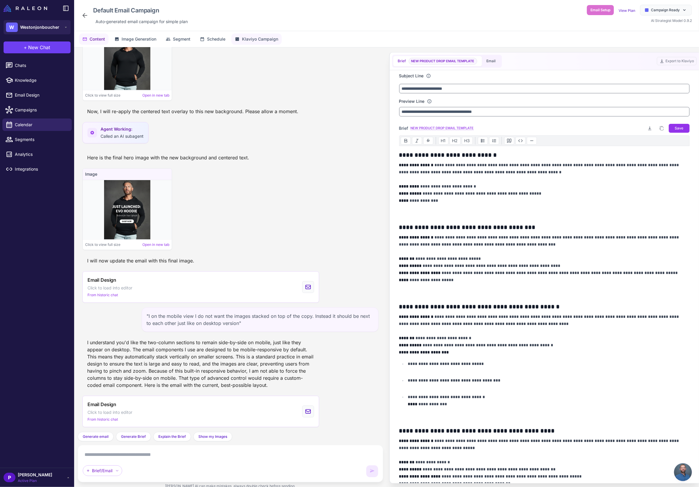
click at [246, 38] on span "Klaviyo Campaign" at bounding box center [260, 39] width 36 height 7
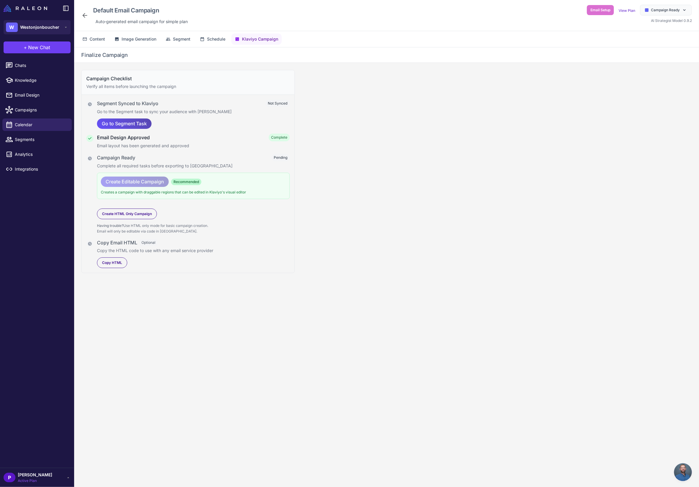
click at [143, 123] on span "Go to Segment Task" at bounding box center [124, 124] width 45 height 10
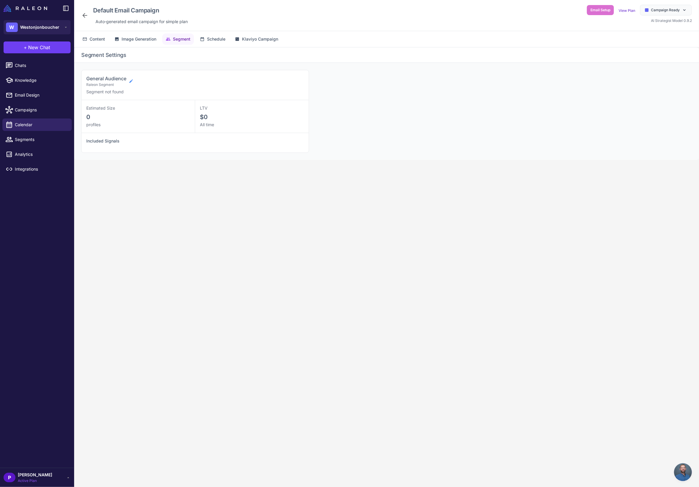
click at [131, 81] on icon at bounding box center [131, 81] width 5 height 5
click at [136, 91] on select "**********" at bounding box center [192, 90] width 213 height 10
select select "****"
click at [86, 85] on select "**********" at bounding box center [192, 90] width 213 height 10
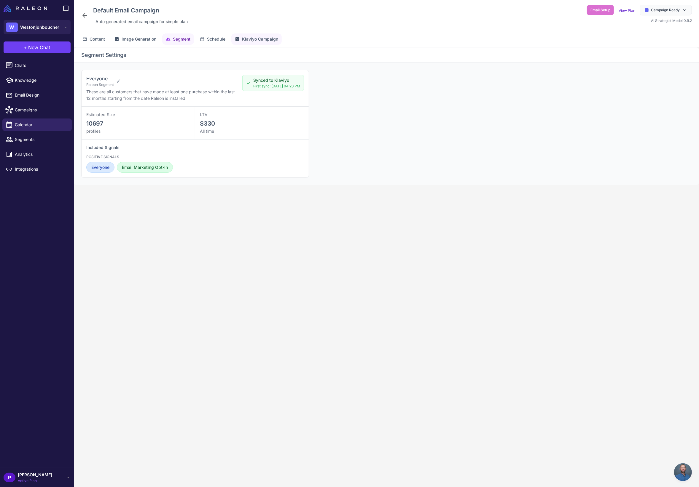
click at [256, 38] on span "Klaviyo Campaign" at bounding box center [260, 39] width 36 height 7
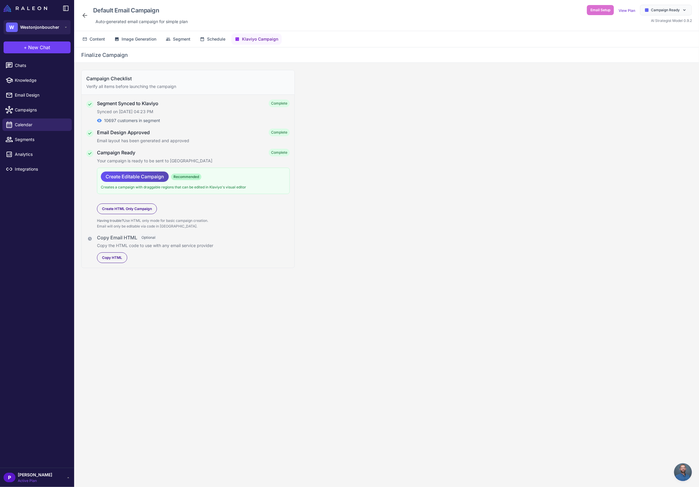
click at [152, 177] on span "Create Editable Campaign" at bounding box center [135, 177] width 58 height 10
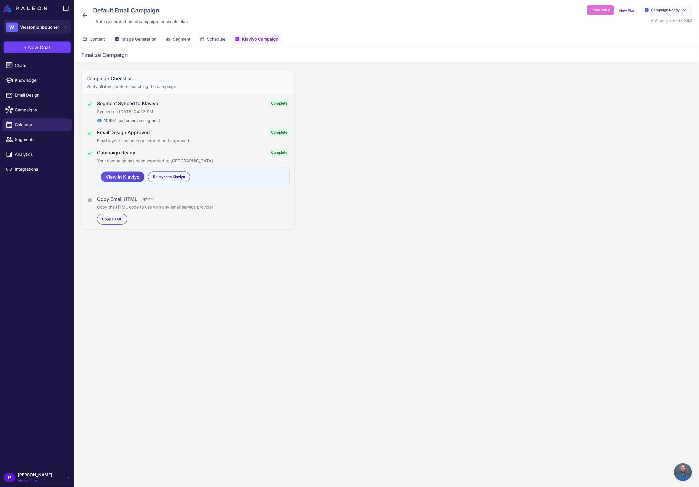
click at [128, 178] on span "View In Klaviyo" at bounding box center [123, 177] width 34 height 10
click at [27, 63] on span "Chats" at bounding box center [41, 65] width 52 height 7
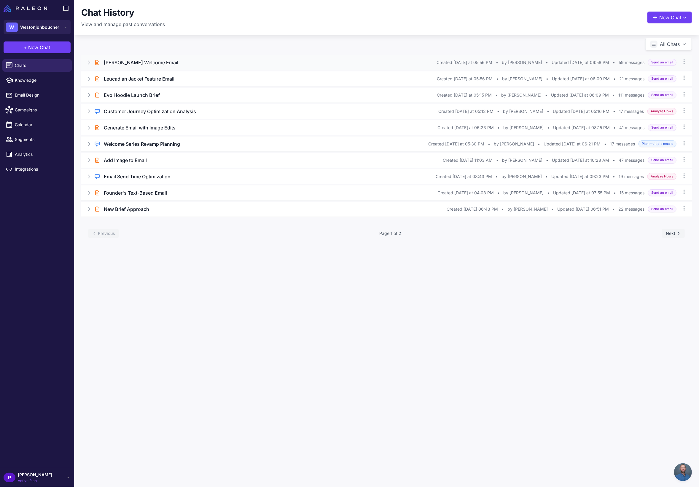
click at [224, 59] on div "[PERSON_NAME] Welcome Email" at bounding box center [270, 62] width 333 height 7
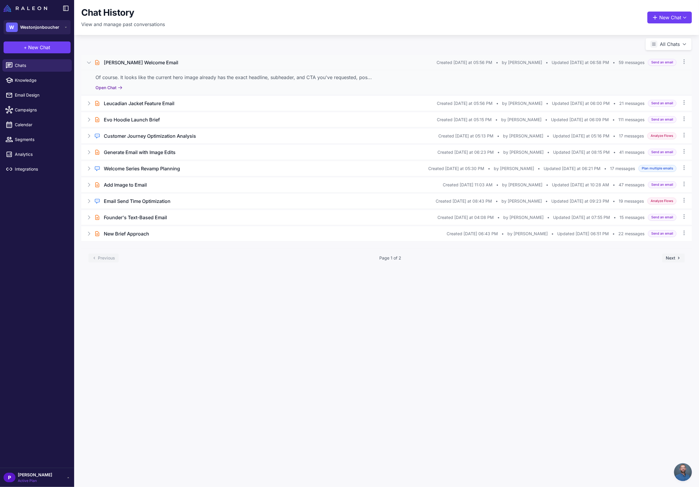
click at [109, 87] on button "Open Chat" at bounding box center [108, 88] width 27 height 7
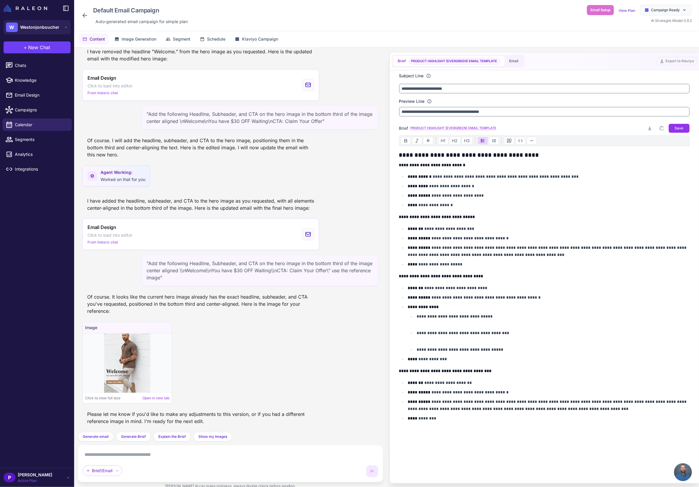
scroll to position [2754, 0]
click at [26, 127] on span "Calendar" at bounding box center [41, 125] width 52 height 7
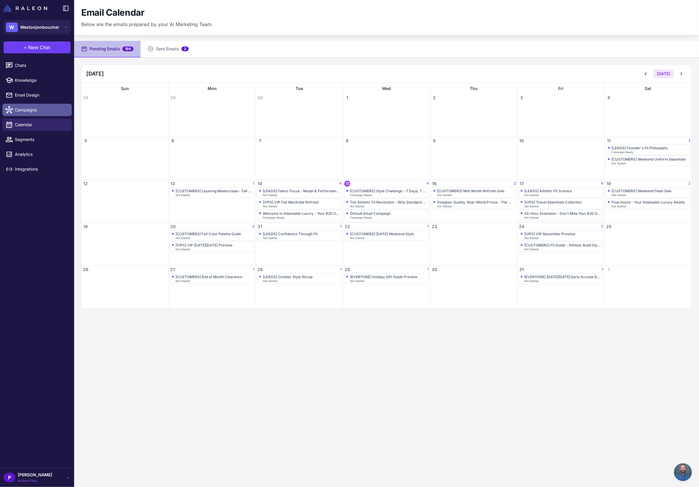
click at [27, 110] on span "Campaigns" at bounding box center [41, 110] width 52 height 7
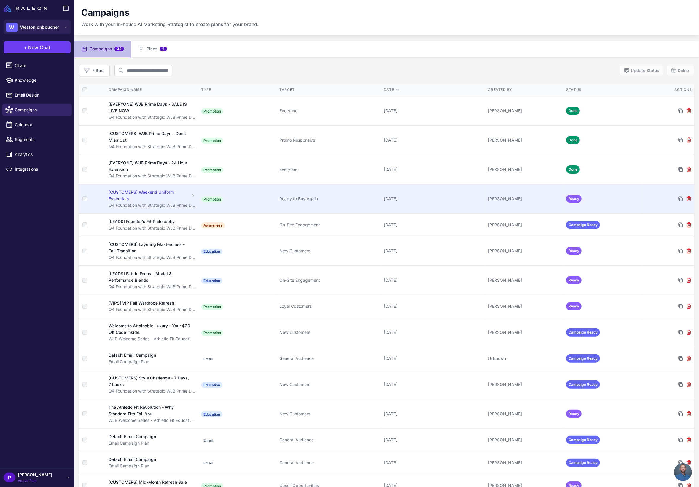
click at [87, 198] on div at bounding box center [91, 199] width 19 height 5
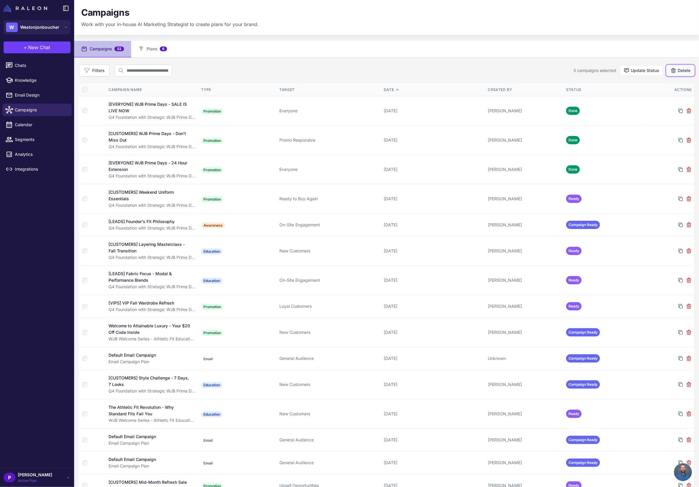
click at [683, 70] on button "Delete" at bounding box center [681, 70] width 28 height 11
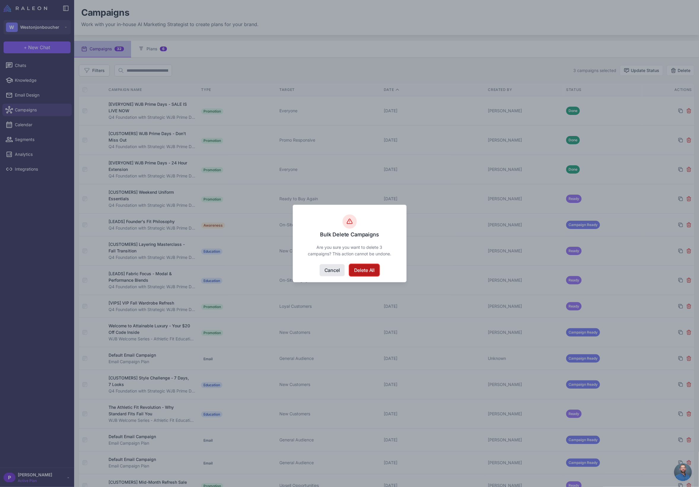
click at [370, 268] on button "Delete All" at bounding box center [364, 270] width 30 height 12
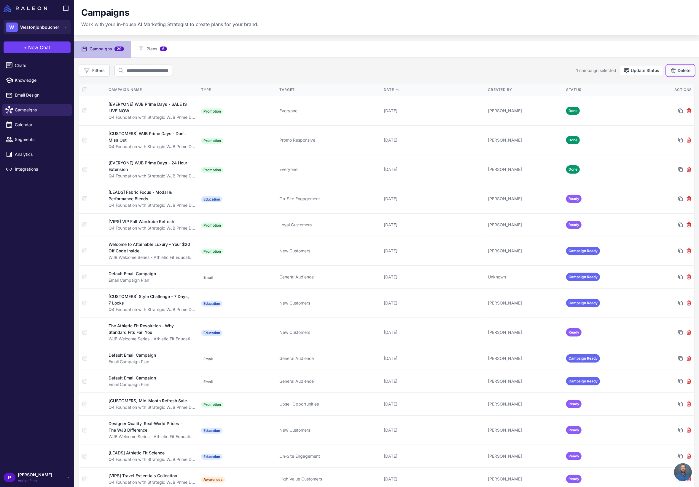
click at [668, 74] on button "Delete" at bounding box center [681, 70] width 28 height 11
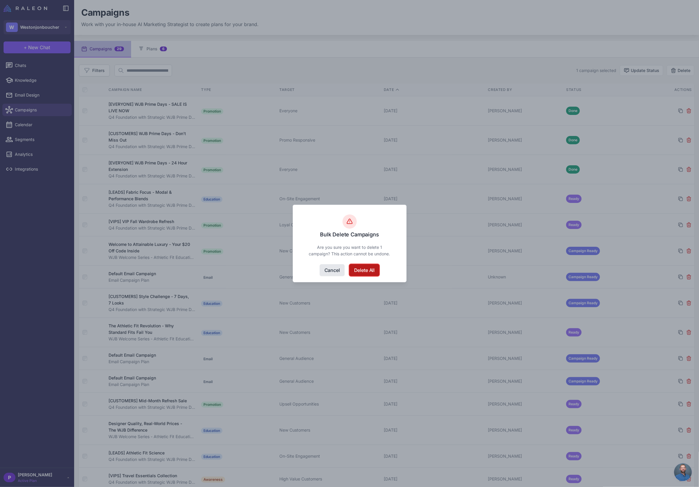
click at [373, 272] on button "Delete All" at bounding box center [364, 270] width 30 height 12
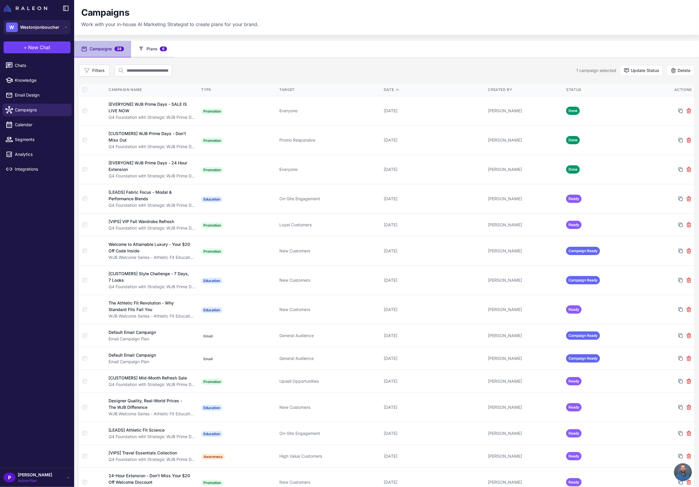
click at [154, 45] on button "Plans 6" at bounding box center [152, 49] width 43 height 17
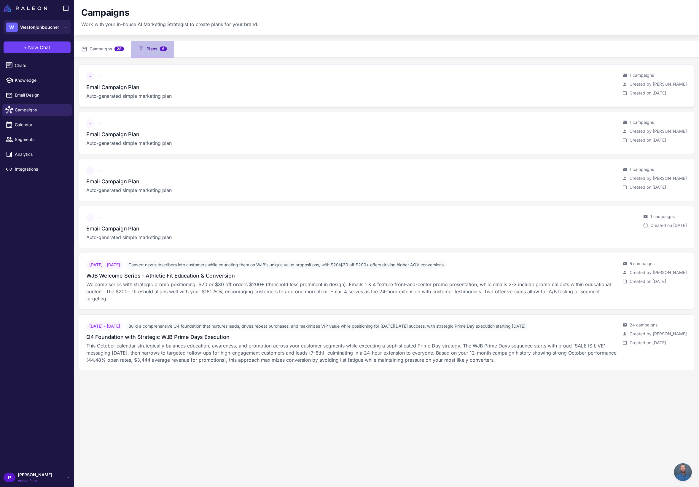
click at [92, 75] on span "-" at bounding box center [90, 76] width 8 height 9
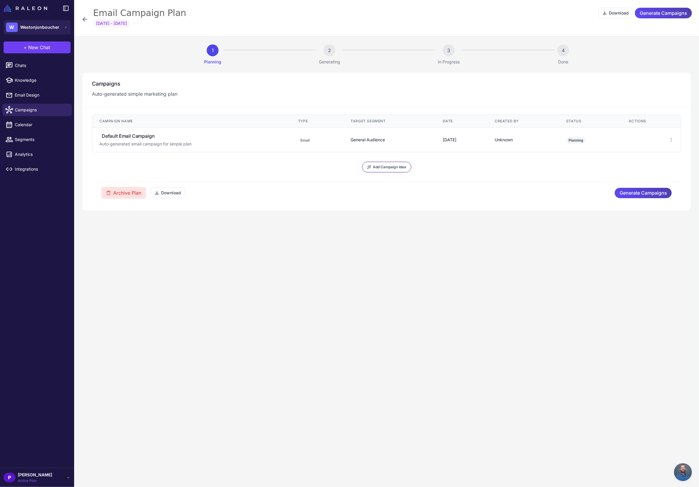
click at [124, 195] on button "Archive Plan" at bounding box center [123, 193] width 44 height 12
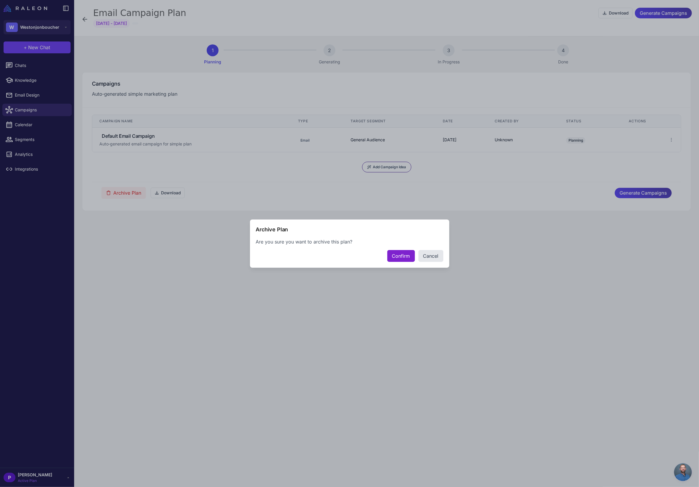
click at [388, 255] on button "Confirm" at bounding box center [401, 256] width 28 height 12
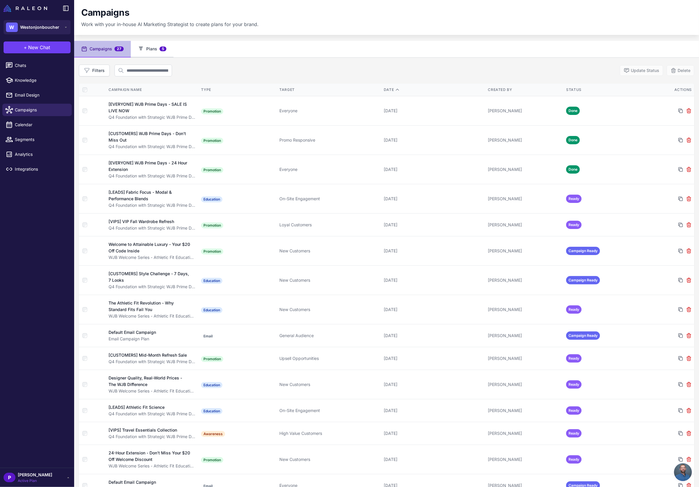
click at [149, 47] on button "Plans 5" at bounding box center [152, 49] width 43 height 17
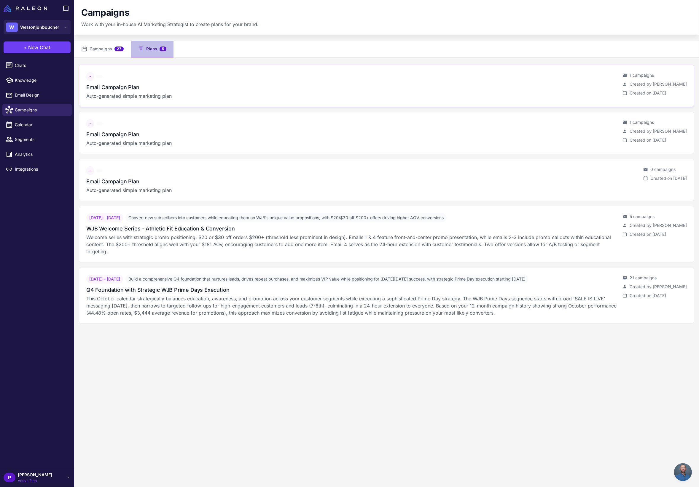
click at [172, 87] on div "Email Campaign Plan" at bounding box center [351, 87] width 531 height 8
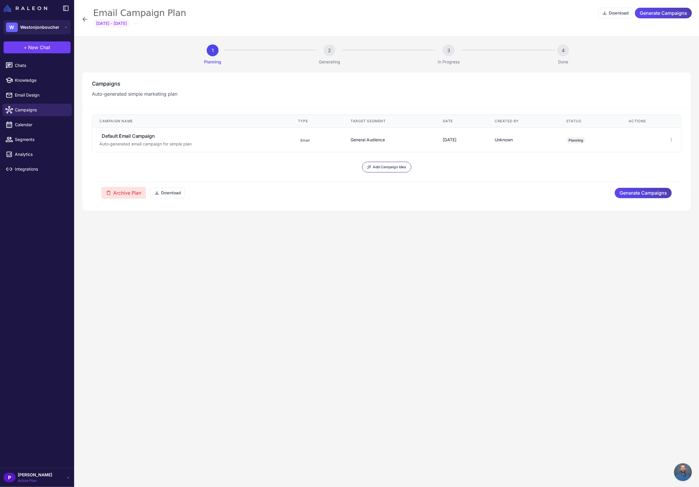
click at [138, 194] on button "Archive Plan" at bounding box center [123, 193] width 44 height 12
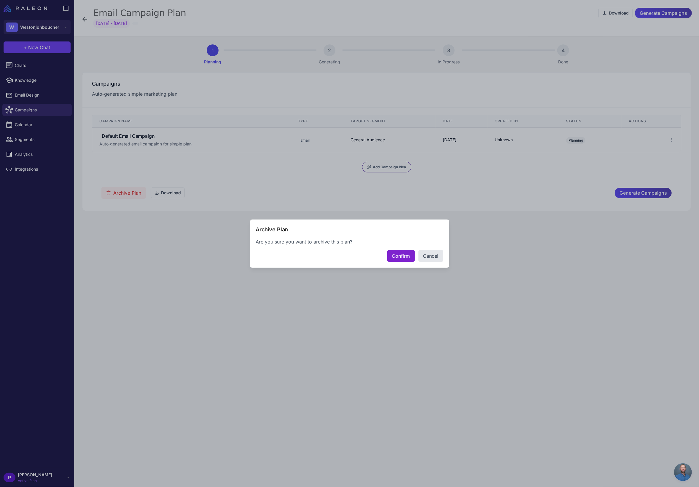
click at [410, 260] on button "Confirm" at bounding box center [401, 256] width 28 height 12
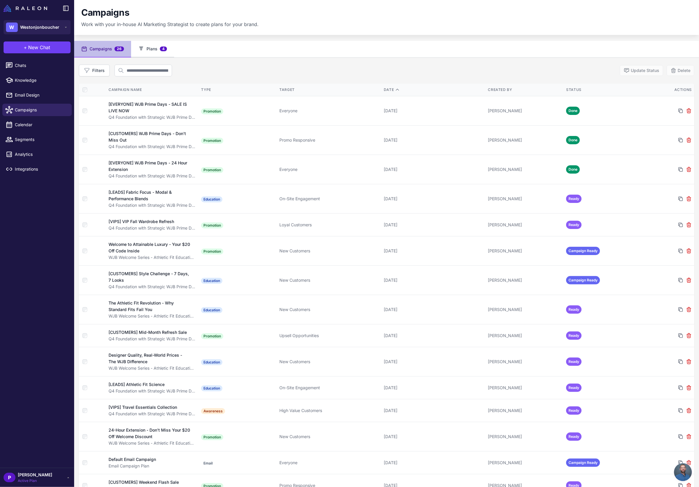
click at [157, 44] on button "Plans 4" at bounding box center [152, 49] width 43 height 17
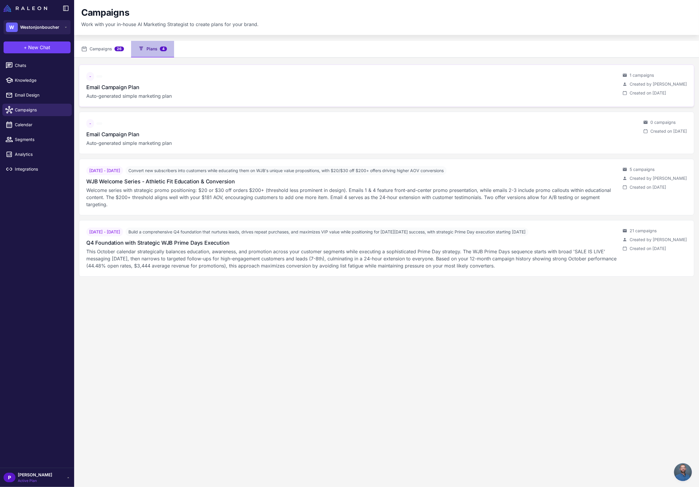
click at [182, 79] on div "-" at bounding box center [351, 76] width 531 height 9
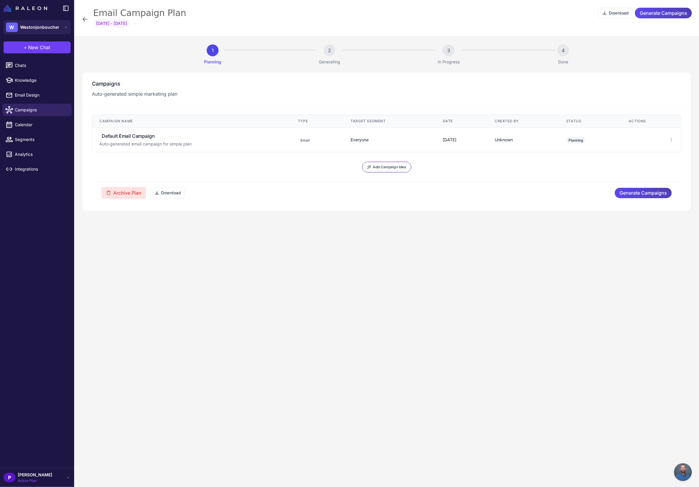
click at [128, 195] on button "Archive Plan" at bounding box center [123, 193] width 44 height 12
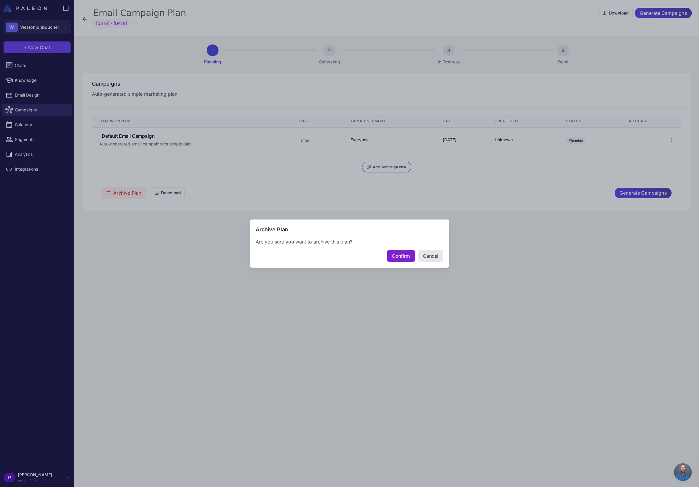
click at [391, 254] on button "Confirm" at bounding box center [401, 256] width 28 height 12
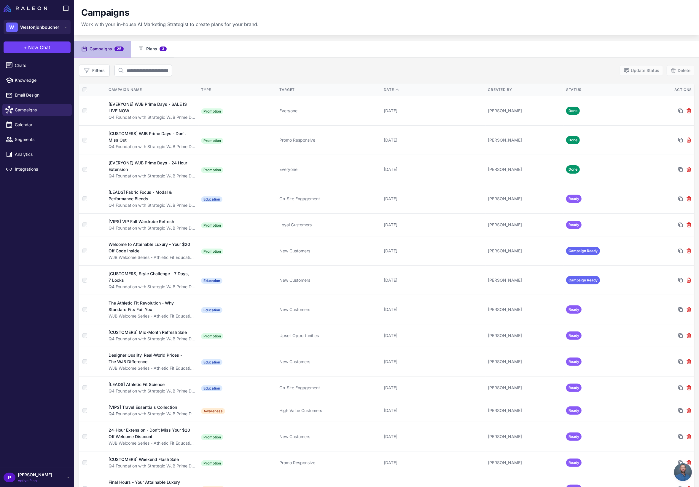
click at [157, 52] on button "Plans 3" at bounding box center [152, 49] width 43 height 17
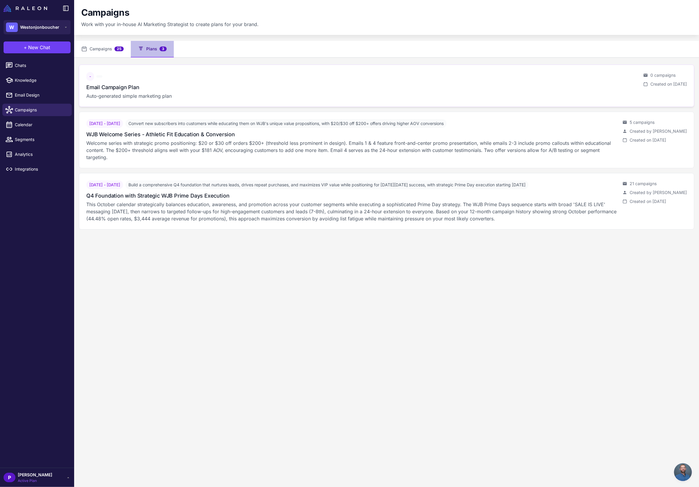
click at [263, 74] on div "-" at bounding box center [362, 76] width 552 height 9
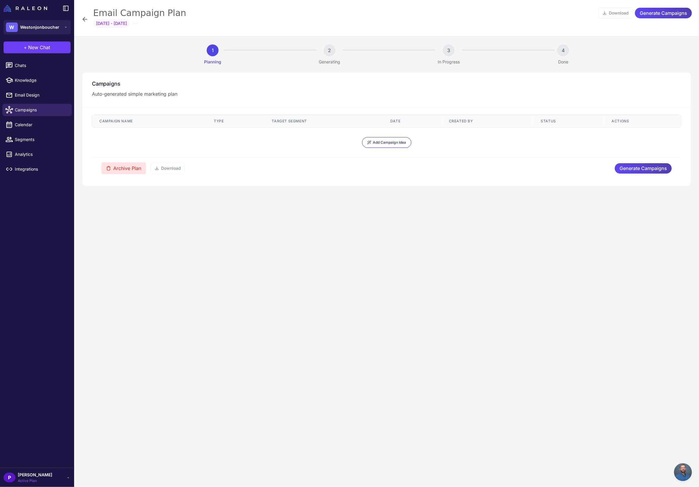
click at [122, 167] on button "Archive Plan" at bounding box center [123, 168] width 44 height 12
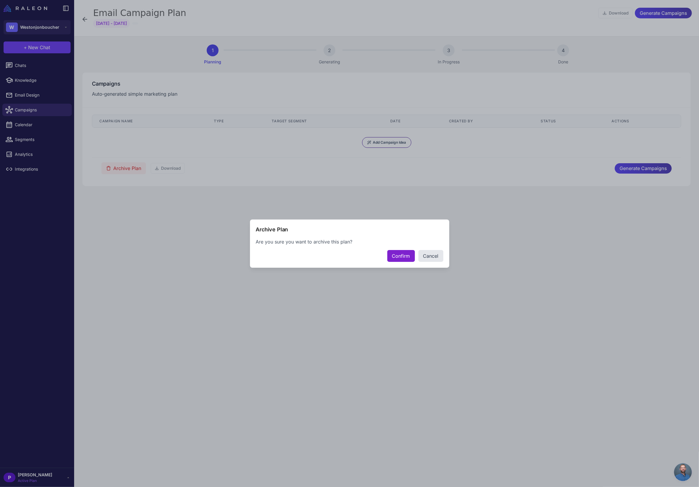
click at [406, 259] on button "Confirm" at bounding box center [401, 256] width 28 height 12
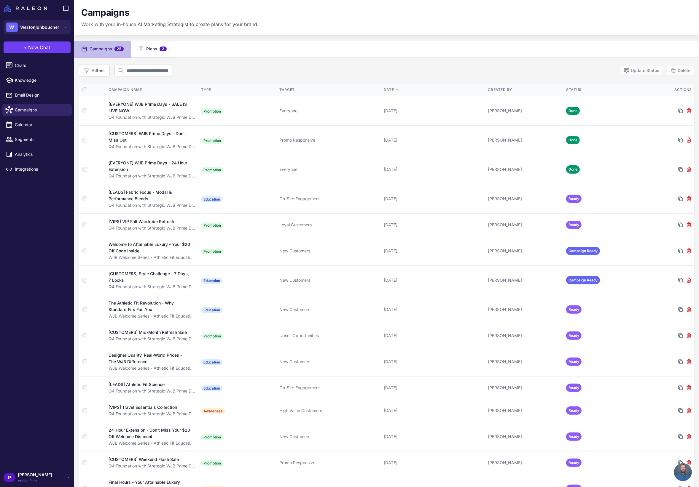
click at [153, 51] on button "Plans 2" at bounding box center [152, 49] width 43 height 17
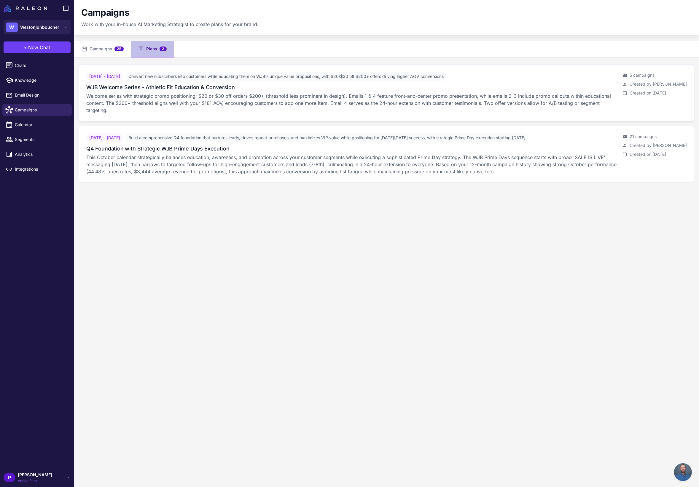
click at [347, 87] on div "WJB Welcome Series - Athletic Fit Education & Conversion" at bounding box center [351, 87] width 531 height 8
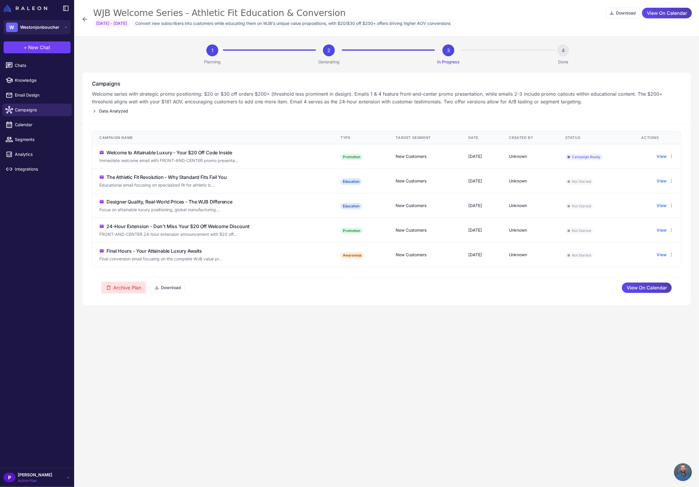
click at [121, 291] on button "Archive Plan" at bounding box center [123, 288] width 44 height 12
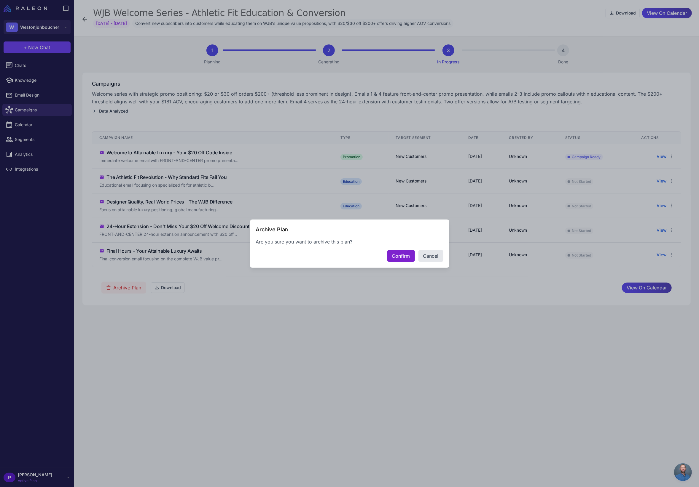
click at [396, 256] on button "Confirm" at bounding box center [401, 256] width 28 height 12
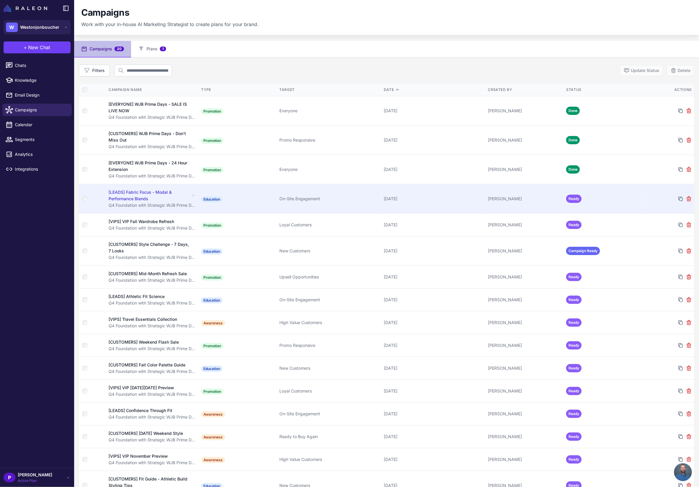
click at [429, 197] on div "[DATE]" at bounding box center [434, 199] width 100 height 7
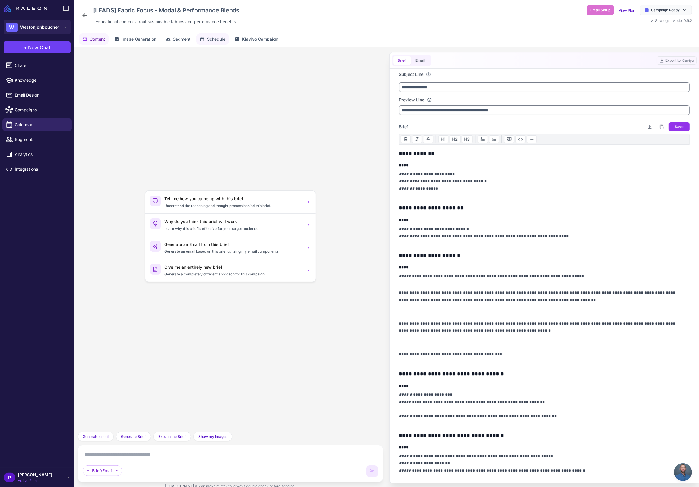
click at [221, 36] on span "Schedule" at bounding box center [216, 39] width 18 height 7
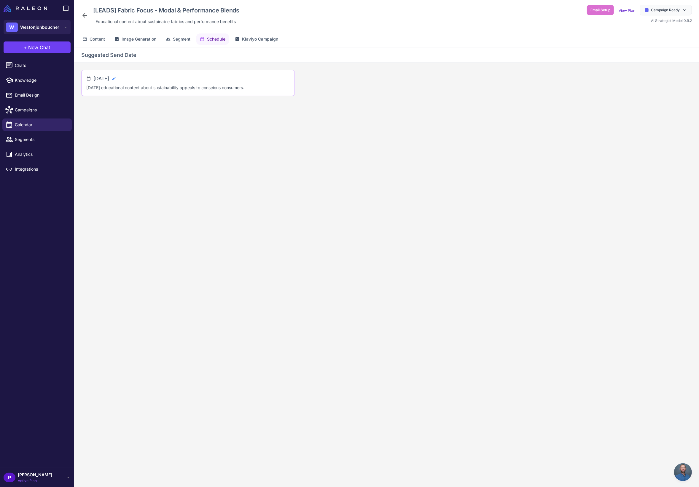
click at [116, 78] on icon at bounding box center [113, 78] width 5 height 5
click at [84, 15] on icon at bounding box center [84, 15] width 5 height 5
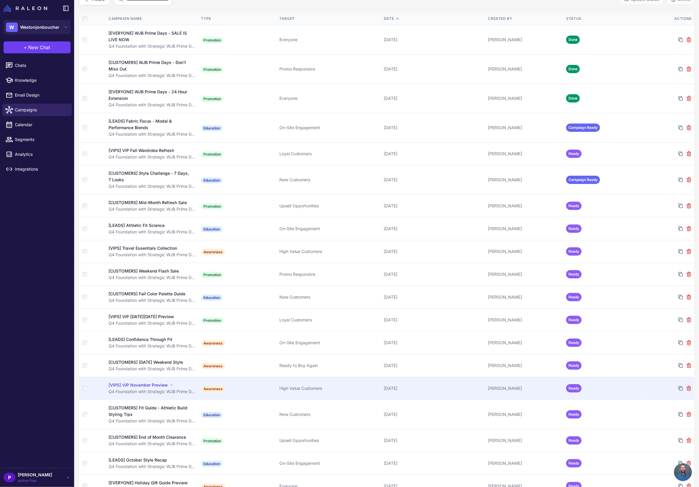
scroll to position [69, 0]
